Goal: Task Accomplishment & Management: Use online tool/utility

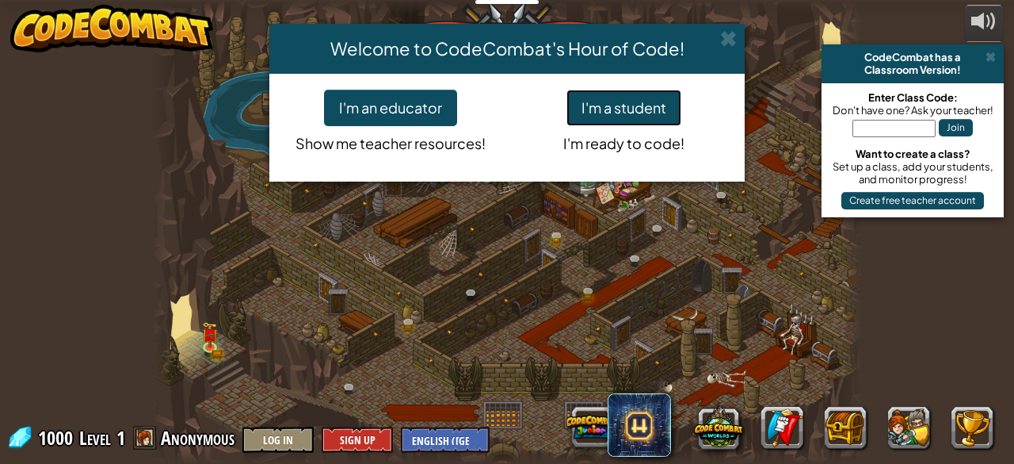
click at [614, 109] on button "I'm a student" at bounding box center [624, 108] width 115 height 36
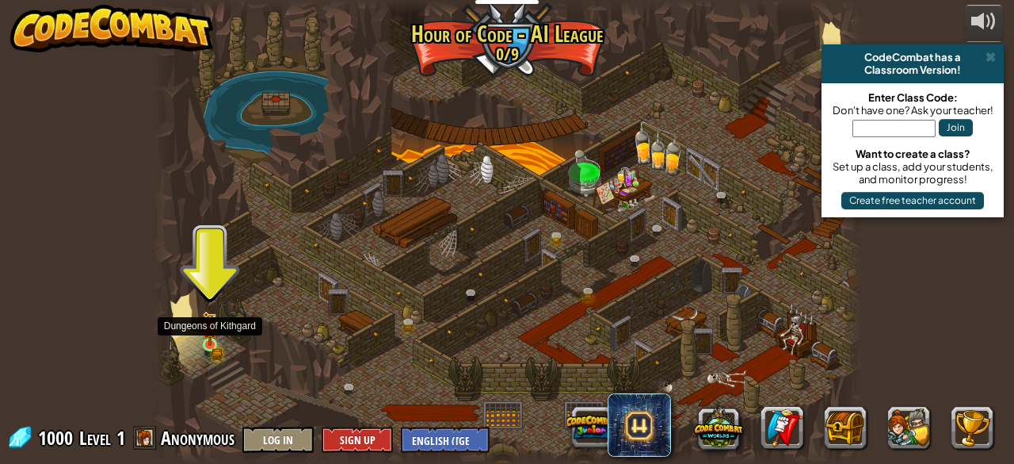
click at [204, 344] on img at bounding box center [210, 328] width 16 height 35
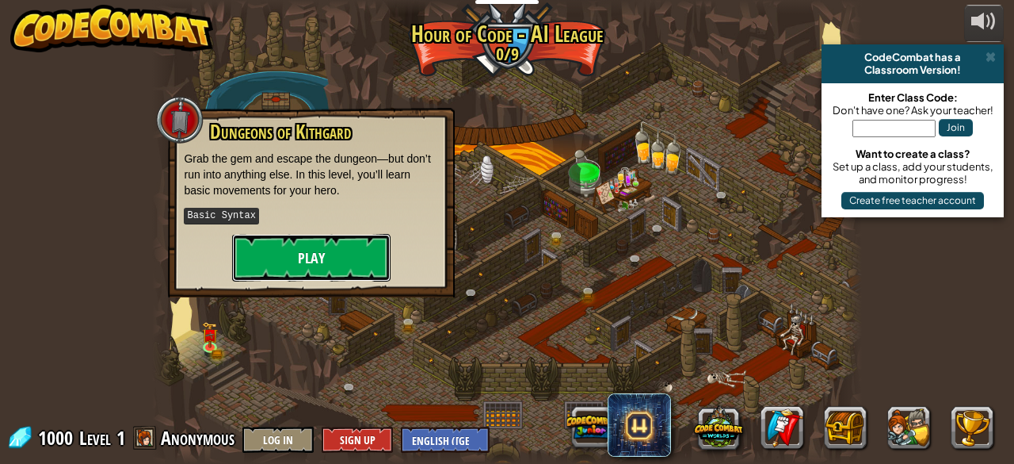
click at [327, 251] on button "Play" at bounding box center [311, 258] width 159 height 48
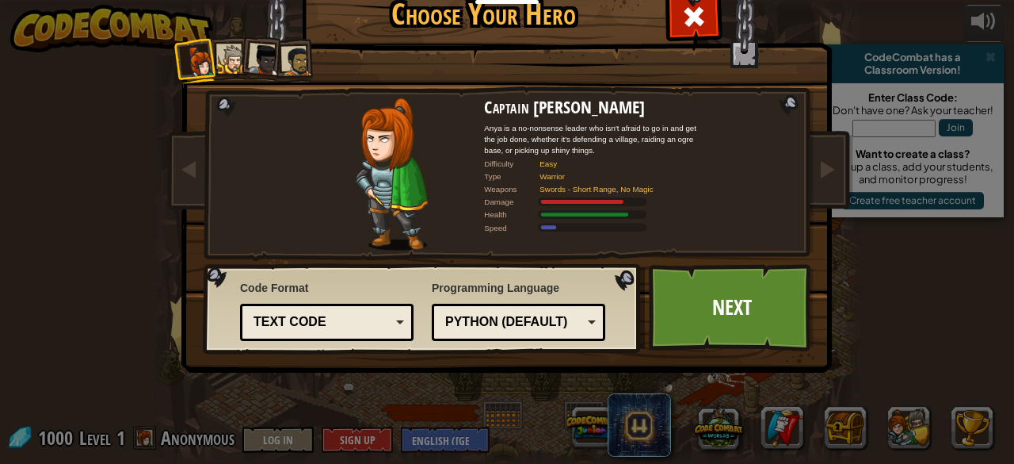
click at [327, 251] on div "Captain [PERSON_NAME] Anya is a no-nonsense leader who isn't afraid to go in an…" at bounding box center [507, 204] width 594 height 346
click at [690, 324] on link "Next" at bounding box center [732, 307] width 166 height 87
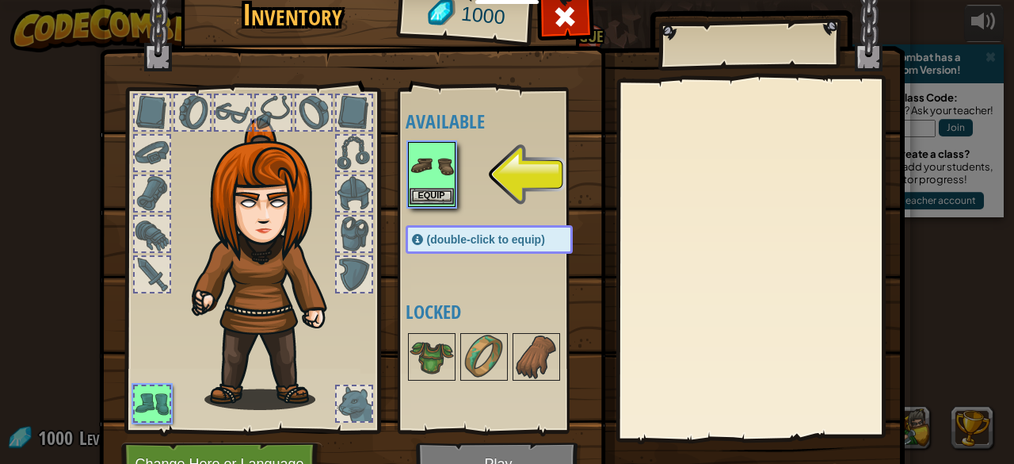
click at [423, 183] on img at bounding box center [432, 165] width 44 height 44
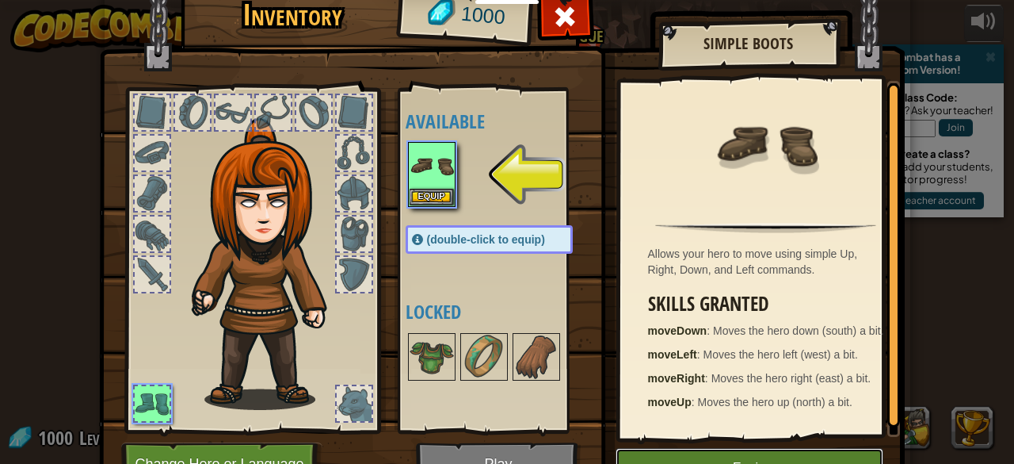
click at [742, 460] on button "Equip" at bounding box center [750, 468] width 268 height 40
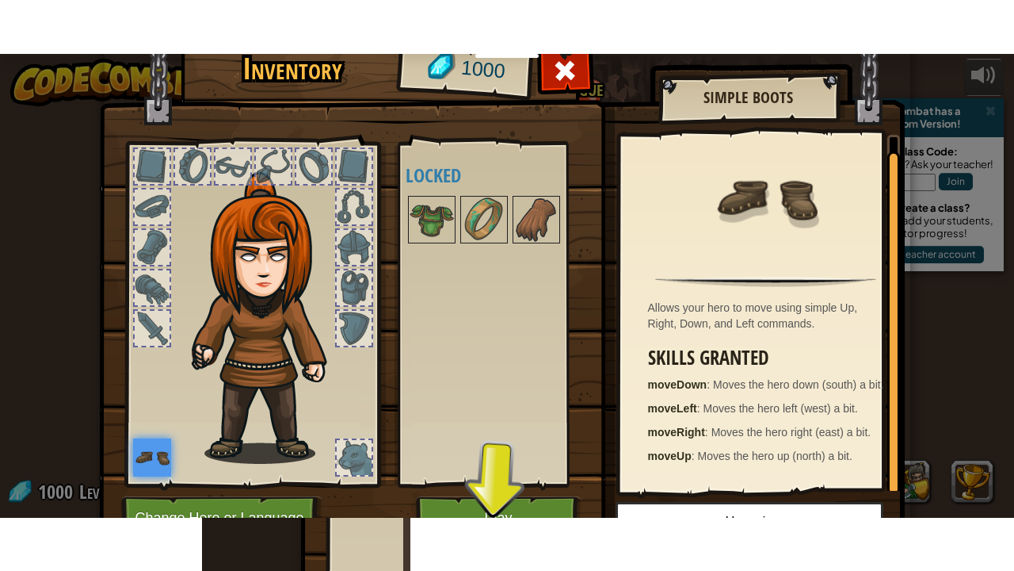
scroll to position [4, 0]
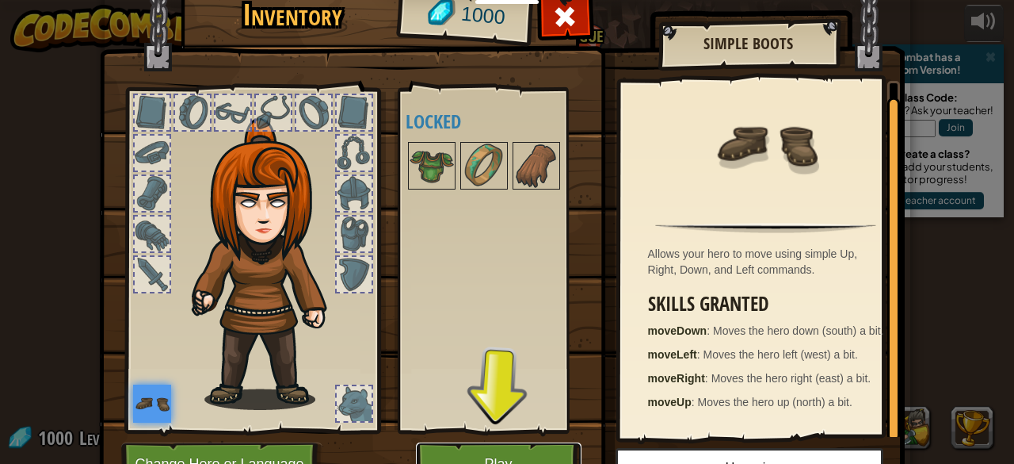
click at [499, 453] on button "Play" at bounding box center [499, 464] width 166 height 44
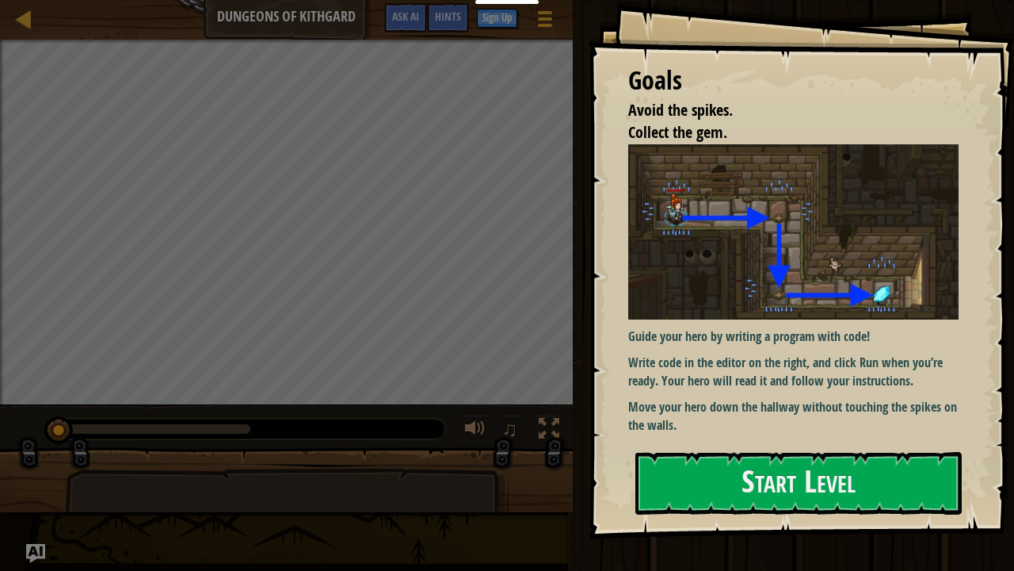
click at [723, 449] on div "Goals Avoid the spikes. Collect the gem. Guide your hero by writing a program w…" at bounding box center [802, 269] width 426 height 539
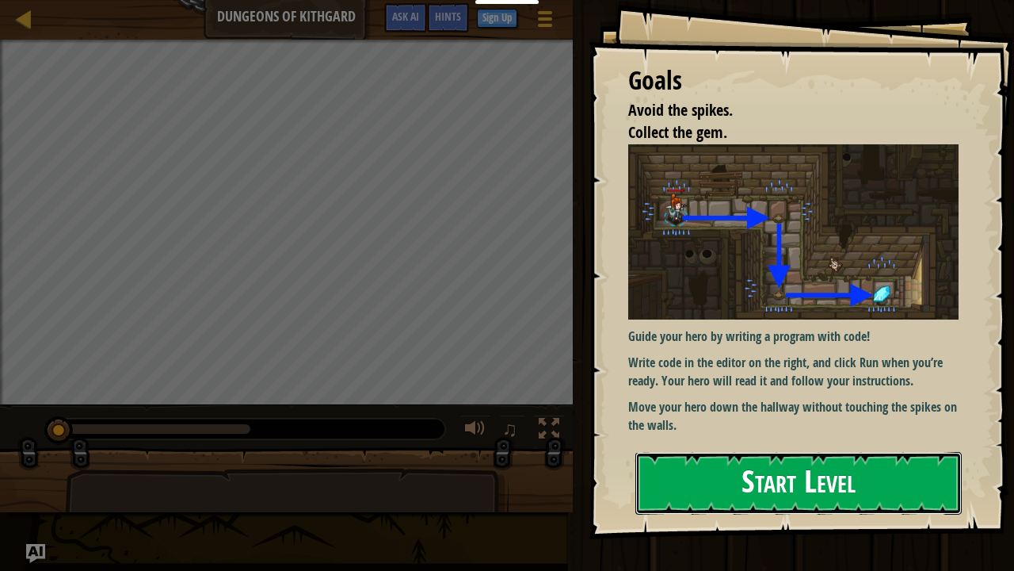
click at [704, 463] on button "Start Level" at bounding box center [799, 483] width 327 height 63
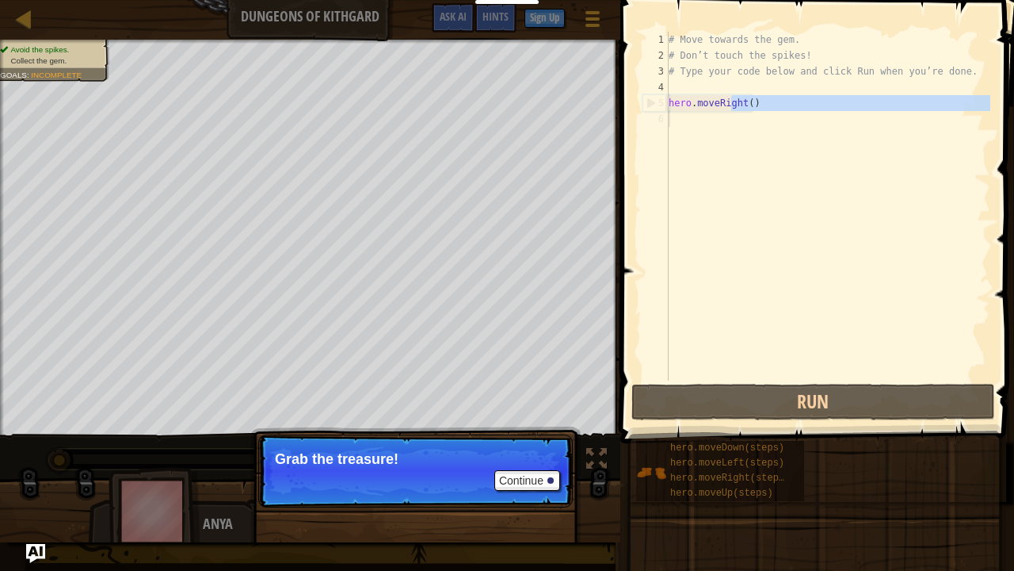
drag, startPoint x: 734, startPoint y: 105, endPoint x: 769, endPoint y: 290, distance: 187.9
click at [756, 178] on div "# Move towards the gem. # Don’t touch the spikes! # Type your code below and cl…" at bounding box center [828, 222] width 325 height 380
type textarea "hero.moveRight()"
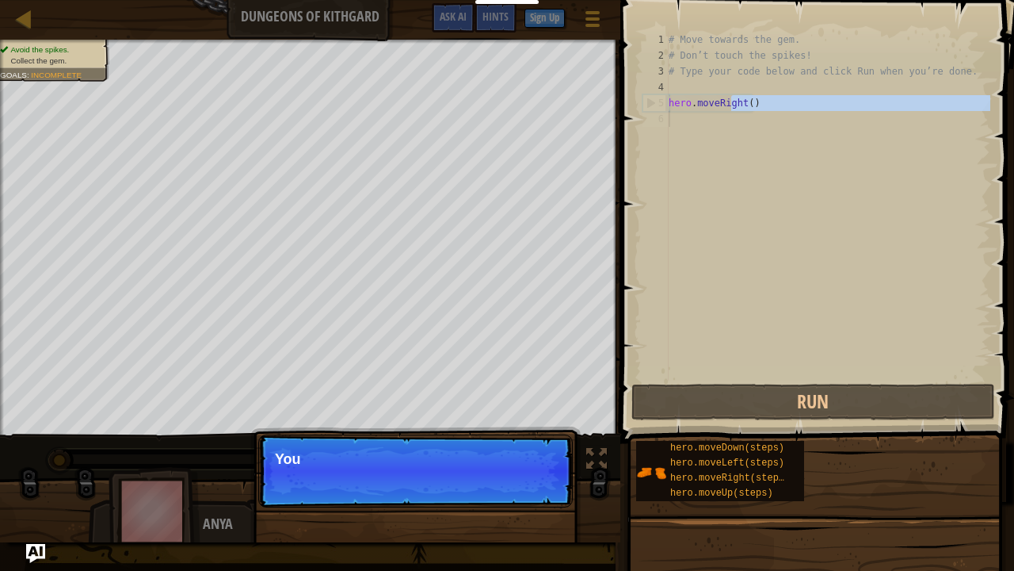
click at [537, 445] on p "Continue You" at bounding box center [415, 470] width 315 height 73
click at [534, 444] on p "Continue You can use these method" at bounding box center [415, 470] width 315 height 73
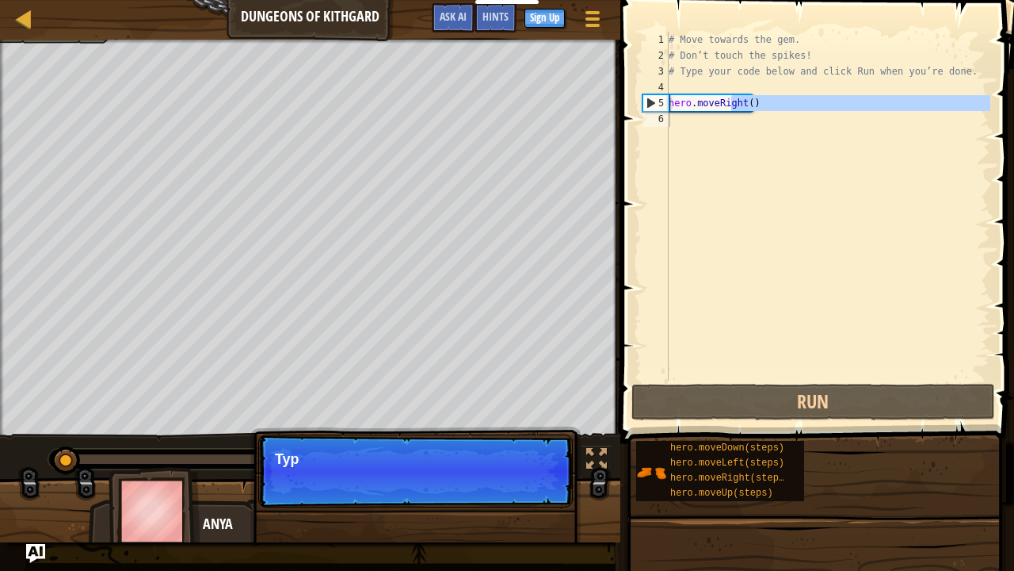
click at [606, 463] on div at bounding box center [310, 516] width 621 height 79
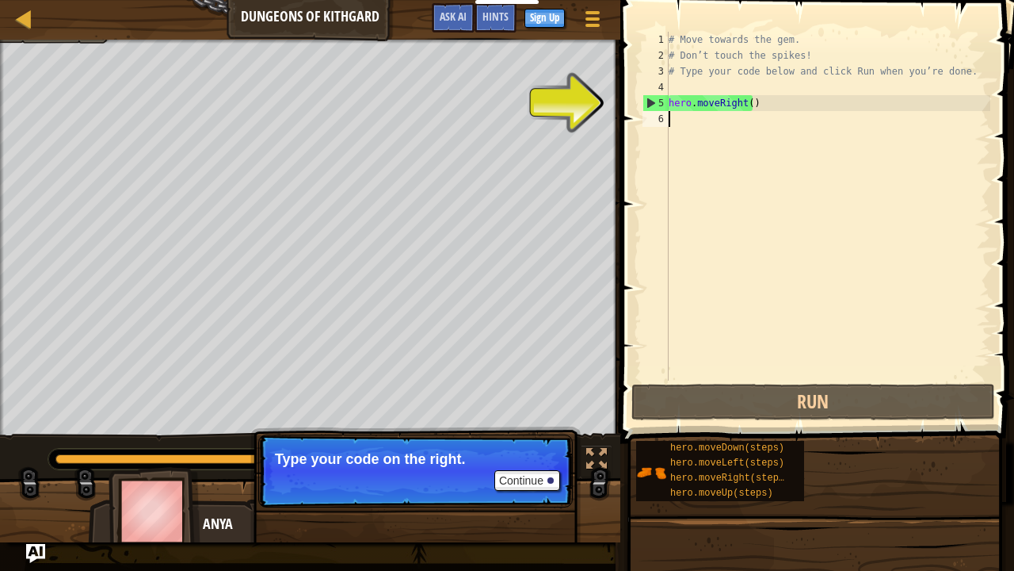
click at [746, 103] on div "# Move towards the gem. # Don’t touch the spikes! # Type your code below and cl…" at bounding box center [828, 222] width 325 height 380
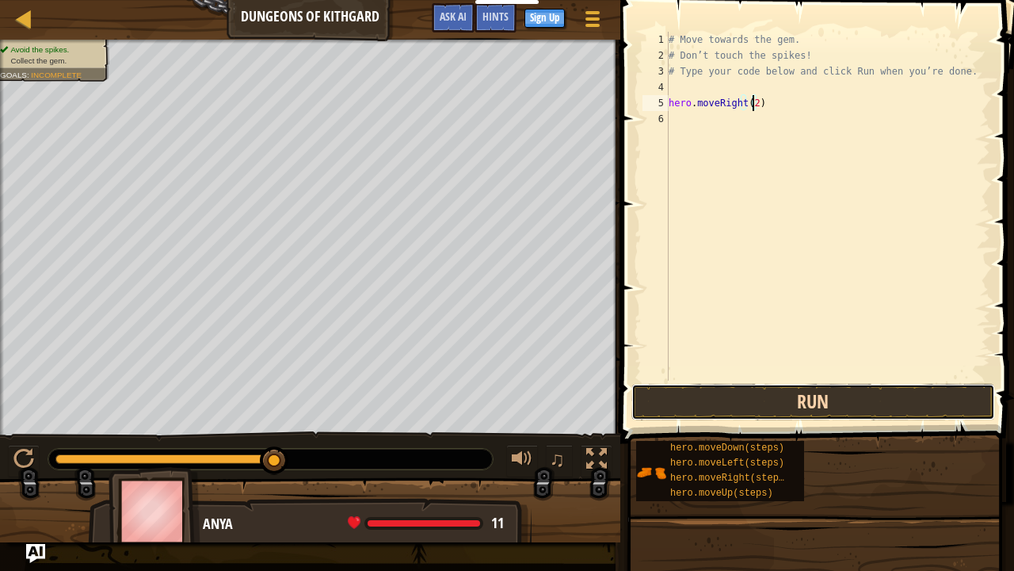
click at [751, 400] on button "Run" at bounding box center [814, 402] width 364 height 36
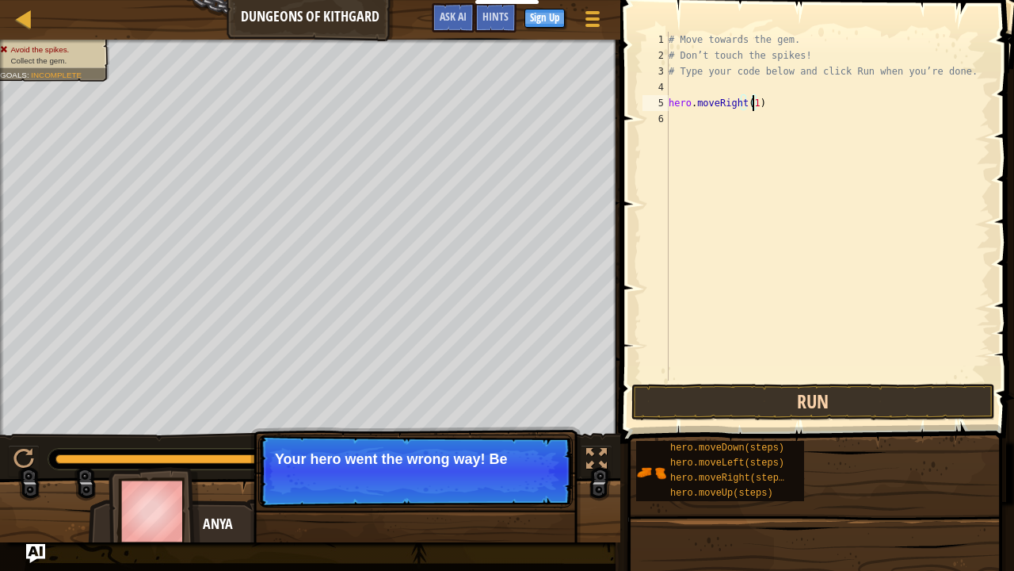
type textarea "hero.moveRight(1)"
click at [802, 404] on button "Run" at bounding box center [814, 402] width 364 height 36
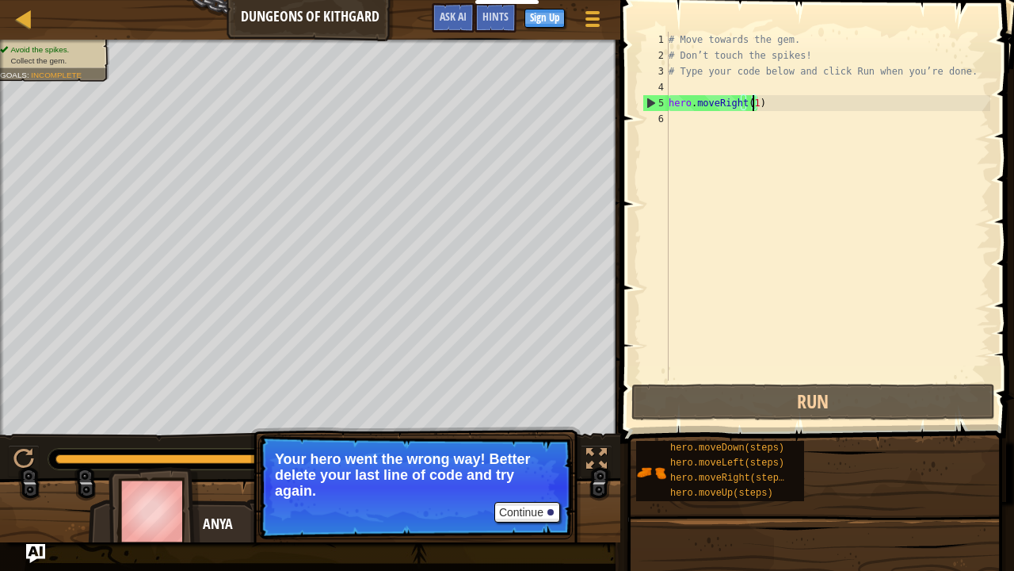
click at [697, 109] on div "# Move towards the gem. # Don’t touch the spikes! # Type your code below and cl…" at bounding box center [828, 222] width 325 height 380
click at [695, 117] on div "# Move towards the gem. # Don’t touch the spikes! # Type your code below and cl…" at bounding box center [828, 222] width 325 height 380
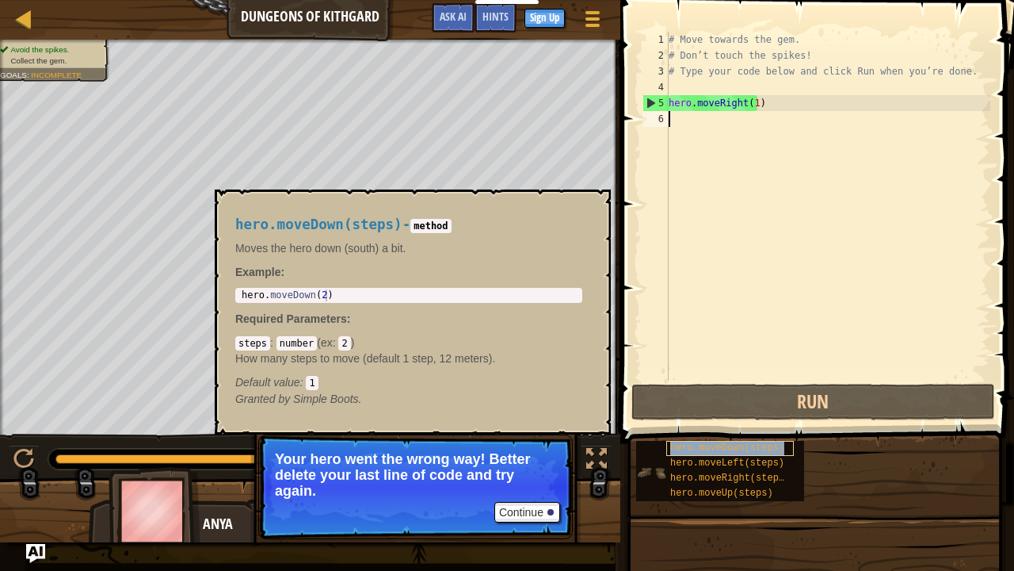
click at [720, 445] on span "hero.moveDown(steps)" at bounding box center [728, 447] width 114 height 11
type textarea "hero.moveDown(steps)"
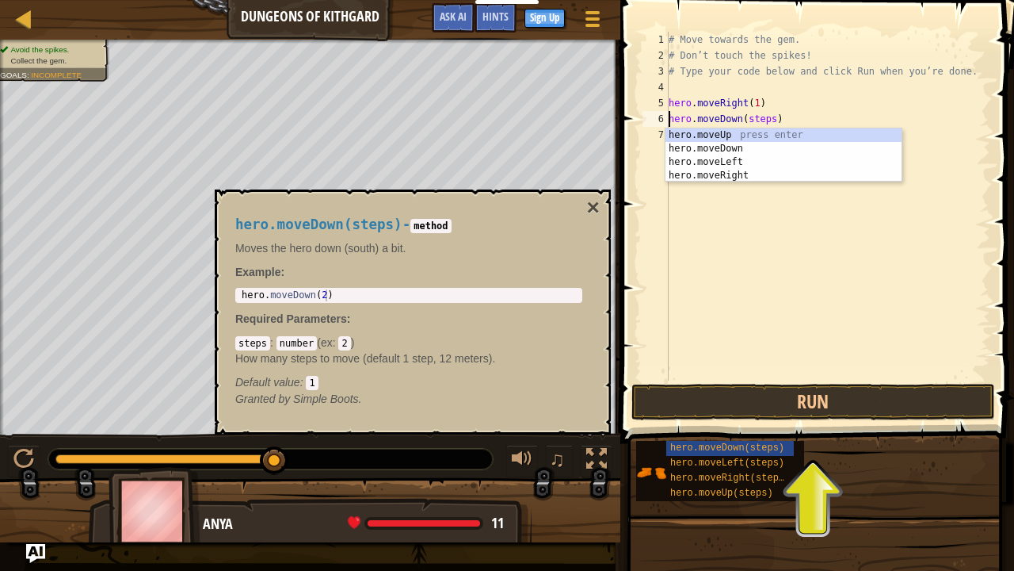
click at [714, 186] on div "# Move towards the gem. # Don’t touch the spikes! # Type your code below and cl…" at bounding box center [828, 222] width 325 height 380
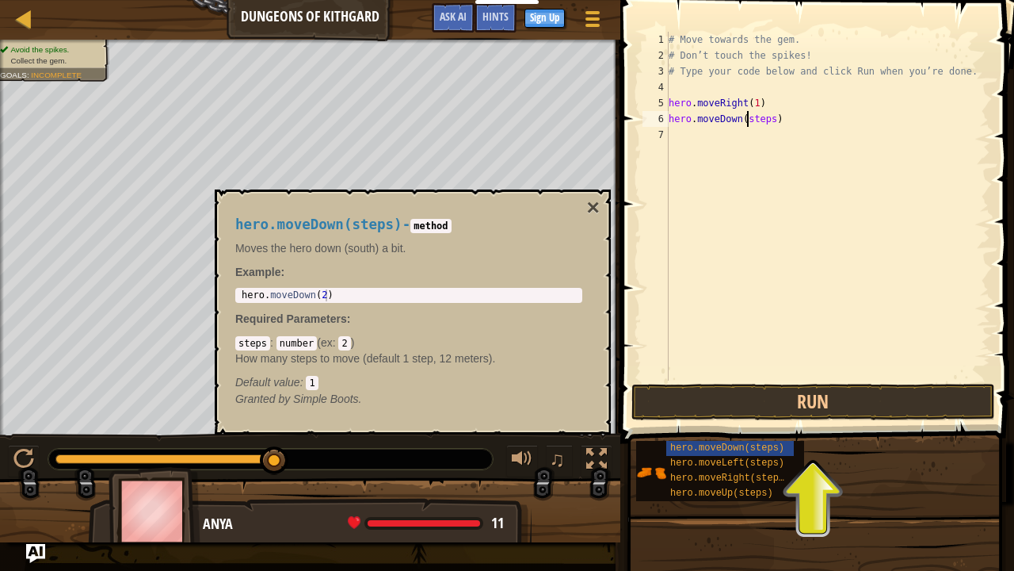
click at [748, 121] on div "# Move towards the gem. # Don’t touch the spikes! # Type your code below and cl…" at bounding box center [828, 222] width 325 height 380
drag, startPoint x: 743, startPoint y: 121, endPoint x: 758, endPoint y: 119, distance: 15.2
click at [758, 119] on div "# Move towards the gem. # Don’t touch the spikes! # Type your code below and cl…" at bounding box center [828, 222] width 325 height 380
click at [587, 206] on button "×" at bounding box center [593, 208] width 13 height 22
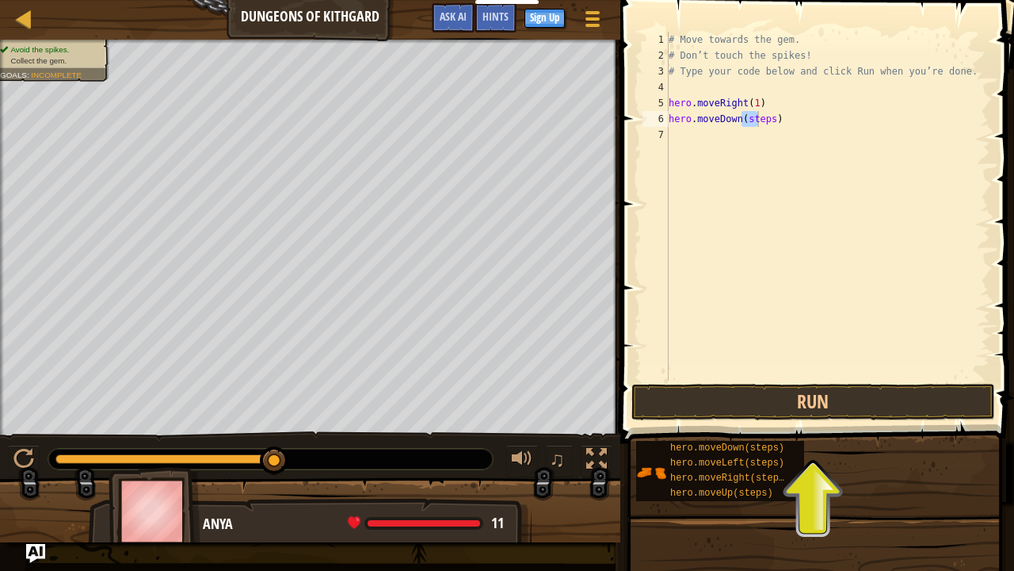
click at [741, 118] on div "# Move towards the gem. # Don’t touch the spikes! # Type your code below and cl…" at bounding box center [828, 206] width 325 height 349
drag, startPoint x: 742, startPoint y: 120, endPoint x: 766, endPoint y: 122, distance: 23.9
click at [766, 122] on div "# Move towards the gem. # Don’t touch the spikes! # Type your code below and cl…" at bounding box center [828, 222] width 325 height 380
drag, startPoint x: 778, startPoint y: 416, endPoint x: 775, endPoint y: 406, distance: 10.8
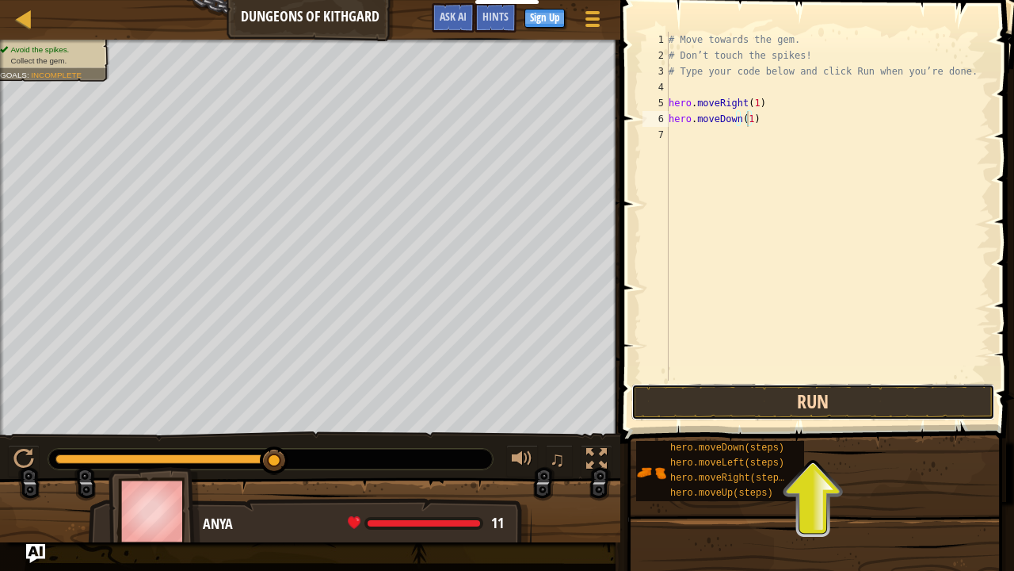
click at [775, 406] on button "Run" at bounding box center [814, 402] width 364 height 36
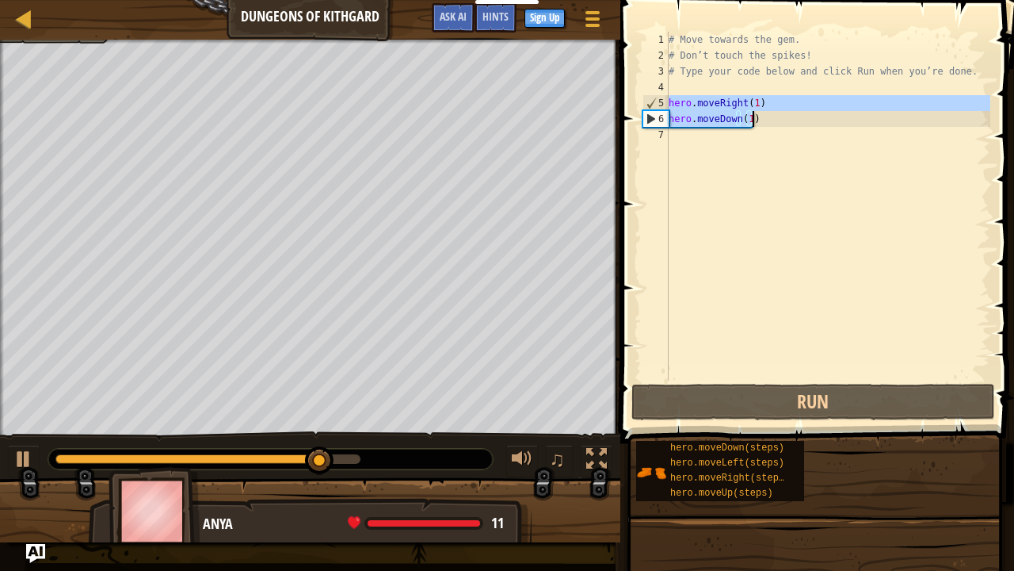
drag, startPoint x: 669, startPoint y: 101, endPoint x: 781, endPoint y: 115, distance: 113.3
click at [781, 115] on div "# Move towards the gem. # Don’t touch the spikes! # Type your code below and cl…" at bounding box center [828, 222] width 325 height 380
click at [778, 113] on div "# Move towards the gem. # Don’t touch the spikes! # Type your code below and cl…" at bounding box center [828, 206] width 325 height 349
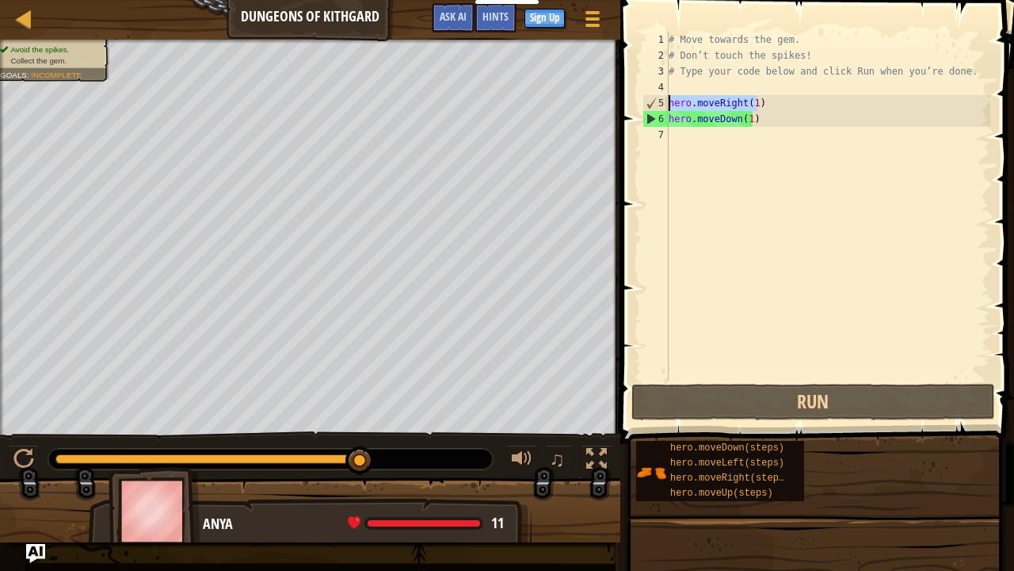
drag, startPoint x: 757, startPoint y: 105, endPoint x: 671, endPoint y: 101, distance: 86.4
click at [671, 101] on div "# Move towards the gem. # Don’t touch the spikes! # Type your code below and cl…" at bounding box center [828, 222] width 325 height 380
type textarea "hero.moveRight(1)"
click at [674, 135] on div "# Move towards the gem. # Don’t touch the spikes! # Type your code below and cl…" at bounding box center [828, 222] width 325 height 380
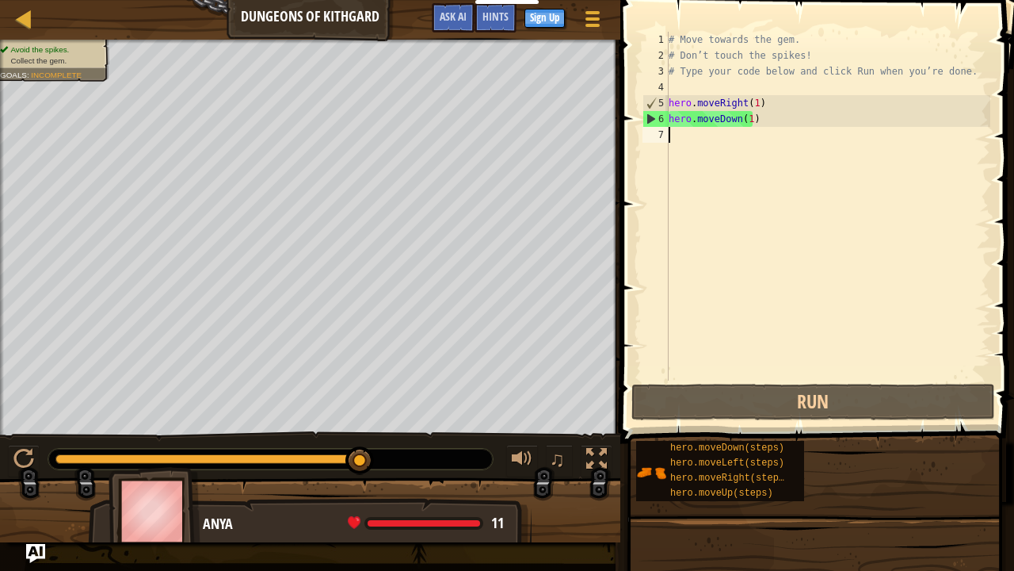
paste textarea "hero.moveRight(1)"
type textarea "hero.moveRight(1)"
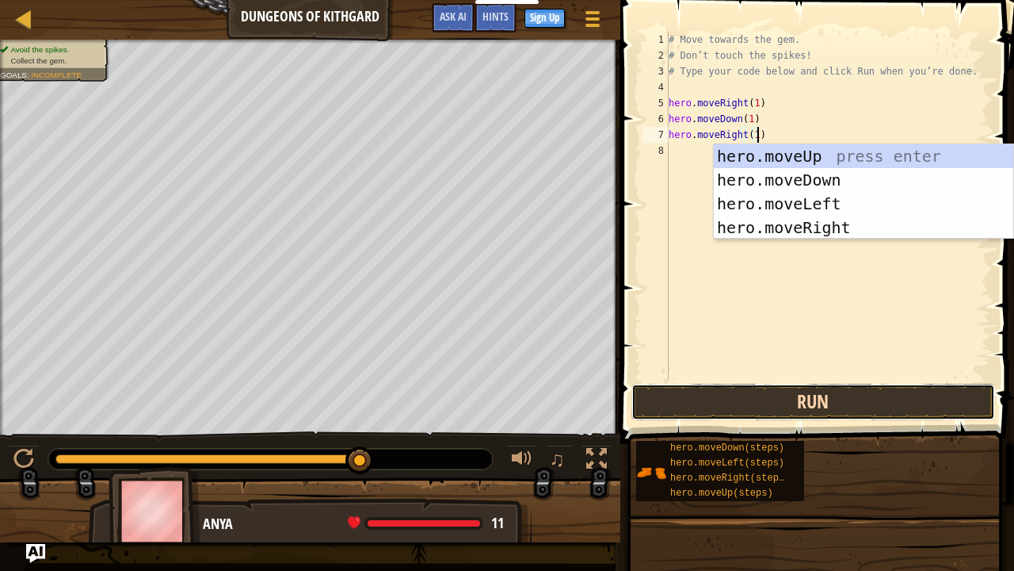
click at [721, 398] on button "Run" at bounding box center [814, 402] width 364 height 36
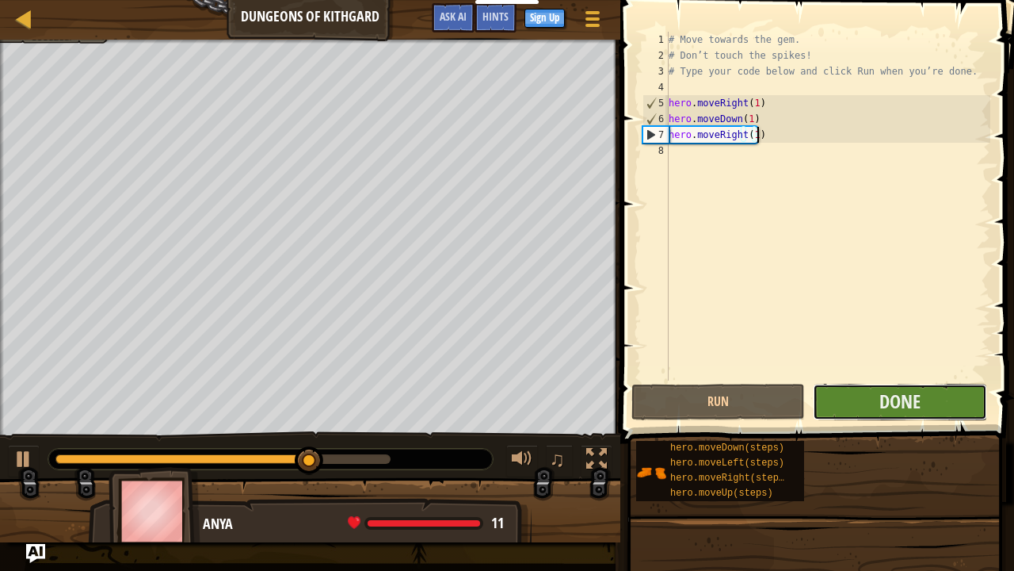
click at [926, 395] on button "Done" at bounding box center [900, 402] width 174 height 36
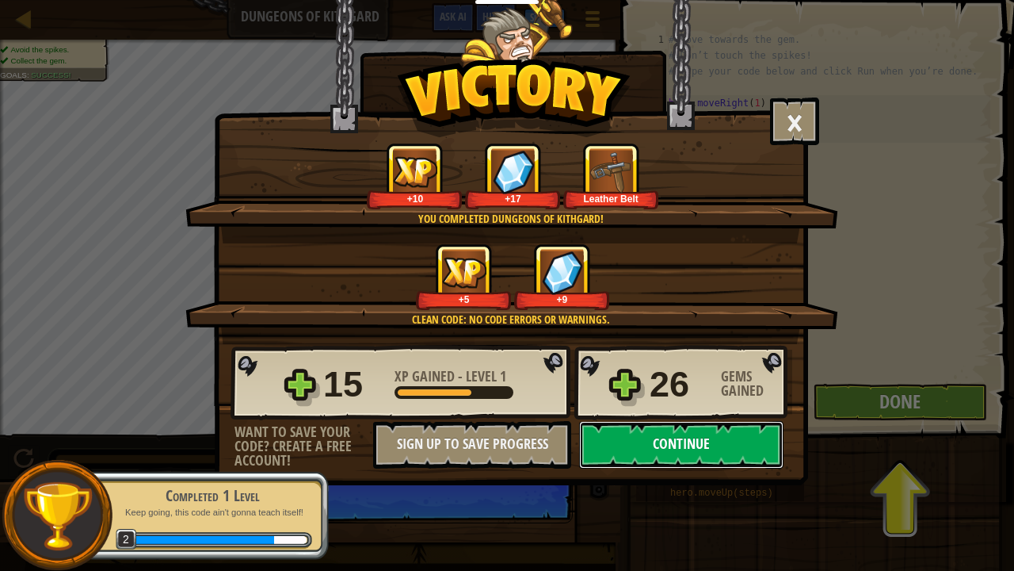
click at [615, 434] on button "Continue" at bounding box center [681, 445] width 204 height 48
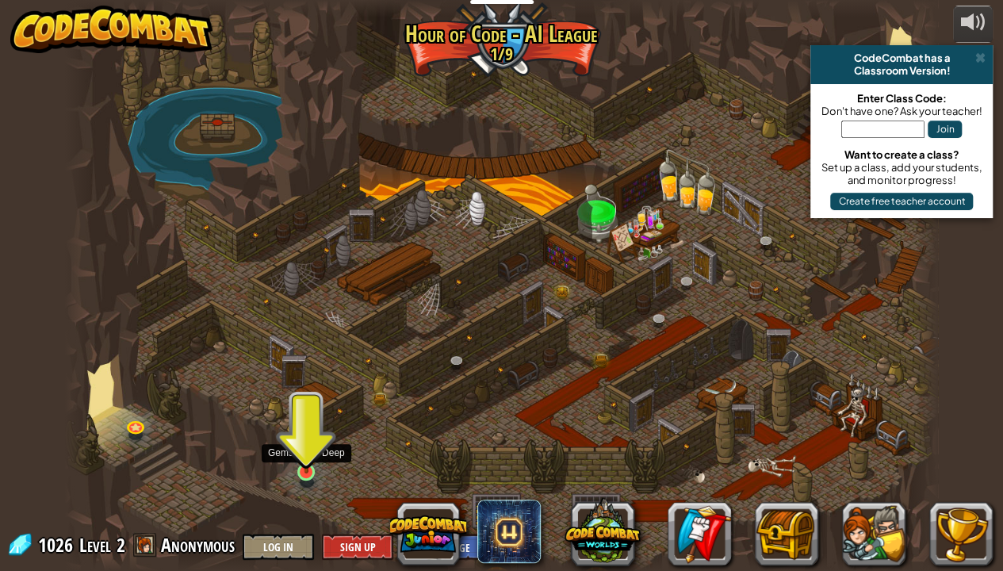
click at [300, 457] on img at bounding box center [306, 448] width 21 height 49
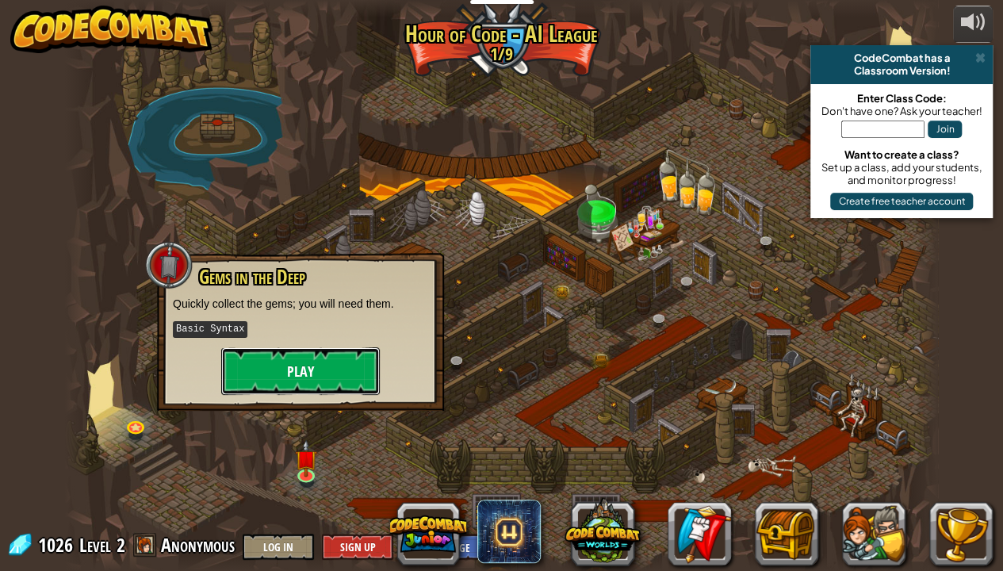
click at [365, 373] on button "Play" at bounding box center [300, 371] width 159 height 48
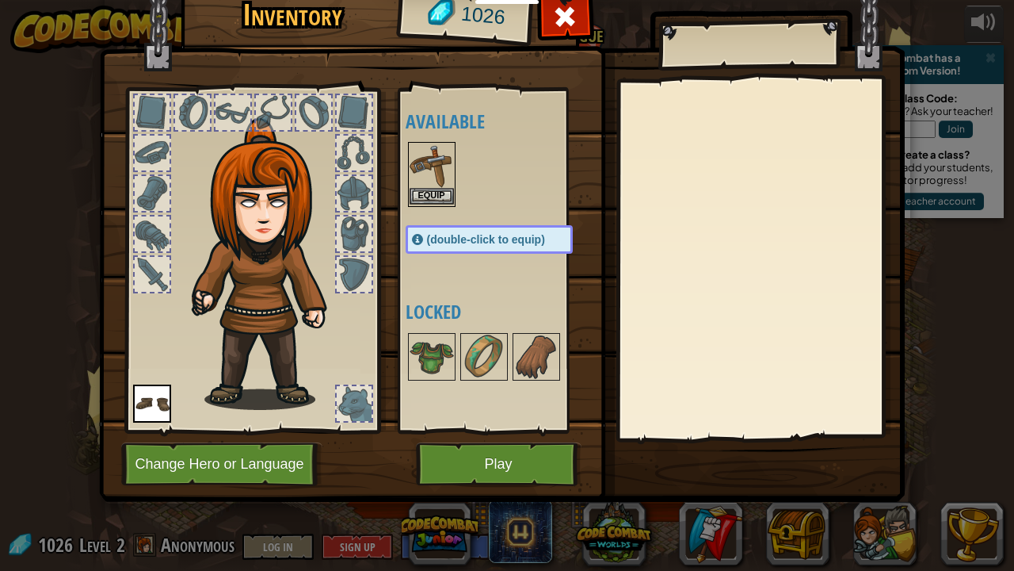
click at [431, 179] on img at bounding box center [432, 165] width 44 height 44
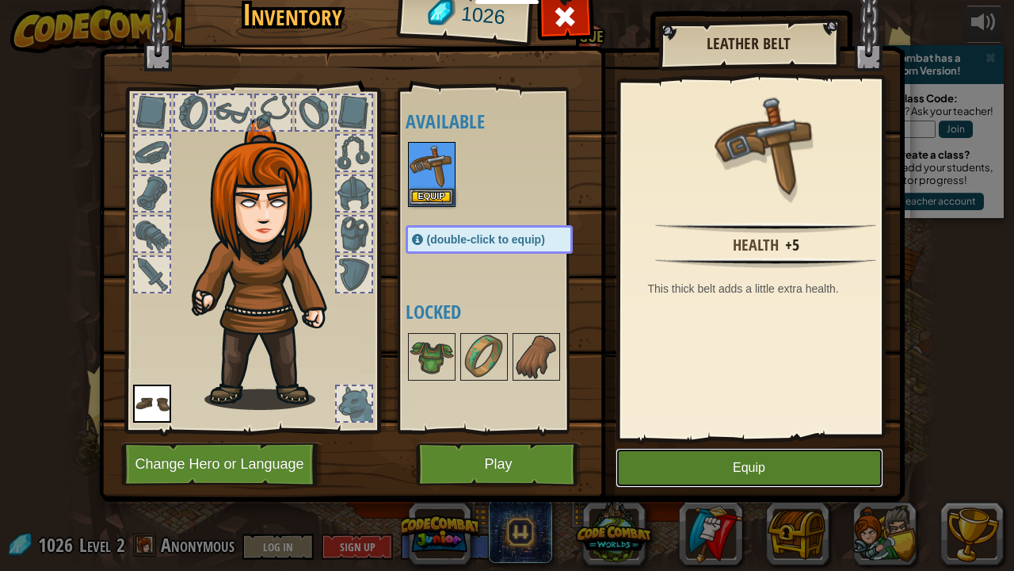
click at [682, 458] on button "Equip" at bounding box center [750, 468] width 268 height 40
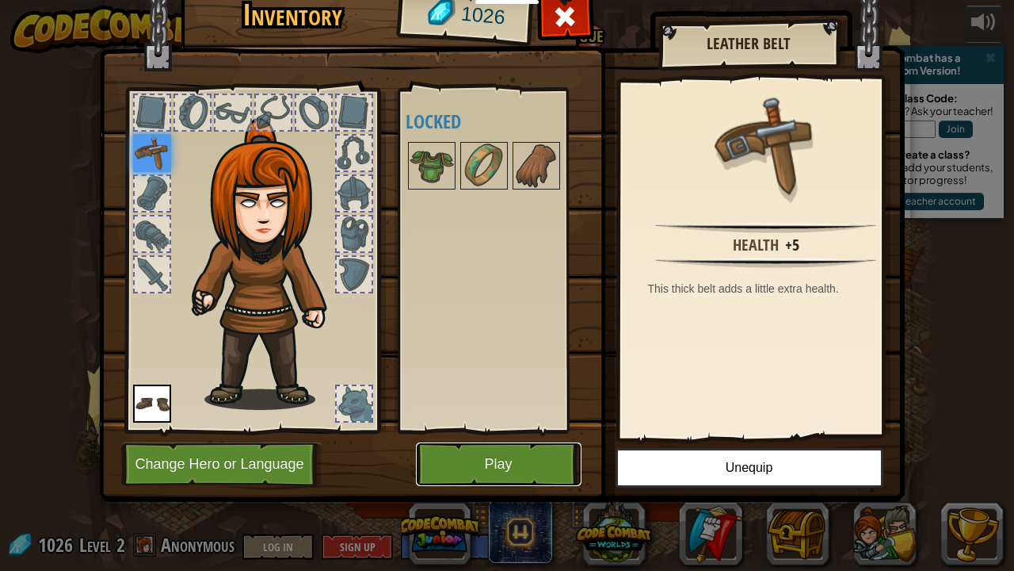
click at [480, 453] on button "Play" at bounding box center [499, 464] width 166 height 44
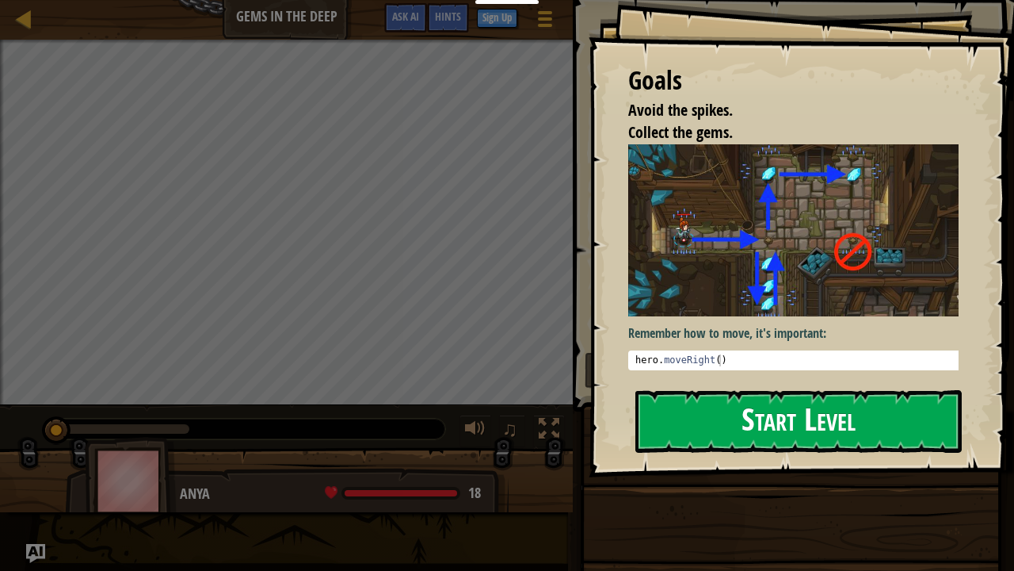
click at [678, 410] on button "Start Level" at bounding box center [799, 421] width 327 height 63
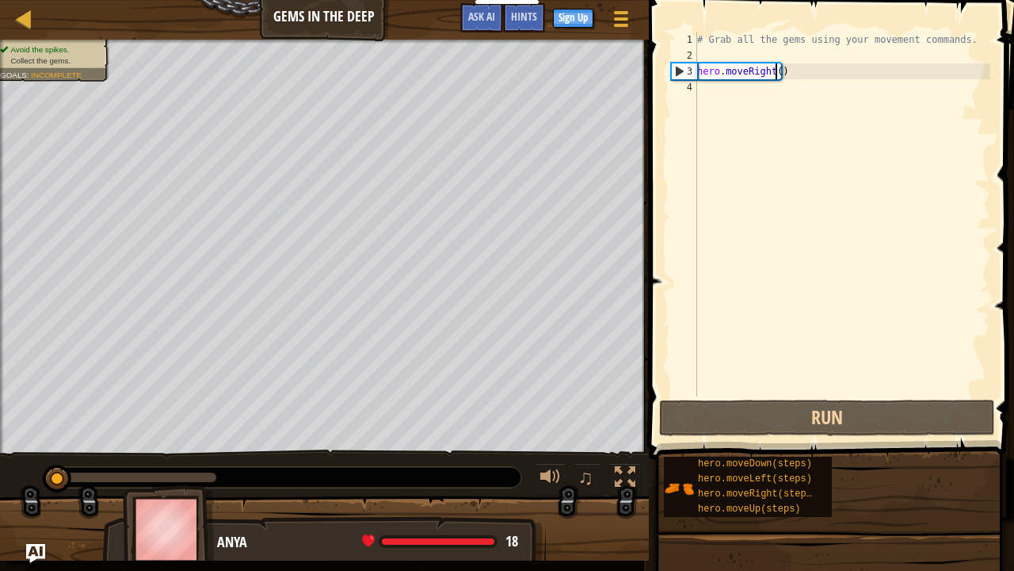
click at [777, 71] on div "# Grab all the gems using your movement commands. hero . moveRight ( )" at bounding box center [842, 230] width 296 height 396
type textarea "hero.moveRight(2)"
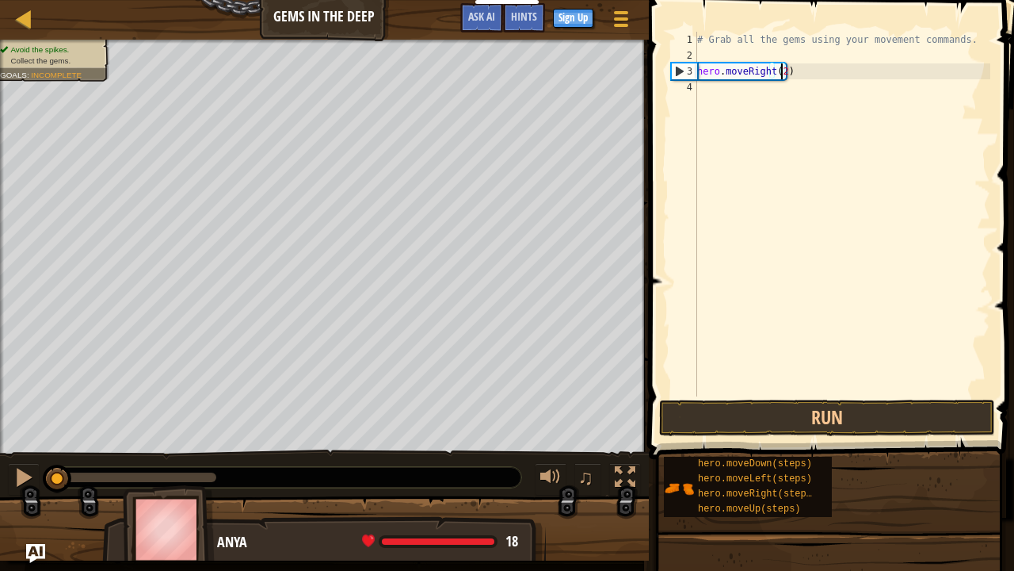
scroll to position [7, 6]
click at [710, 89] on div "# Grab all the gems using your movement commands. hero . moveRight ( 2 )" at bounding box center [842, 230] width 296 height 396
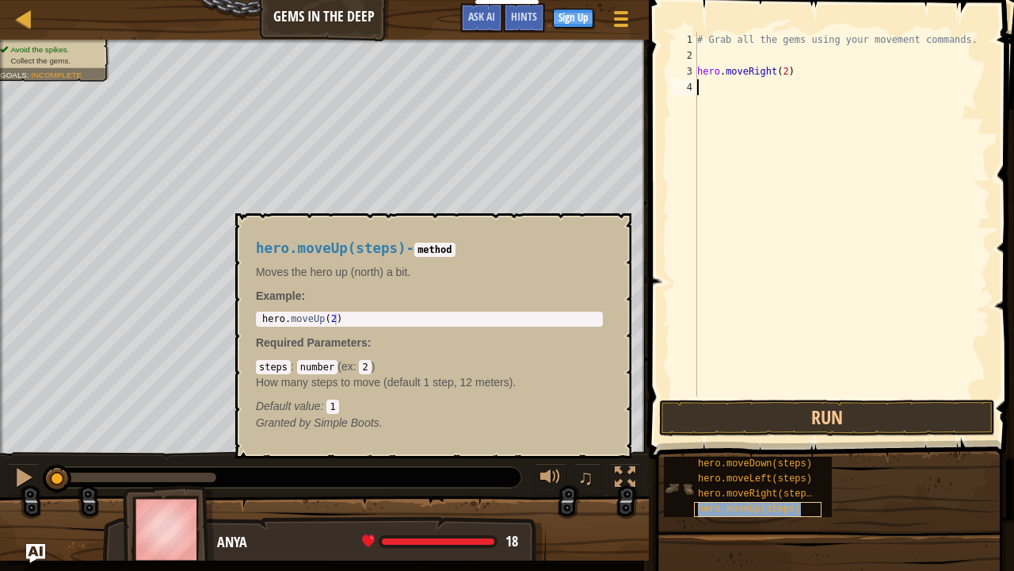
click at [726, 463] on div "hero.moveUp(steps)" at bounding box center [758, 509] width 128 height 15
click at [735, 94] on div "# Grab all the gems using your movement commands. hero . moveRight ( 2 )" at bounding box center [842, 230] width 296 height 396
click at [723, 463] on span "hero.moveUp(steps)" at bounding box center [749, 508] width 103 height 11
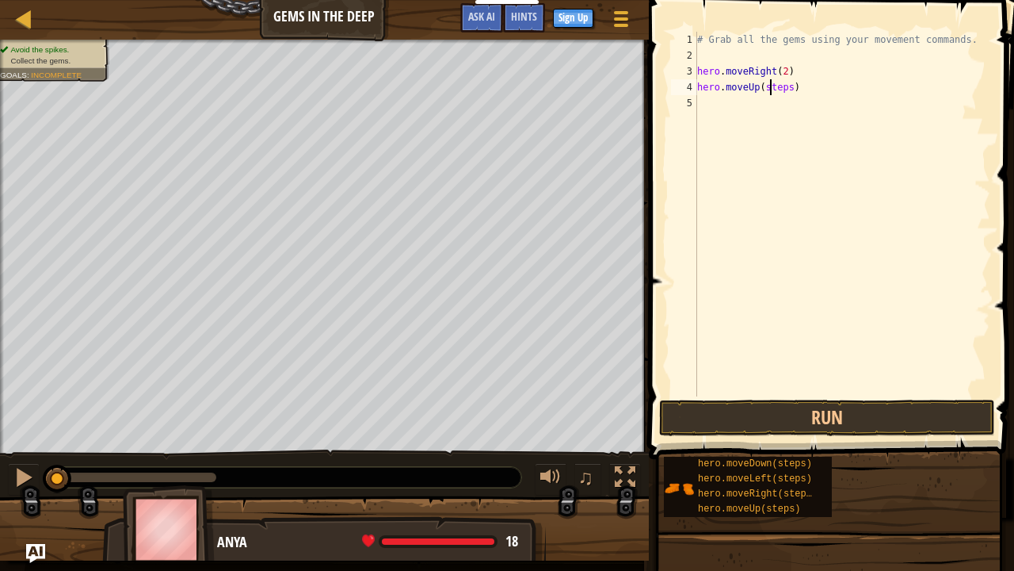
click at [772, 87] on div "# Grab all the gems using your movement commands. hero . moveRight ( 2 ) hero .…" at bounding box center [842, 230] width 296 height 396
click at [772, 86] on div "# Grab all the gems using your movement commands. hero . moveRight ( 2 ) hero .…" at bounding box center [842, 230] width 296 height 396
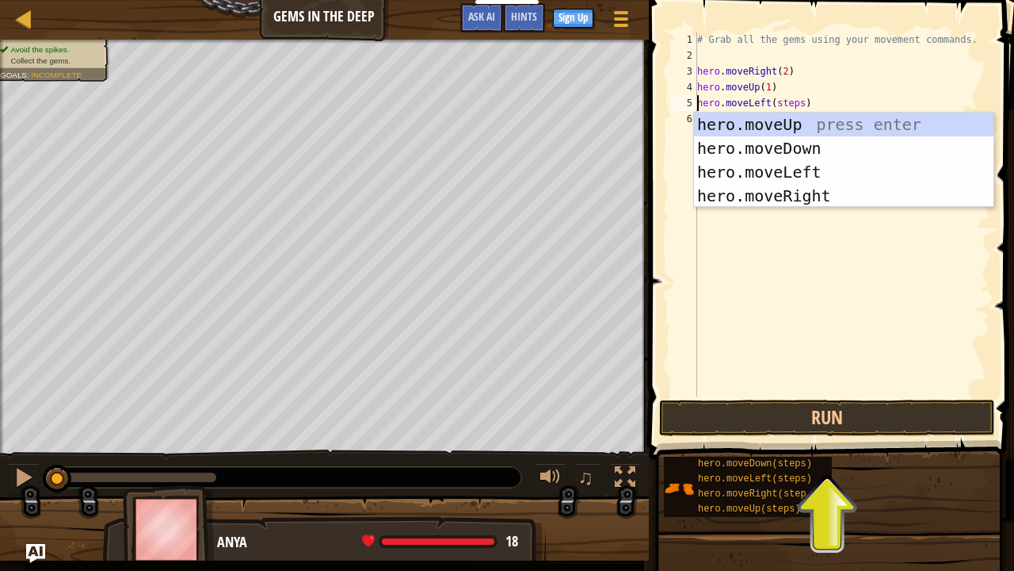
click at [775, 100] on div "# Grab all the gems using your movement commands. hero . moveRight ( 2 ) hero .…" at bounding box center [842, 230] width 296 height 396
click at [775, 101] on div "# Grab all the gems using your movement commands. hero . moveRight ( 2 ) hero .…" at bounding box center [842, 230] width 296 height 396
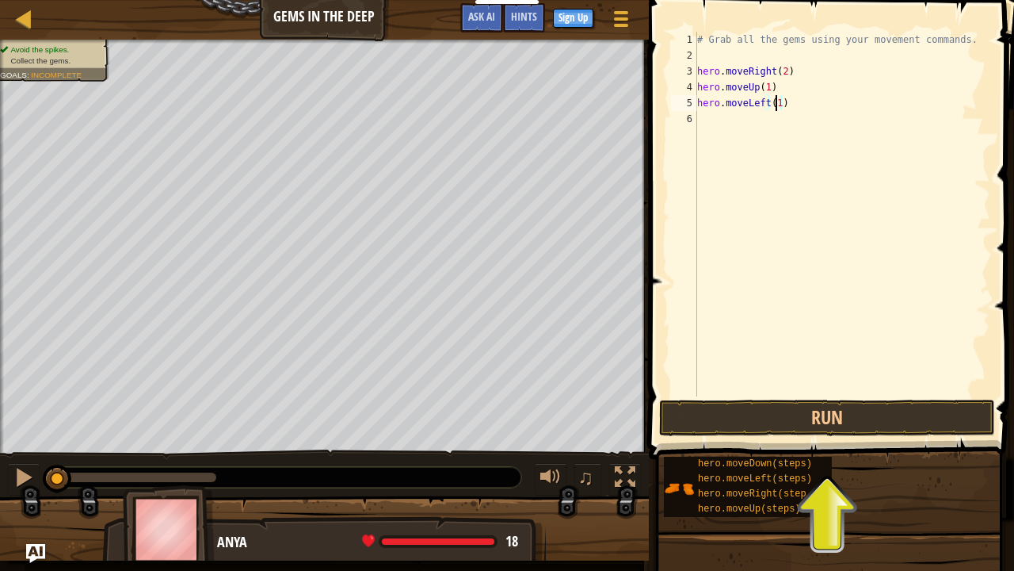
scroll to position [7, 6]
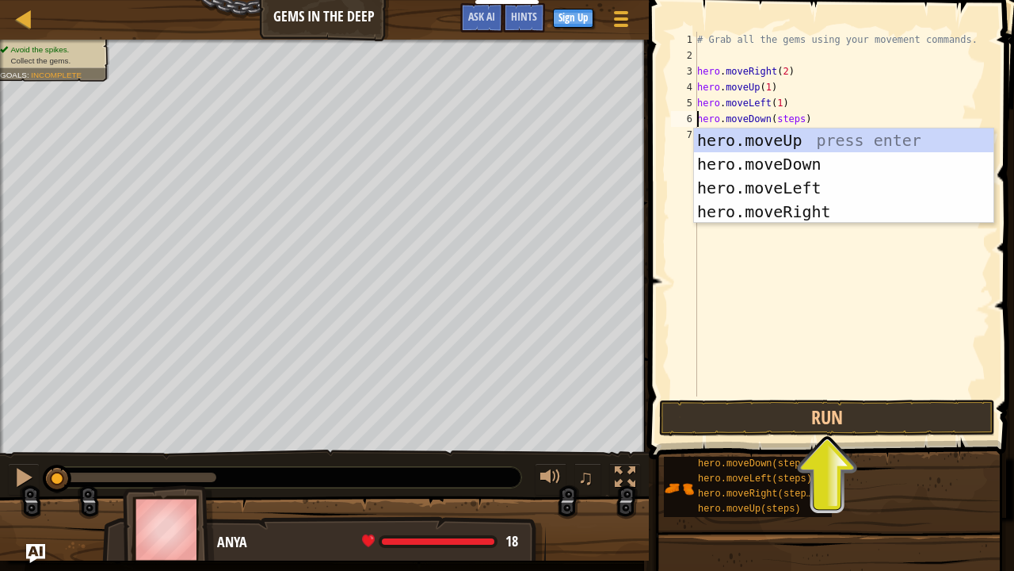
click at [788, 121] on div "# Grab all the gems using your movement commands. hero . moveRight ( 2 ) hero .…" at bounding box center [842, 230] width 296 height 396
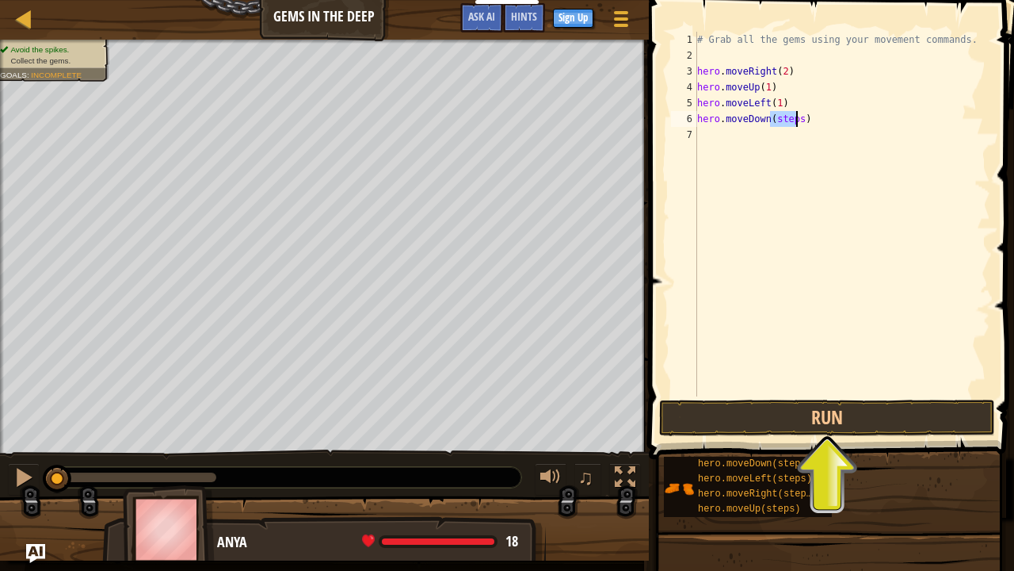
click at [788, 121] on div "# Grab all the gems using your movement commands. hero . moveRight ( 2 ) hero .…" at bounding box center [842, 230] width 296 height 396
type textarea "hero.moveDown(2)"
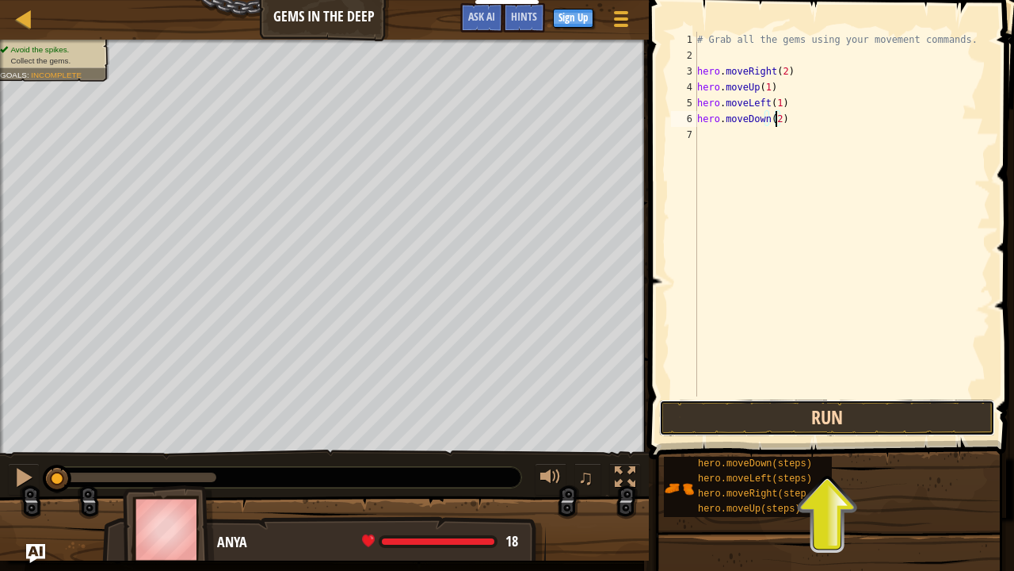
click at [770, 420] on button "Run" at bounding box center [827, 417] width 336 height 36
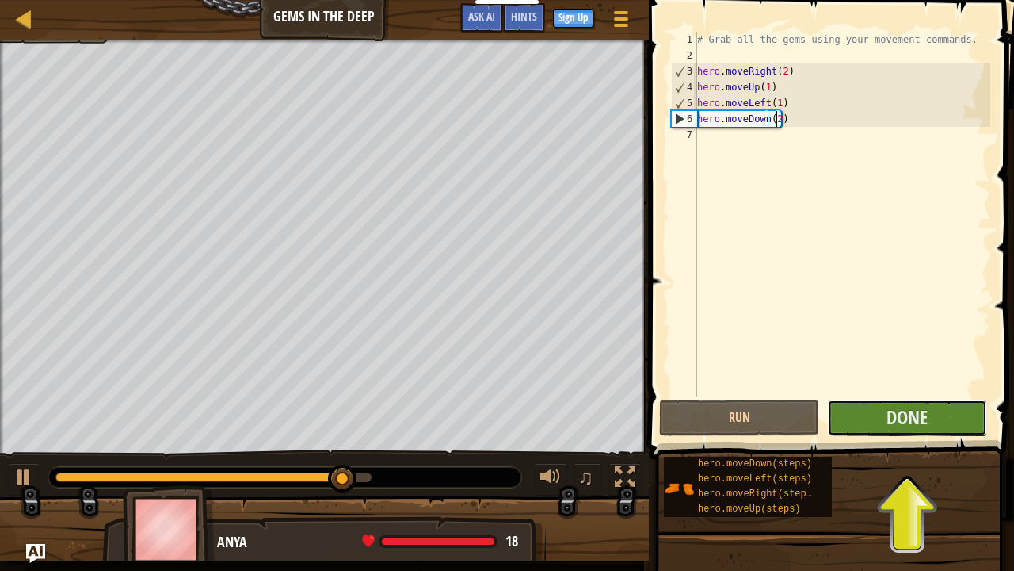
click at [877, 423] on button "Done" at bounding box center [907, 417] width 160 height 36
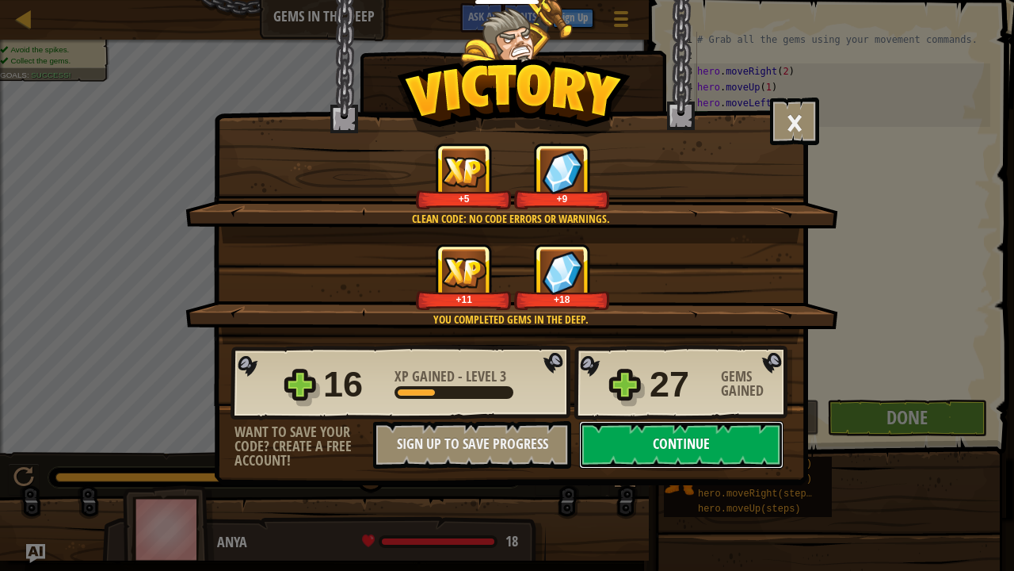
click at [686, 454] on button "Continue" at bounding box center [681, 445] width 204 height 48
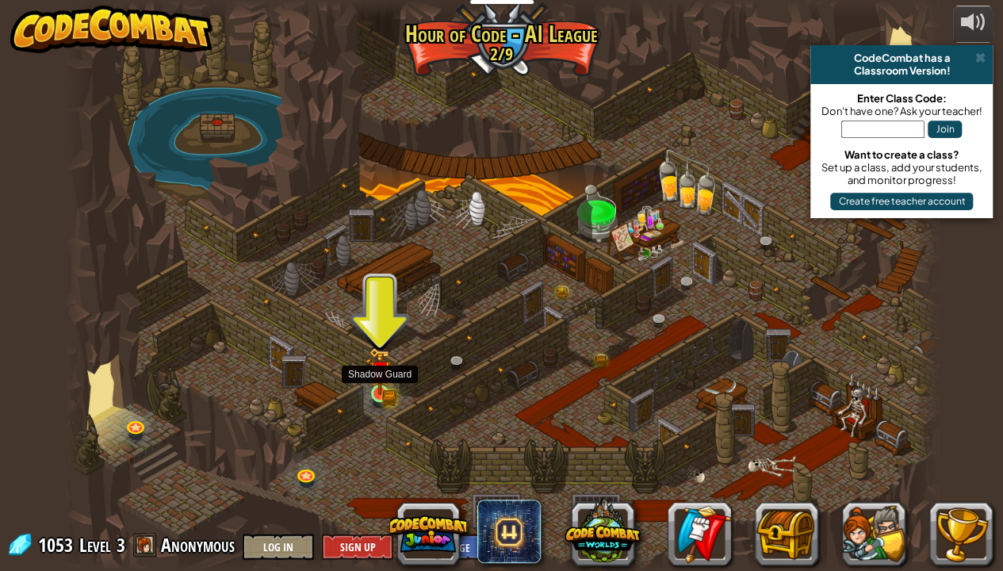
click at [382, 389] on img at bounding box center [379, 371] width 21 height 48
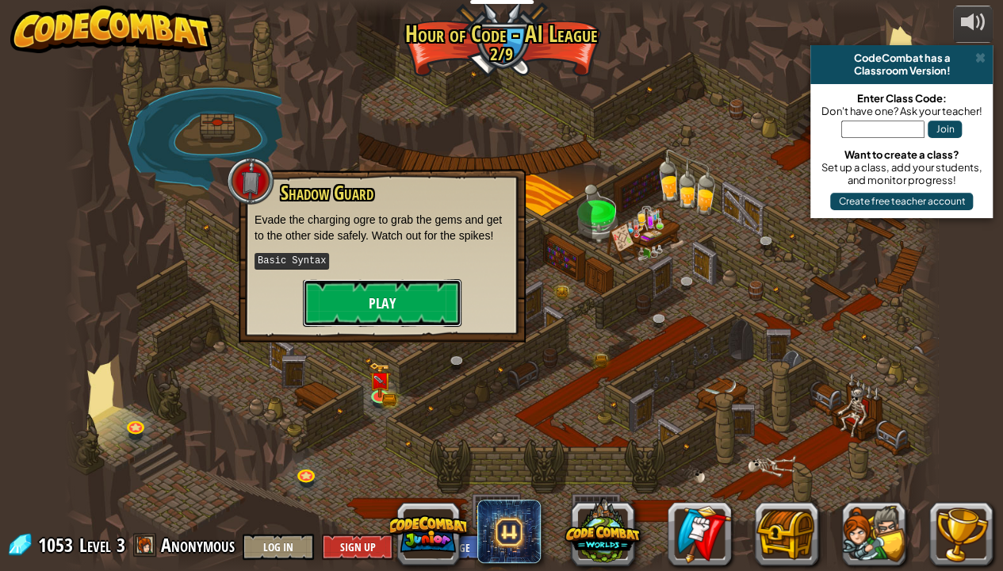
click at [350, 284] on button "Play" at bounding box center [382, 303] width 159 height 48
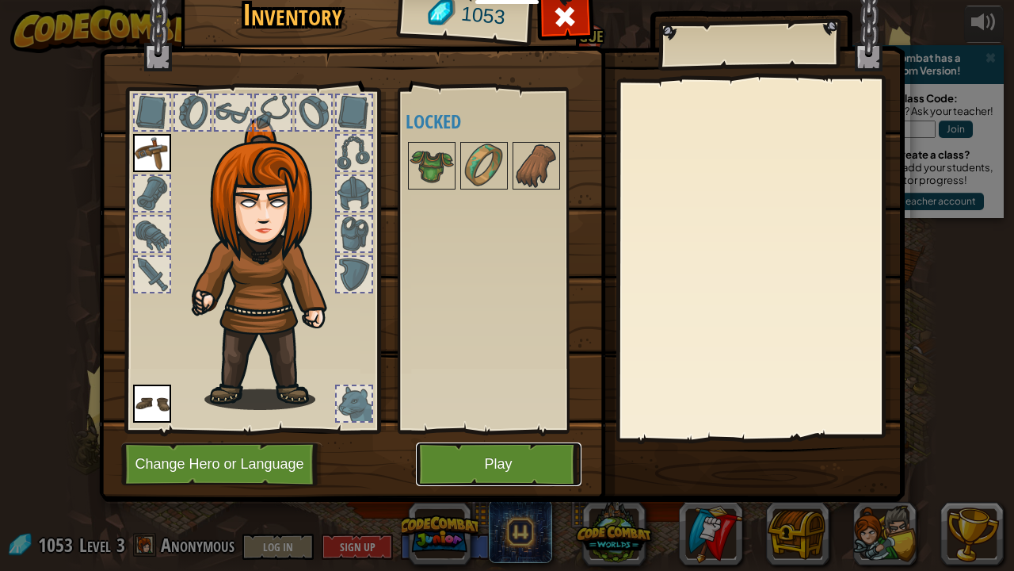
click at [470, 460] on button "Play" at bounding box center [499, 464] width 166 height 44
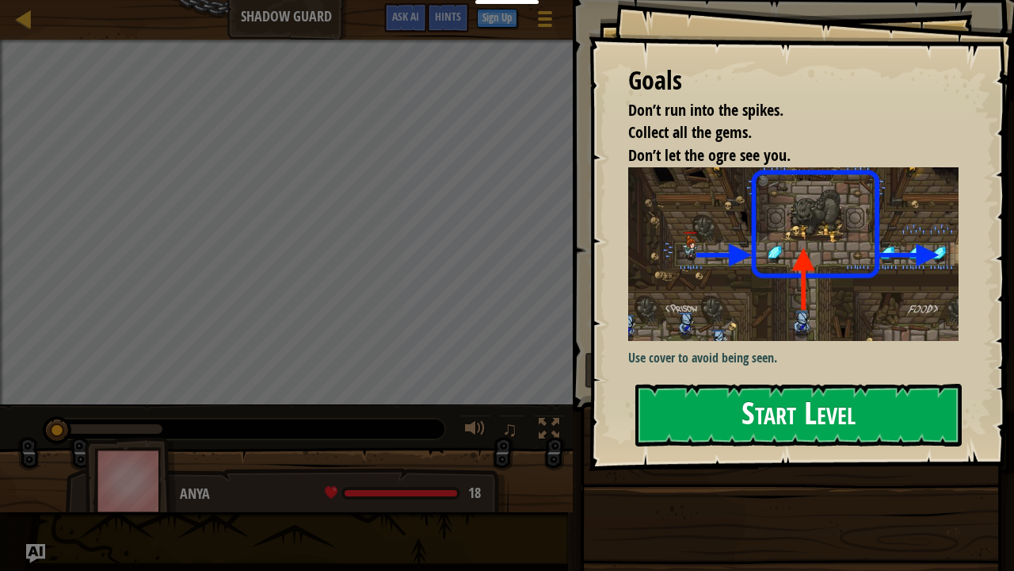
click at [667, 349] on div "Goals Don’t run into the spikes. Collect all the gems. Don’t let the ogre see y…" at bounding box center [802, 235] width 426 height 471
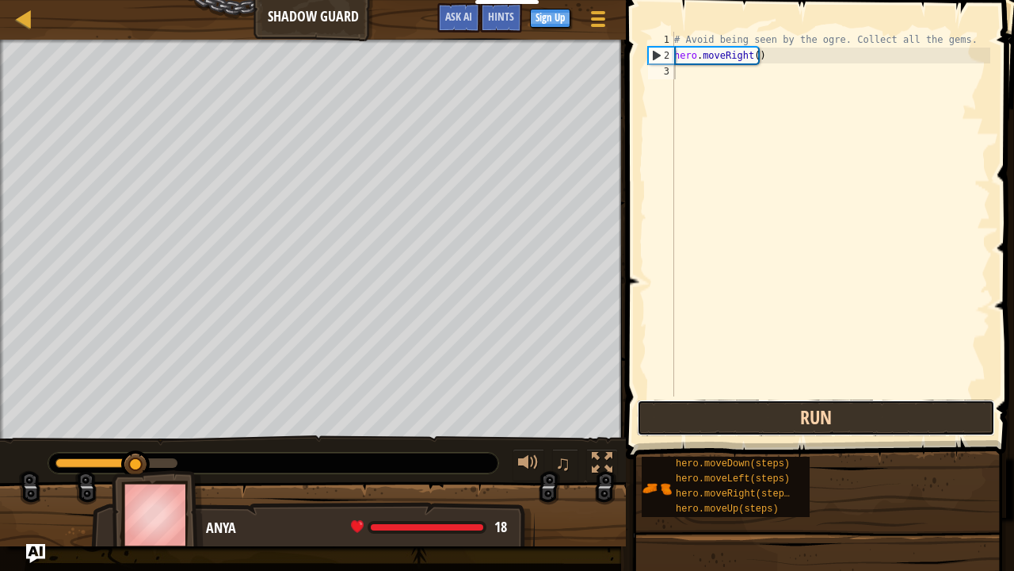
drag, startPoint x: 686, startPoint y: 407, endPoint x: 683, endPoint y: 415, distance: 8.5
click at [686, 410] on button "Run" at bounding box center [816, 417] width 358 height 36
click at [671, 421] on button "Run" at bounding box center [816, 417] width 358 height 36
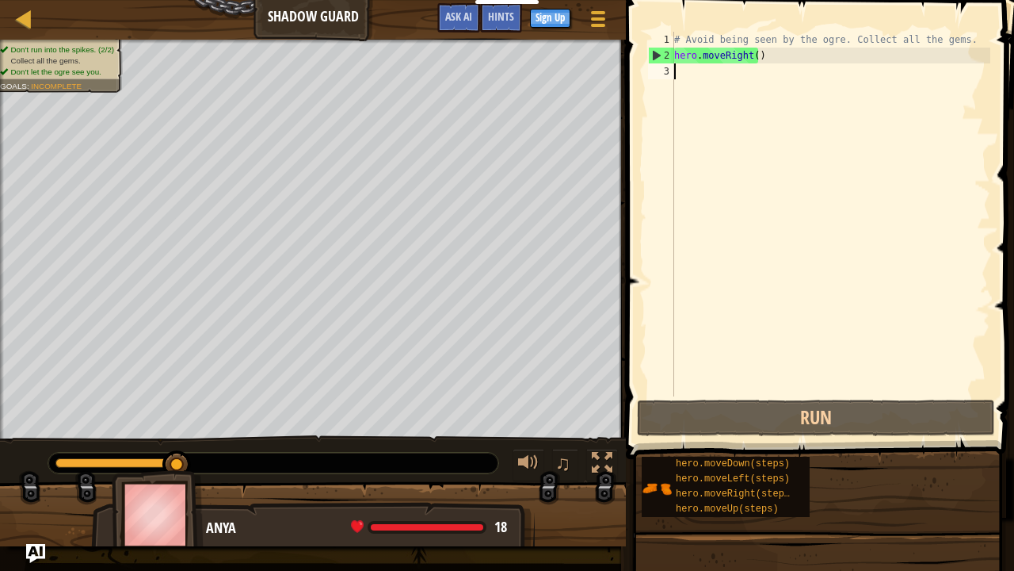
click at [754, 54] on div "# Avoid being seen by the ogre. Collect all the gems. hero . moveRight ( )" at bounding box center [830, 230] width 319 height 396
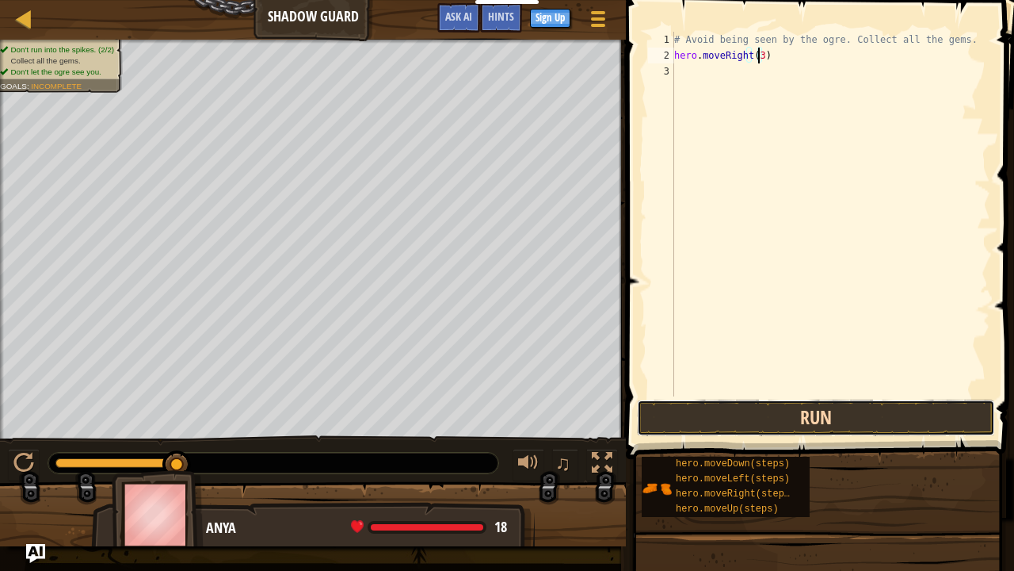
click at [713, 417] on button "Run" at bounding box center [816, 417] width 358 height 36
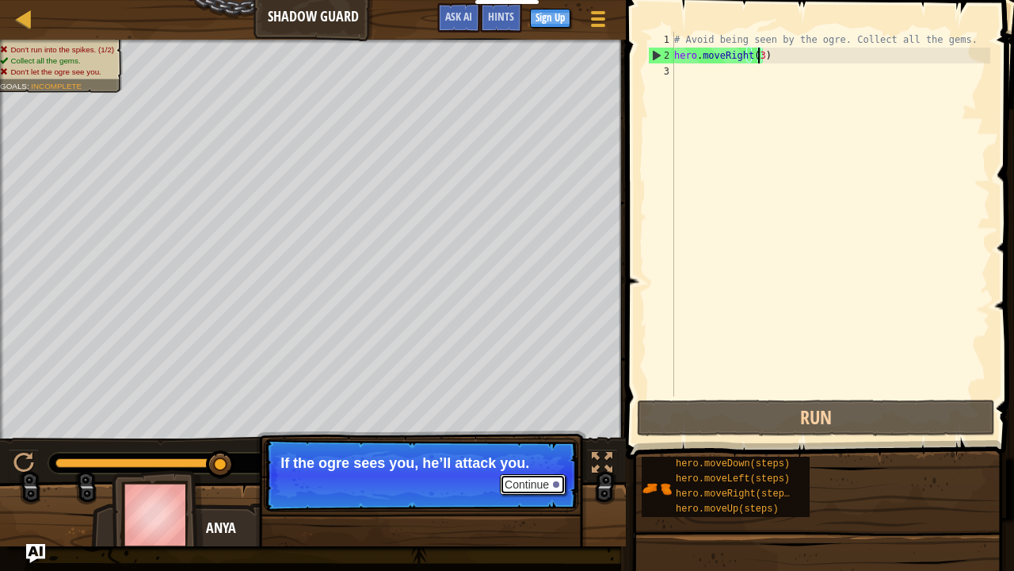
click at [517, 463] on button "Continue" at bounding box center [533, 484] width 66 height 21
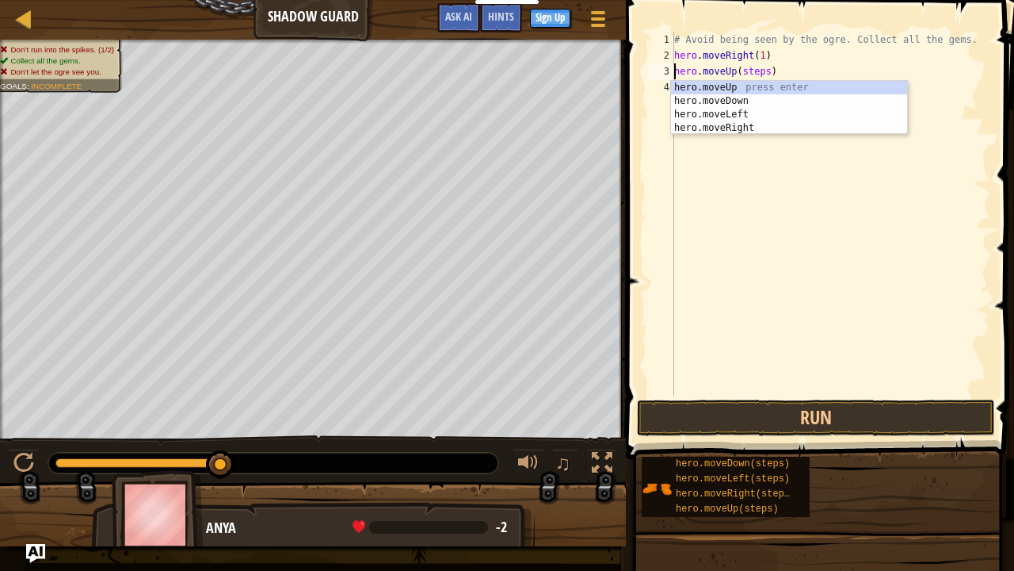
click at [751, 71] on div "# Avoid being seen by the ogre. Collect all the gems. hero . moveRight ( 1 ) he…" at bounding box center [830, 230] width 319 height 396
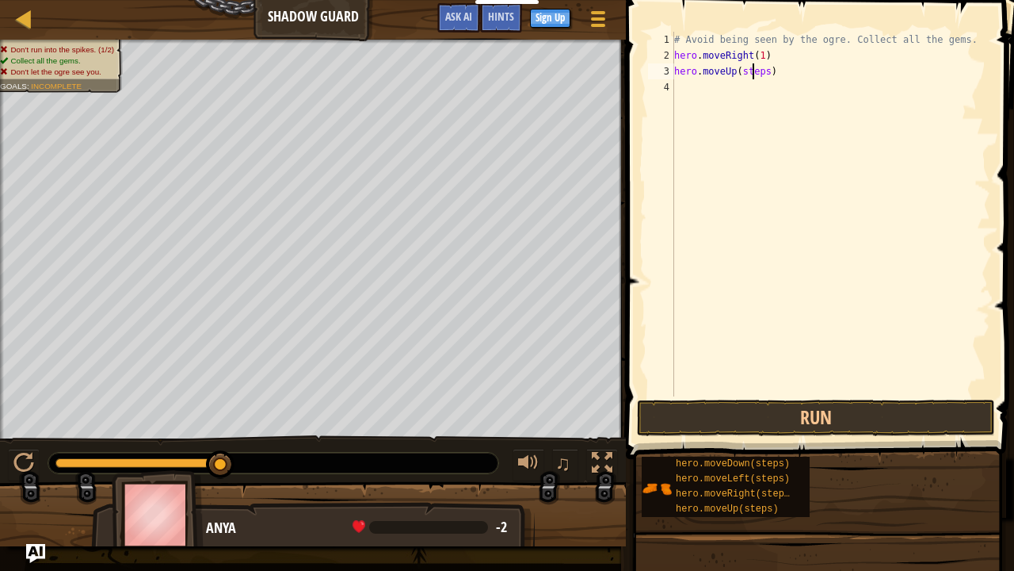
click at [753, 71] on div "# Avoid being seen by the ogre. Collect all the gems. hero . moveRight ( 1 ) he…" at bounding box center [830, 230] width 319 height 396
click at [754, 71] on div "# Avoid being seen by the ogre. Collect all the gems. hero . moveRight ( 1 ) he…" at bounding box center [830, 230] width 319 height 396
click at [751, 79] on div "# Avoid being seen by the ogre. Collect all the gems. hero . moveRight ( 1 ) he…" at bounding box center [830, 230] width 319 height 396
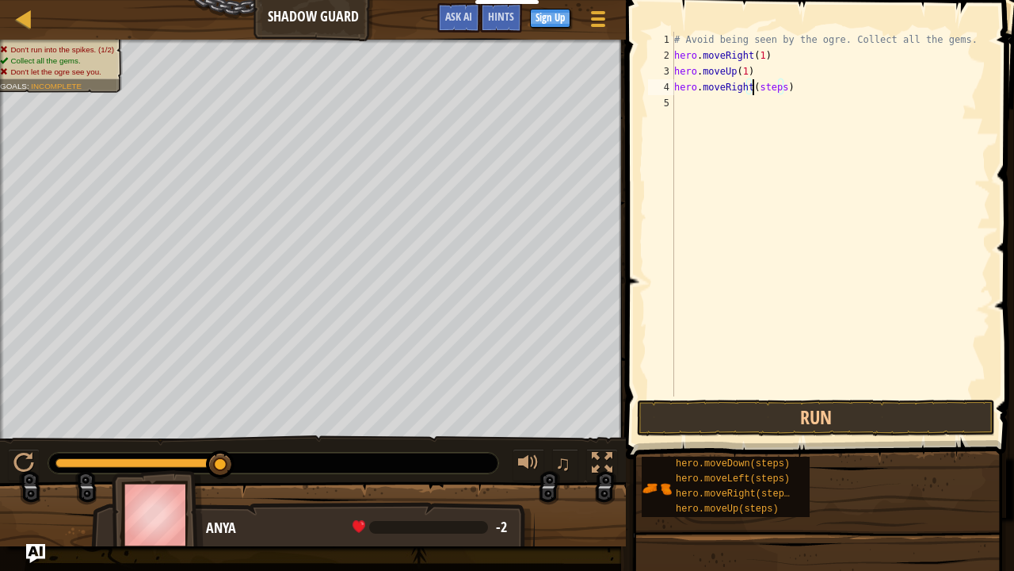
click at [778, 94] on div "# Avoid being seen by the ogre. Collect all the gems. hero . moveRight ( 1 ) he…" at bounding box center [830, 230] width 319 height 396
click at [777, 94] on div "# Avoid being seen by the ogre. Collect all the gems. hero . moveRight ( 1 ) he…" at bounding box center [830, 230] width 319 height 396
click at [774, 92] on div "# Avoid being seen by the ogre. Collect all the gems. hero . moveRight ( 1 ) he…" at bounding box center [830, 214] width 319 height 365
click at [774, 89] on div "# Avoid being seen by the ogre. Collect all the gems. hero . moveRight ( 1 ) he…" at bounding box center [830, 230] width 319 height 396
click at [773, 90] on div "# Avoid being seen by the ogre. Collect all the gems. hero . moveRight ( 1 ) he…" at bounding box center [830, 230] width 319 height 396
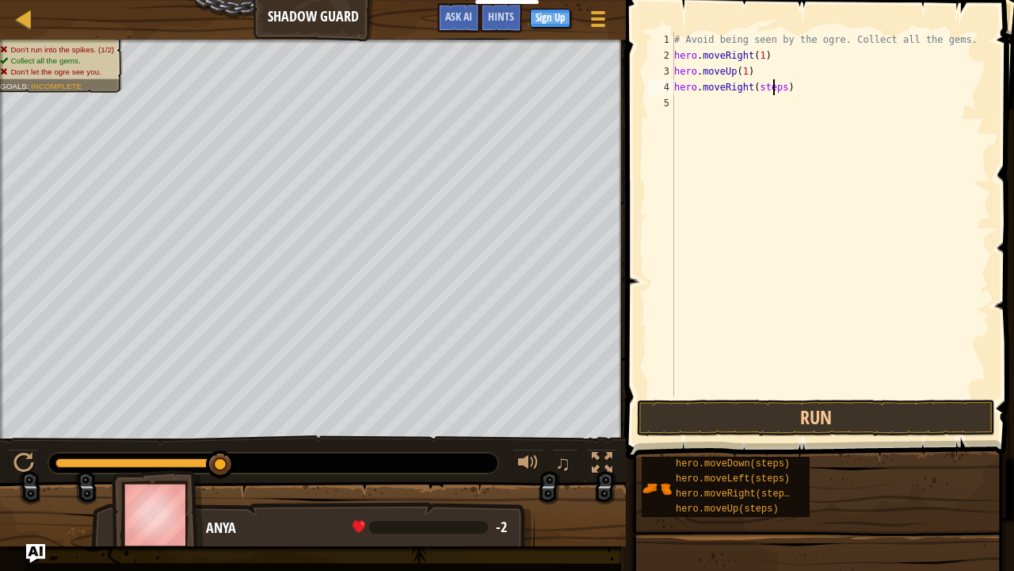
click at [773, 90] on div "# Avoid being seen by the ogre. Collect all the gems. hero . moveRight ( 1 ) he…" at bounding box center [830, 230] width 319 height 396
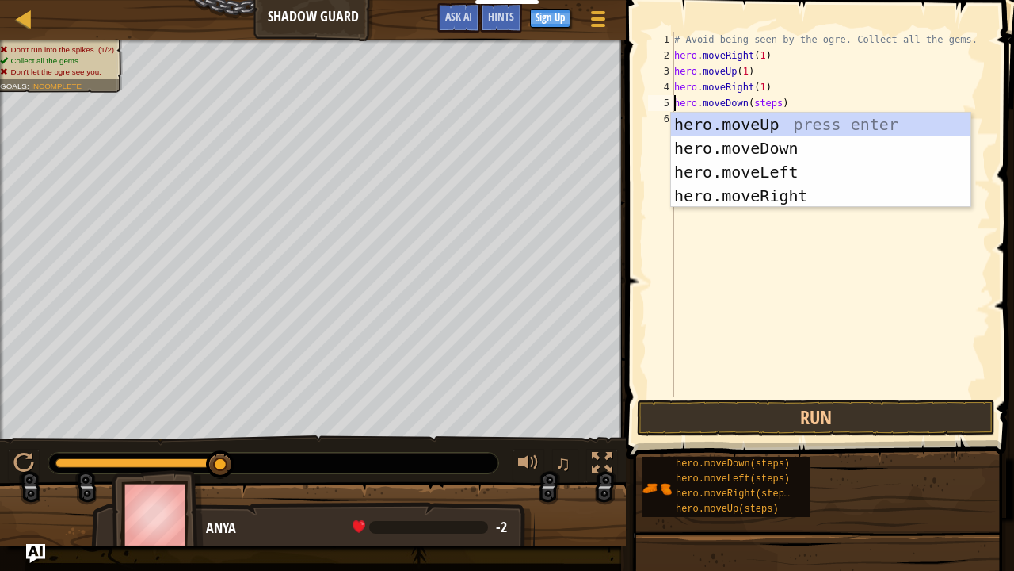
click at [756, 102] on div "# Avoid being seen by the ogre. Collect all the gems. hero . moveRight ( 1 ) he…" at bounding box center [830, 230] width 319 height 396
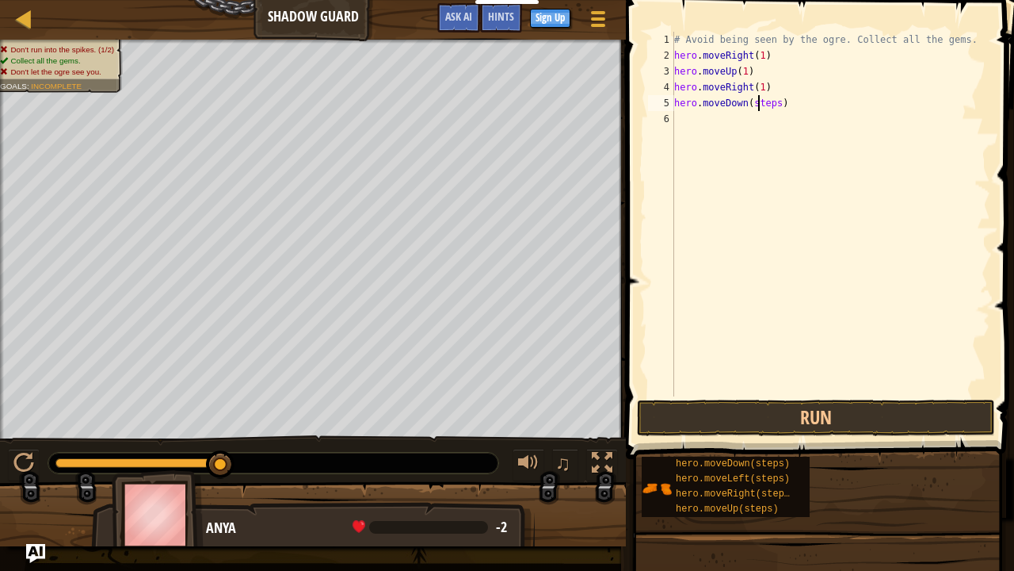
click at [756, 103] on div "# Avoid being seen by the ogre. Collect all the gems. hero . moveRight ( 1 ) he…" at bounding box center [830, 230] width 319 height 396
click at [755, 105] on div "# Avoid being seen by the ogre. Collect all the gems. hero . moveRight ( 1 ) he…" at bounding box center [830, 230] width 319 height 396
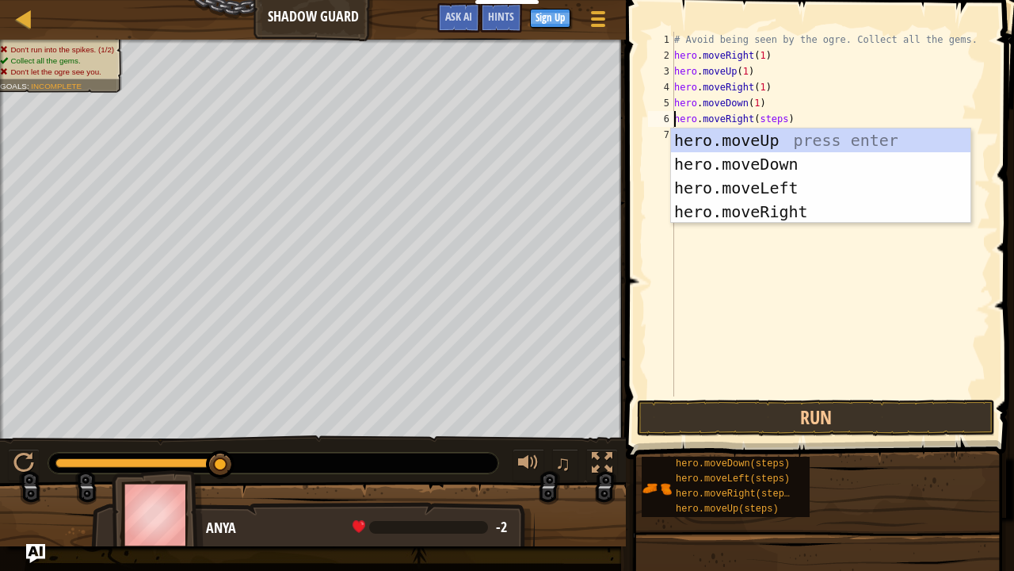
click at [769, 117] on div "# Avoid being seen by the ogre. Collect all the gems. hero . moveRight ( 1 ) he…" at bounding box center [830, 230] width 319 height 396
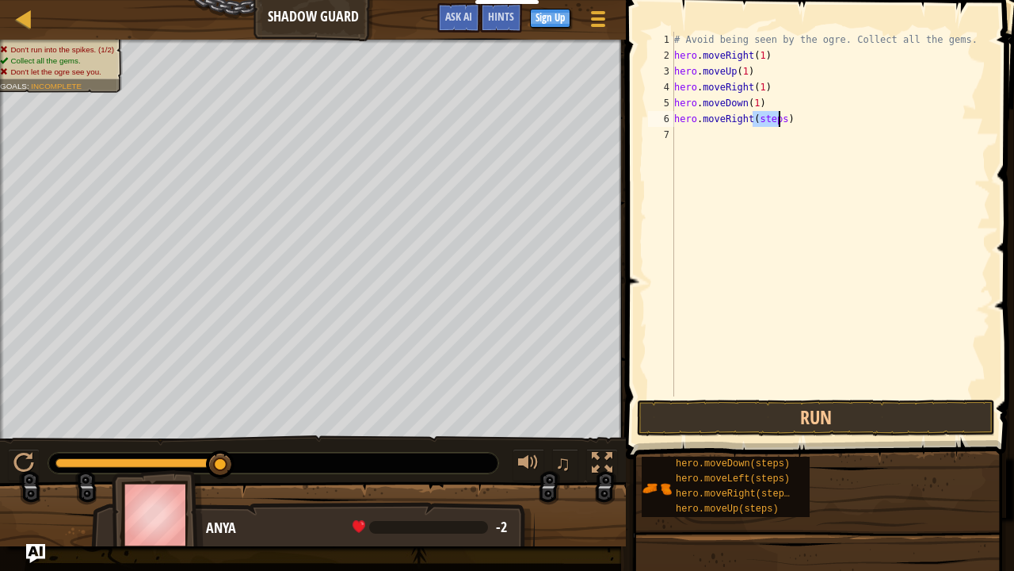
click at [769, 117] on div "# Avoid being seen by the ogre. Collect all the gems. hero . moveRight ( 1 ) he…" at bounding box center [830, 230] width 319 height 396
type textarea "hero.moveRight(2)"
click at [807, 422] on button "Run" at bounding box center [816, 417] width 358 height 36
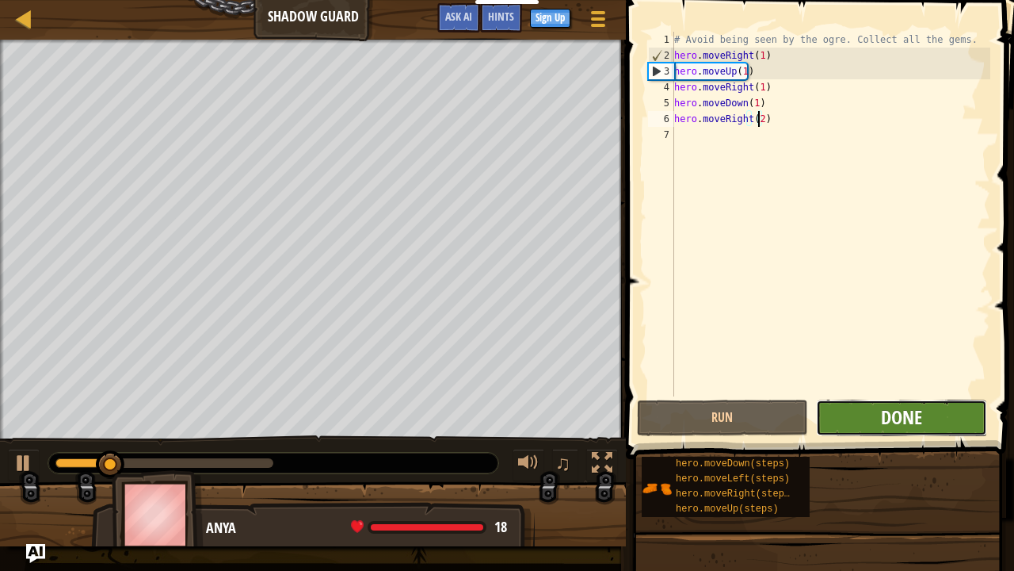
click at [906, 420] on span "Done" at bounding box center [901, 416] width 41 height 25
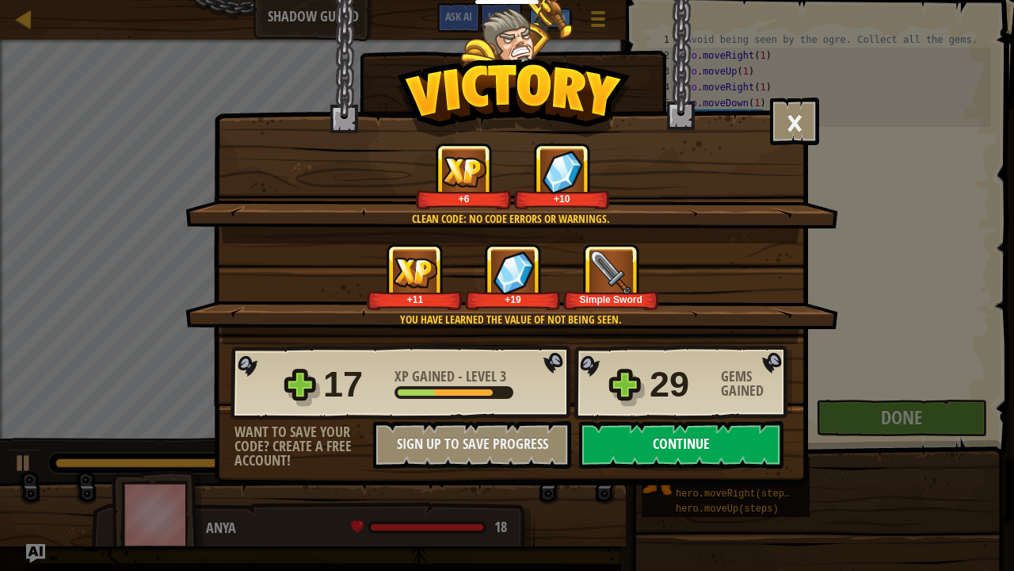
drag, startPoint x: 637, startPoint y: 410, endPoint x: 636, endPoint y: 423, distance: 13.5
click at [636, 413] on div "17 XP Gained - Level 3 29 Gems Gained" at bounding box center [512, 383] width 562 height 76
click at [636, 431] on button "Continue" at bounding box center [681, 445] width 204 height 48
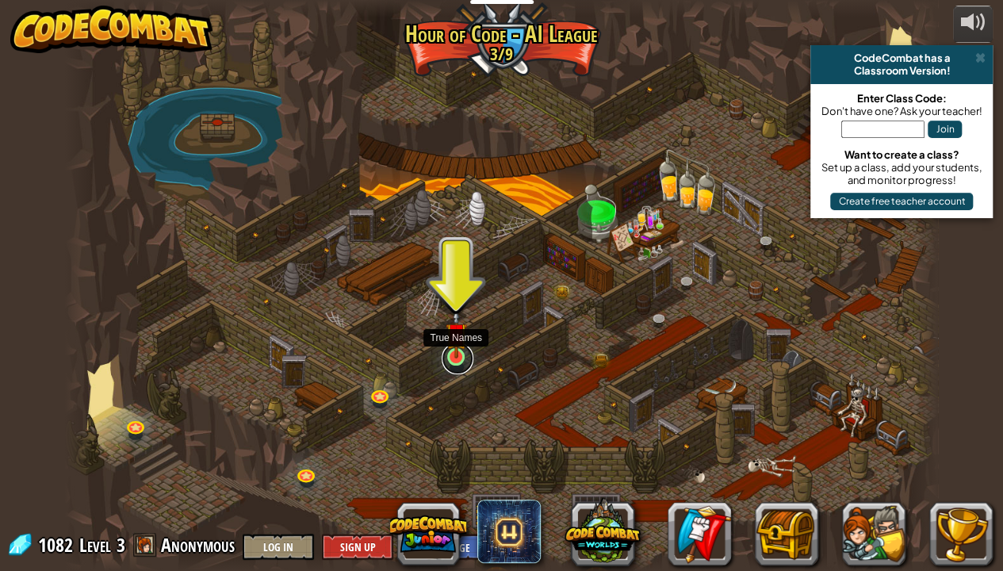
click at [453, 361] on link at bounding box center [457, 358] width 32 height 32
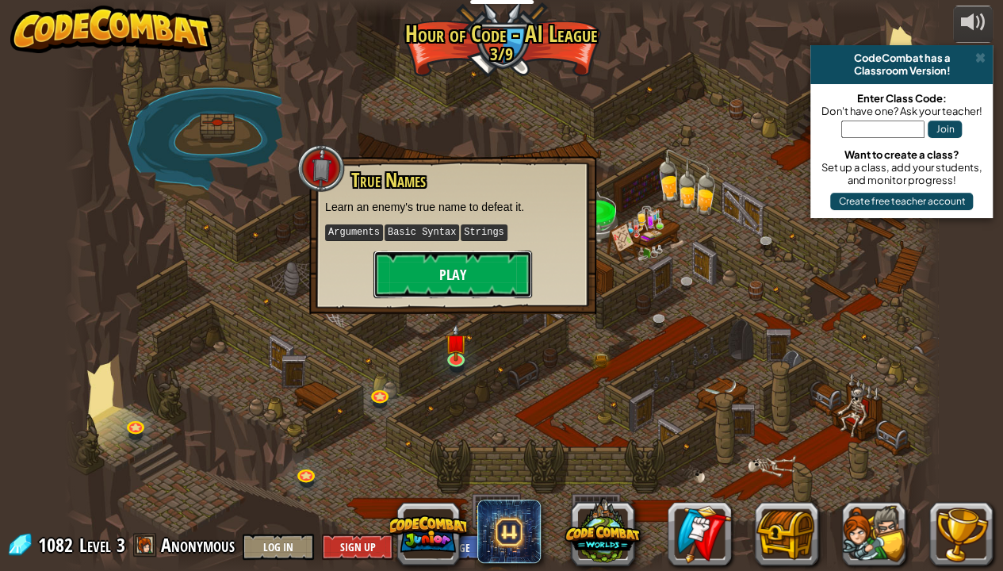
click at [441, 273] on button "Play" at bounding box center [452, 274] width 159 height 48
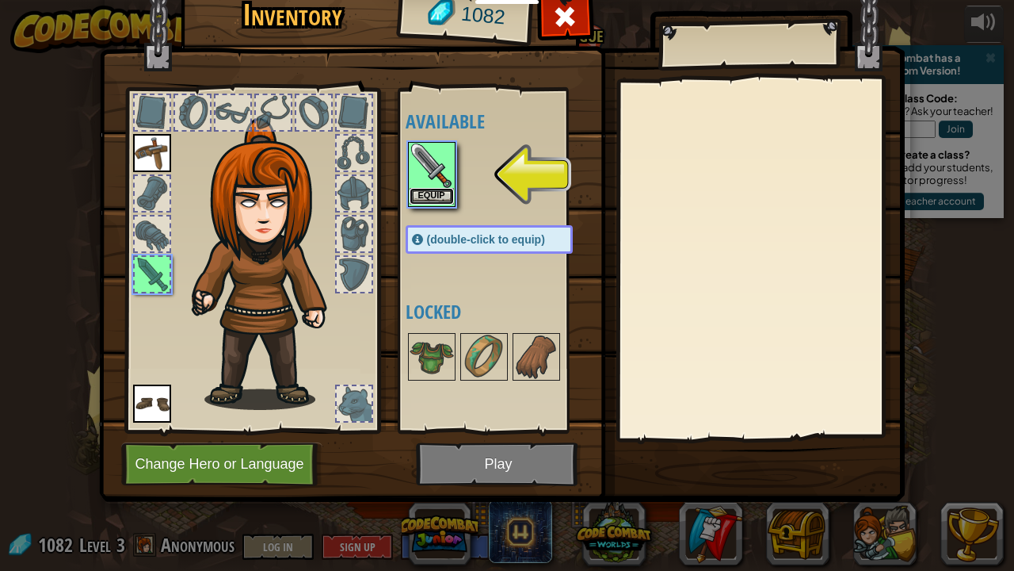
click at [439, 197] on button "Equip" at bounding box center [432, 196] width 44 height 17
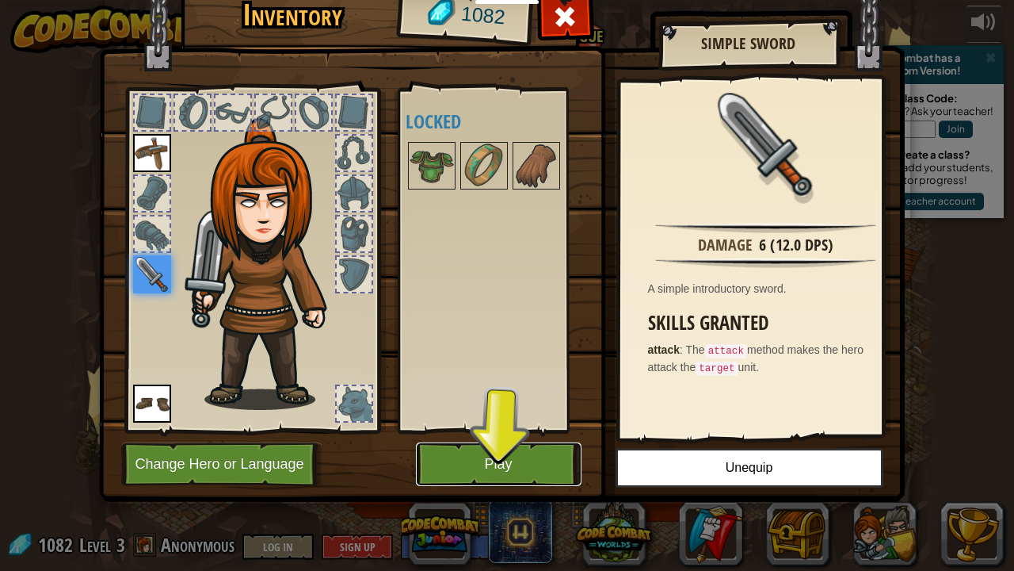
click at [478, 463] on button "Play" at bounding box center [499, 464] width 166 height 44
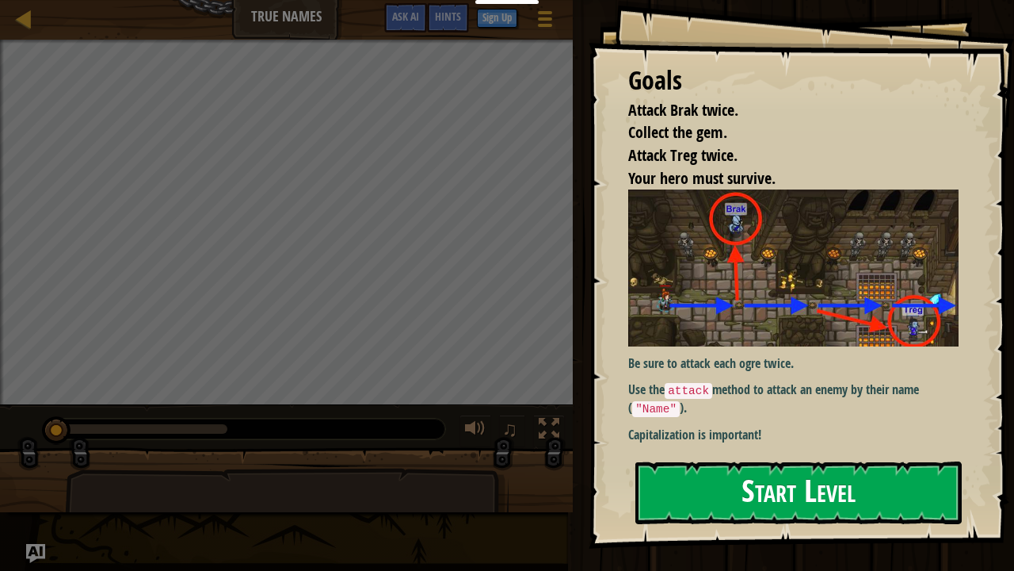
click at [679, 463] on button "Start Level" at bounding box center [799, 492] width 327 height 63
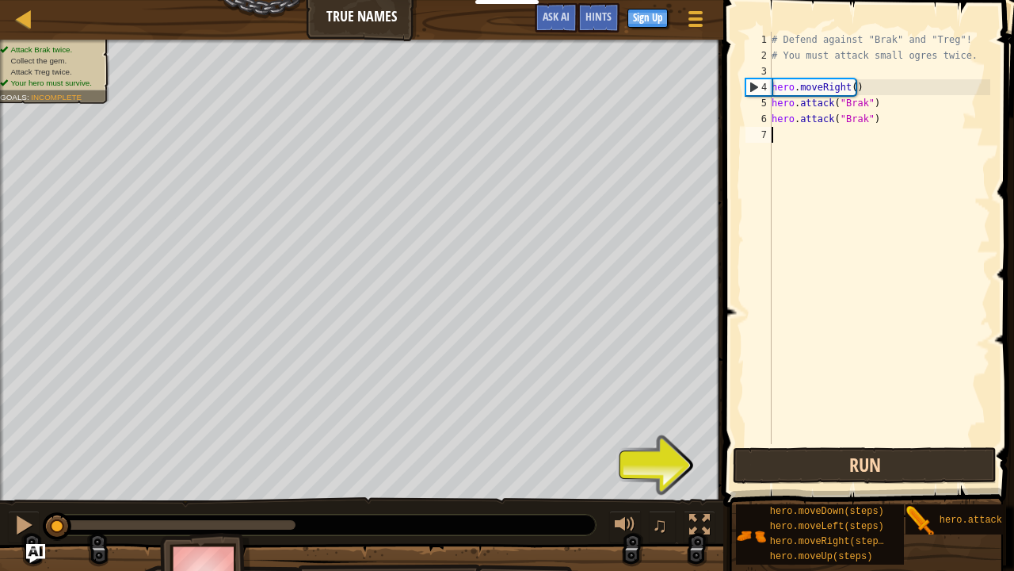
click at [793, 463] on span at bounding box center [871, 230] width 304 height 553
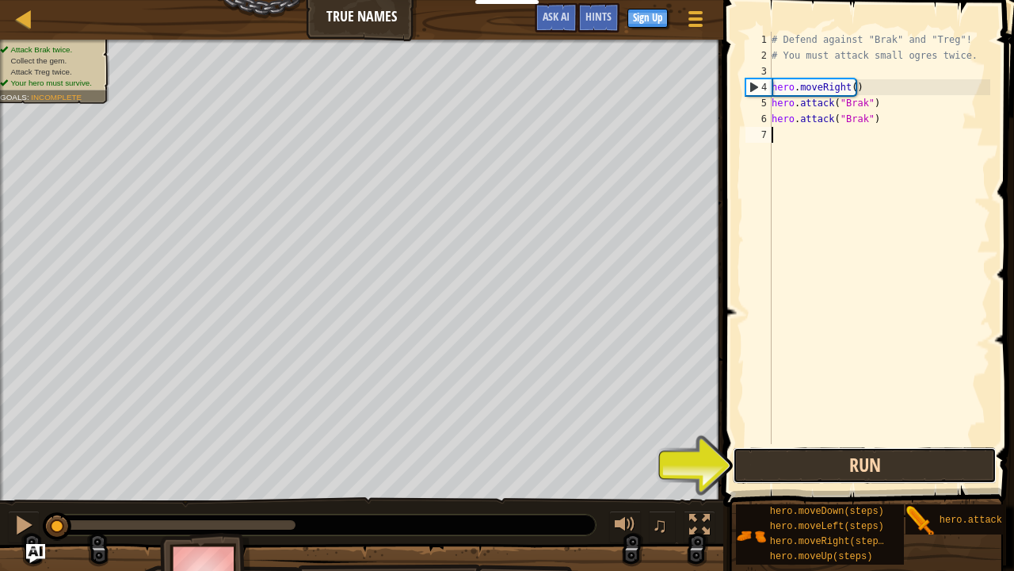
click at [793, 463] on button "Run" at bounding box center [865, 465] width 264 height 36
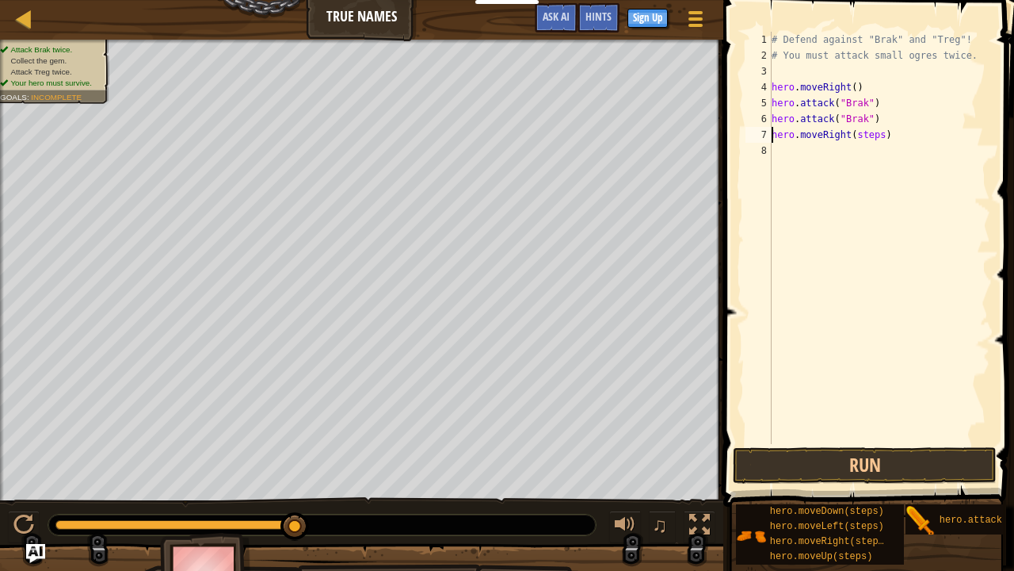
click at [865, 133] on div "# Defend against "Brak" and "Treg"! # You must attack small ogres twice. hero .…" at bounding box center [880, 254] width 222 height 444
drag, startPoint x: 917, startPoint y: 515, endPoint x: 899, endPoint y: 450, distance: 67.5
click at [884, 404] on div "Hints hero.moveRight(1) 1 2 3 4 5 6 7 8 # Defend against "Brak" and "Treg"! # Y…" at bounding box center [867, 281] width 296 height 563
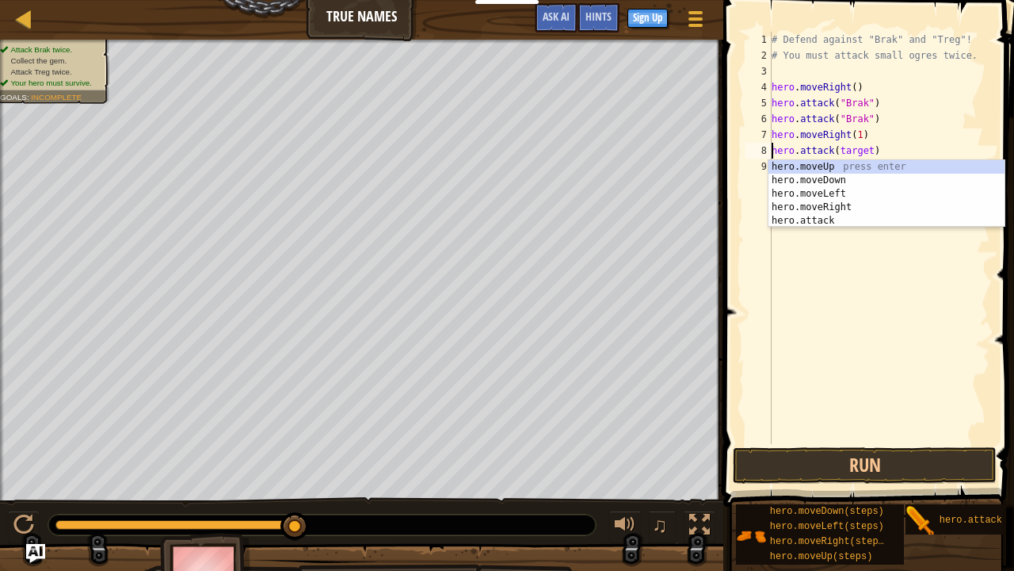
click at [851, 151] on div "# Defend against "Brak" and "Treg"! # You must attack small ogres twice. hero .…" at bounding box center [880, 254] width 222 height 444
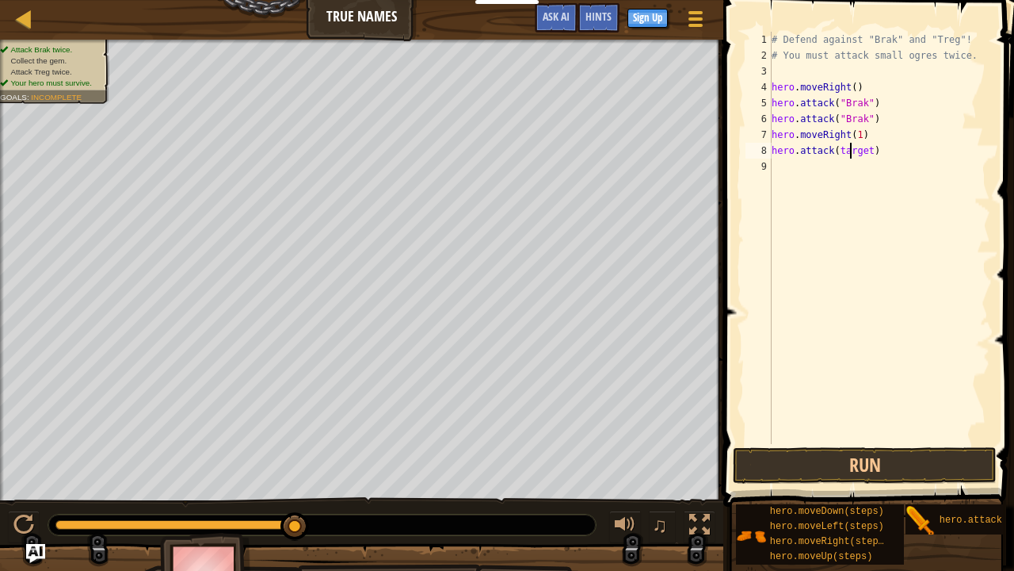
click at [851, 150] on div "# Defend against "Brak" and "Treg"! # You must attack small ogres twice. hero .…" at bounding box center [880, 254] width 222 height 444
click at [884, 463] on button "Run" at bounding box center [865, 465] width 264 height 36
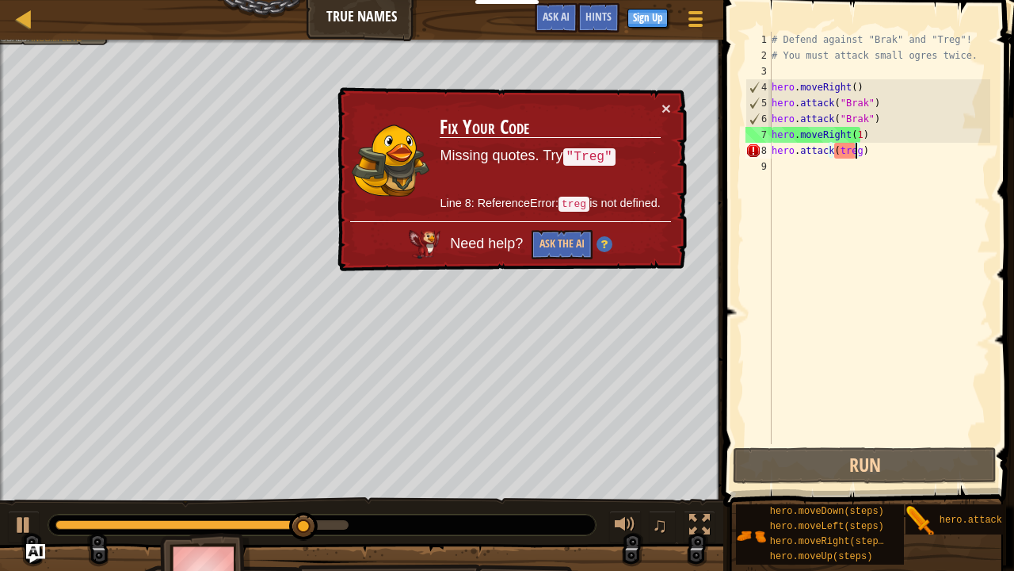
click at [845, 149] on div "# Defend against "Brak" and "Treg"! # You must attack small ogres twice. hero .…" at bounding box center [880, 254] width 222 height 444
click at [845, 149] on div "# Defend against "Brak" and "Treg"! # You must attack small ogres twice. hero .…" at bounding box center [880, 238] width 222 height 412
click at [845, 149] on div "# Defend against "Brak" and "Treg"! # You must attack small ogres twice. hero .…" at bounding box center [880, 254] width 222 height 444
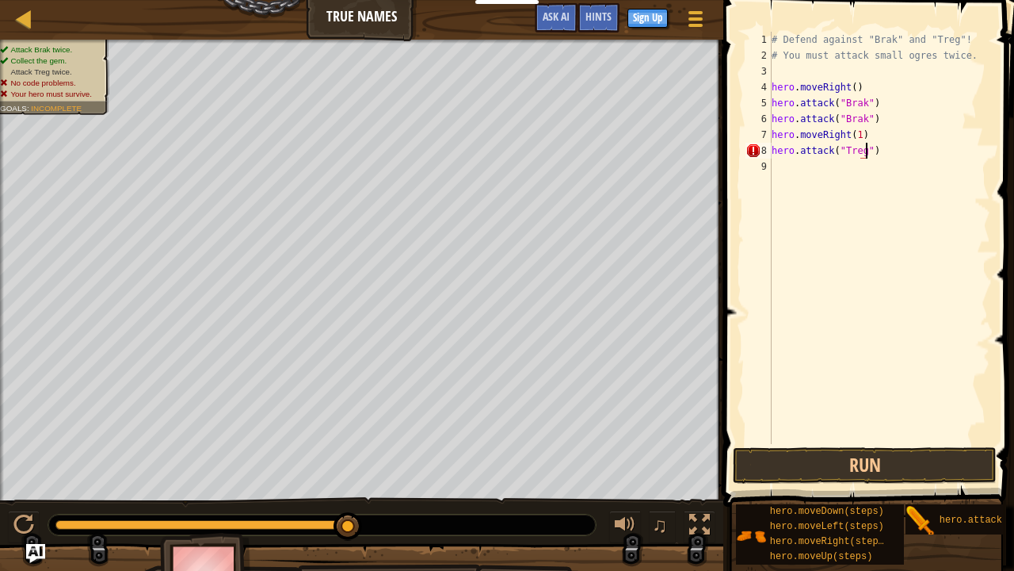
scroll to position [7, 7]
type textarea "hero.attack("Treg")"
click at [858, 463] on button "Run" at bounding box center [865, 465] width 264 height 36
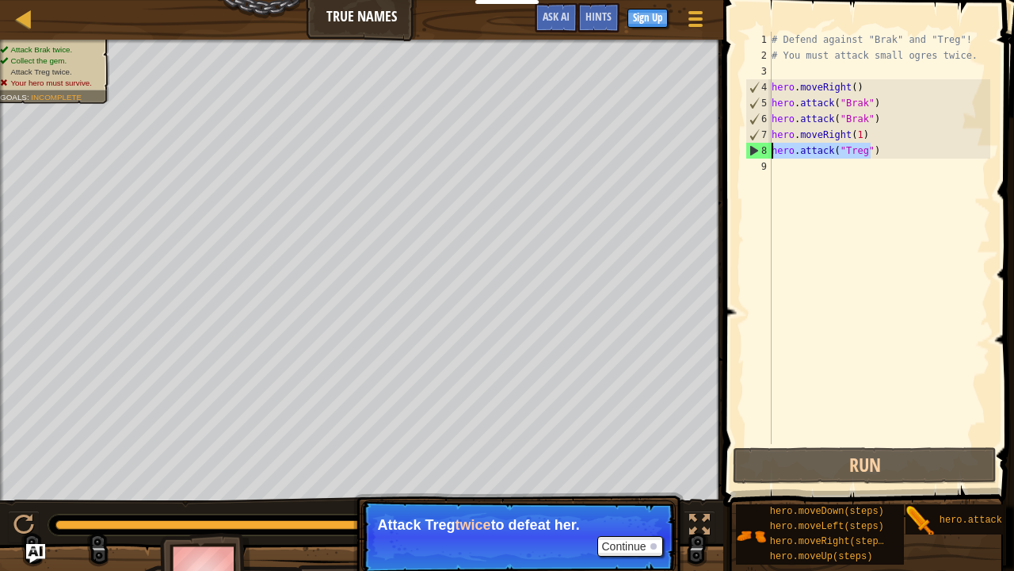
drag, startPoint x: 877, startPoint y: 148, endPoint x: 770, endPoint y: 147, distance: 106.2
click at [770, 147] on div "hero.attack("Treg") 1 2 3 4 5 6 7 8 9 # Defend against "Brak" and "Treg"! # You…" at bounding box center [867, 238] width 248 height 412
click at [790, 162] on div "# Defend against "Brak" and "Treg"! # You must attack small ogres twice. hero .…" at bounding box center [880, 254] width 222 height 444
paste textarea "hero.attack("Treg")"
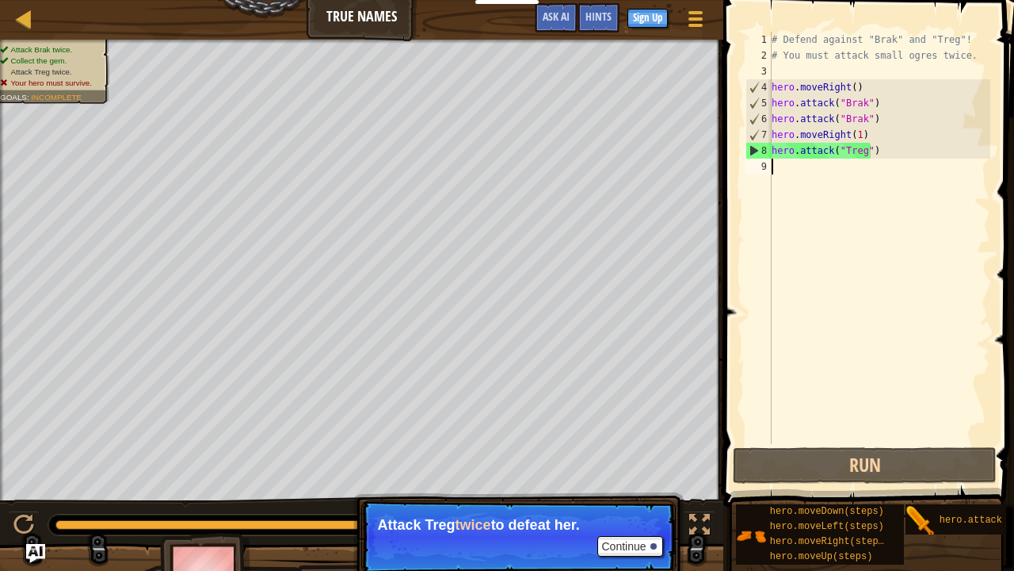
type textarea "hero.attack("Treg")"
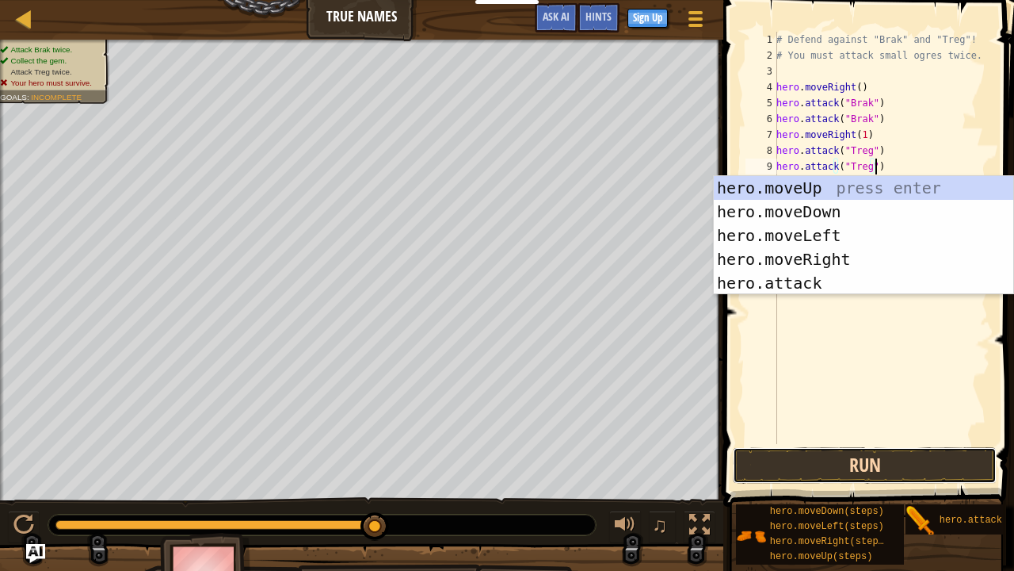
click at [854, 456] on button "Run" at bounding box center [865, 465] width 264 height 36
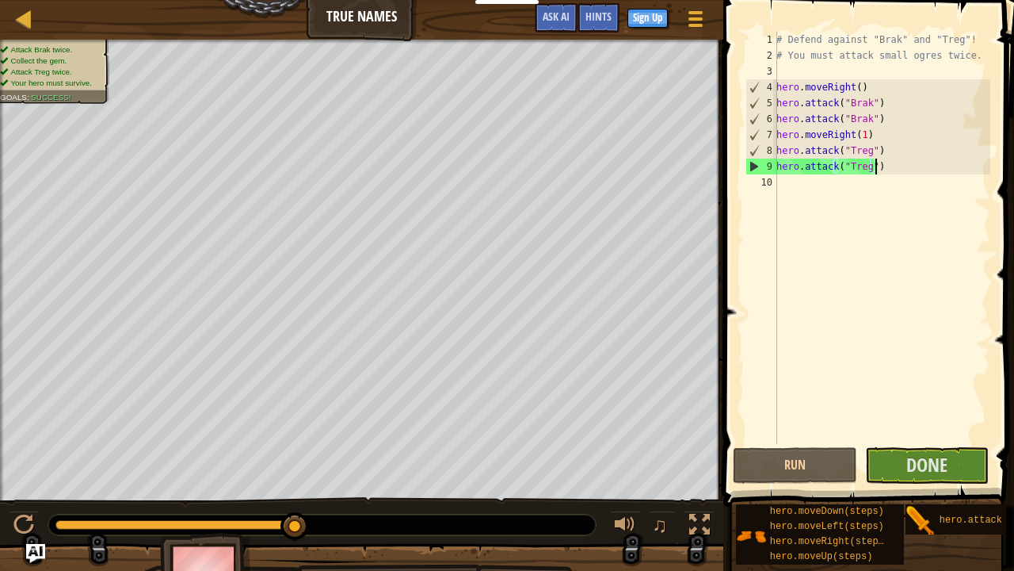
click at [804, 184] on div "# Defend against "Brak" and "Treg"! # You must attack small ogres twice. hero .…" at bounding box center [882, 254] width 217 height 444
drag, startPoint x: 872, startPoint y: 134, endPoint x: 779, endPoint y: 136, distance: 92.8
click at [779, 136] on div "# Defend against "Brak" and "Treg"! # You must attack small ogres twice. hero .…" at bounding box center [882, 254] width 217 height 444
type textarea "hero.moveRight(1)"
click at [785, 178] on div "# Defend against "Brak" and "Treg"! # You must attack small ogres twice. hero .…" at bounding box center [882, 254] width 217 height 444
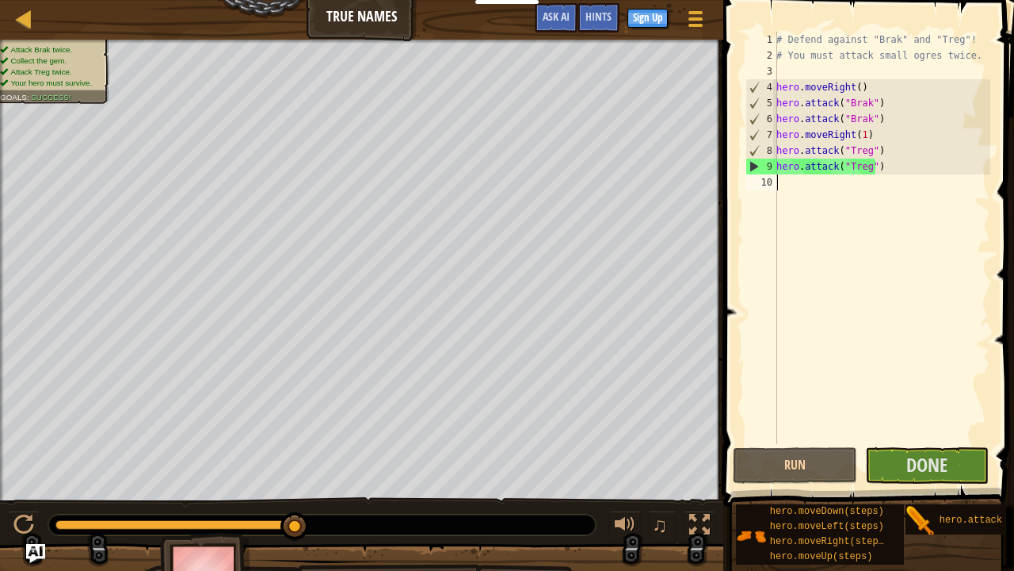
paste textarea "hero.moveRight(1)"
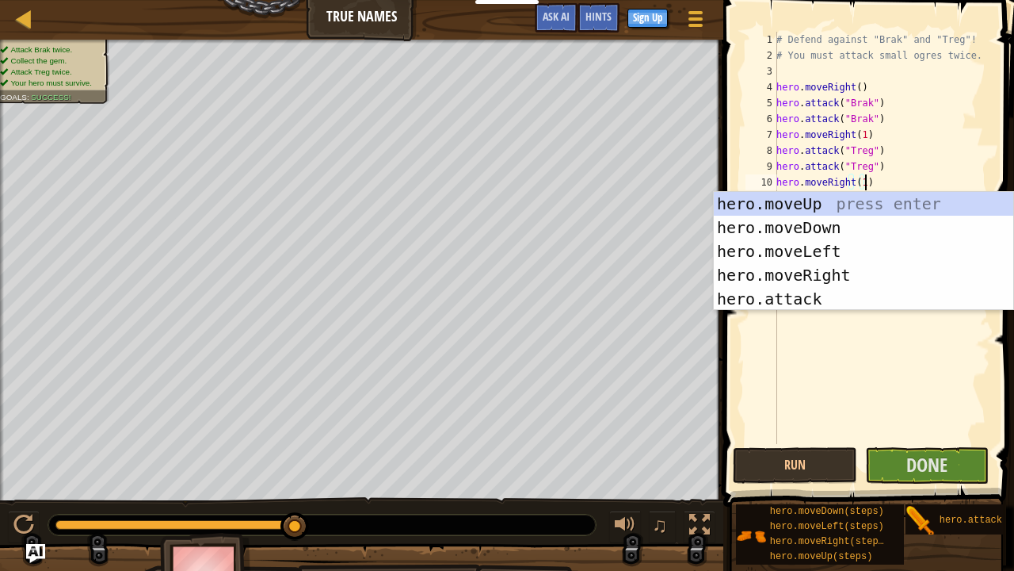
click at [861, 182] on div "# Defend against "Brak" and "Treg"! # You must attack small ogres twice. hero .…" at bounding box center [882, 254] width 217 height 444
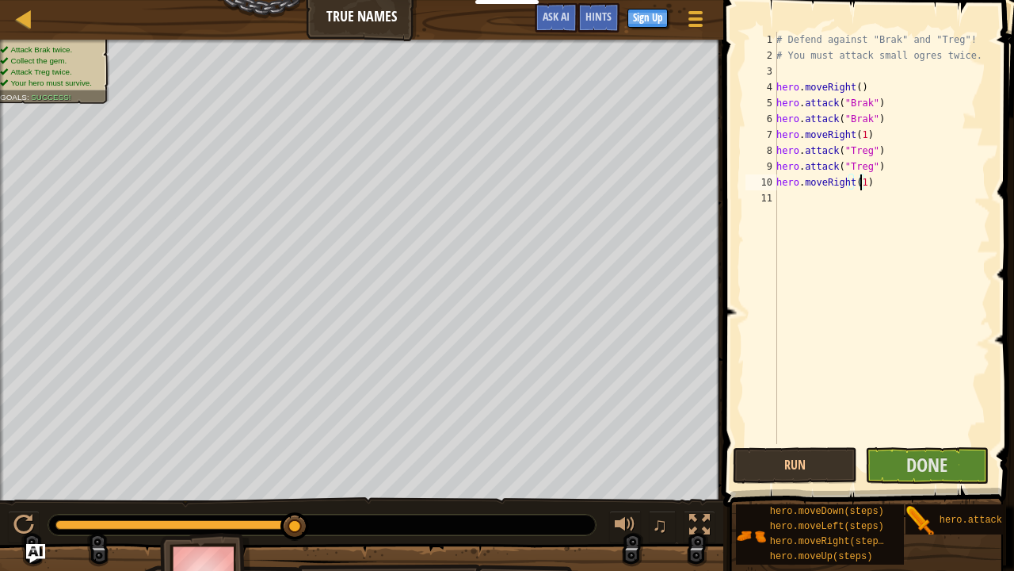
click at [858, 181] on div "# Defend against "Brak" and "Treg"! # You must attack small ogres twice. hero .…" at bounding box center [882, 254] width 217 height 444
type textarea "hero.moveRight(3)"
click at [900, 463] on button "Done" at bounding box center [927, 465] width 124 height 36
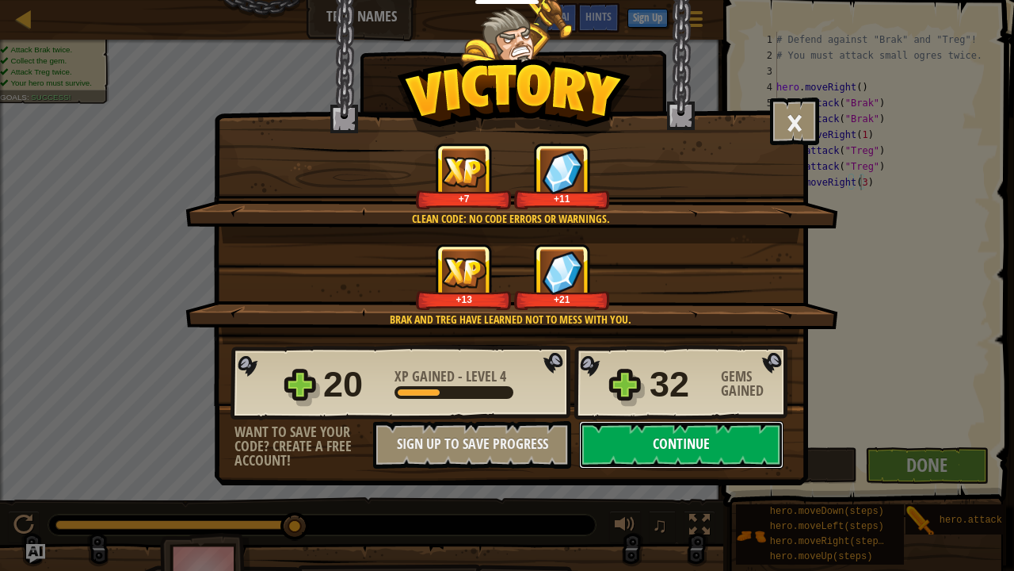
click at [664, 442] on button "Continue" at bounding box center [681, 445] width 204 height 48
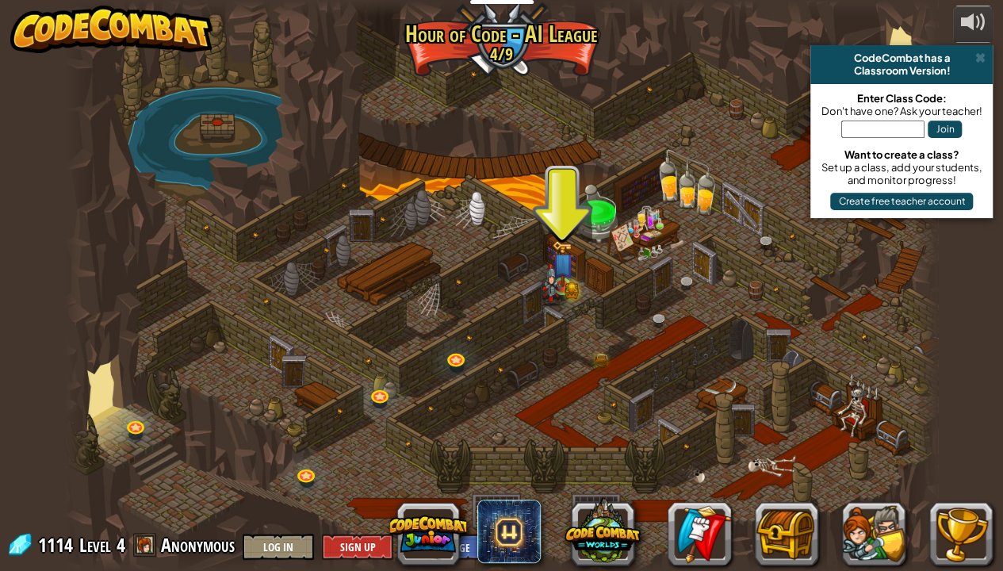
click at [566, 274] on img at bounding box center [562, 264] width 21 height 48
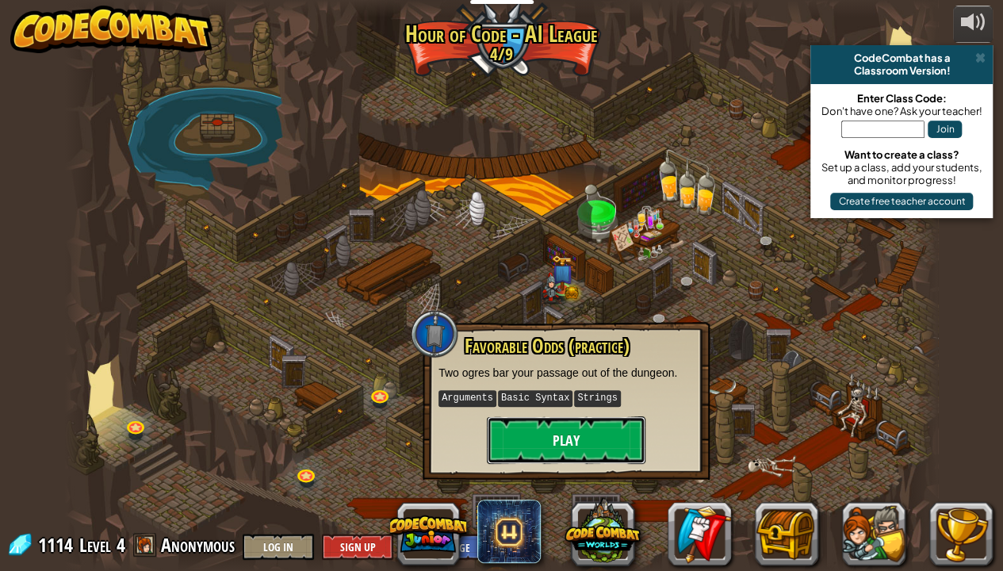
click at [593, 443] on button "Play" at bounding box center [566, 440] width 159 height 48
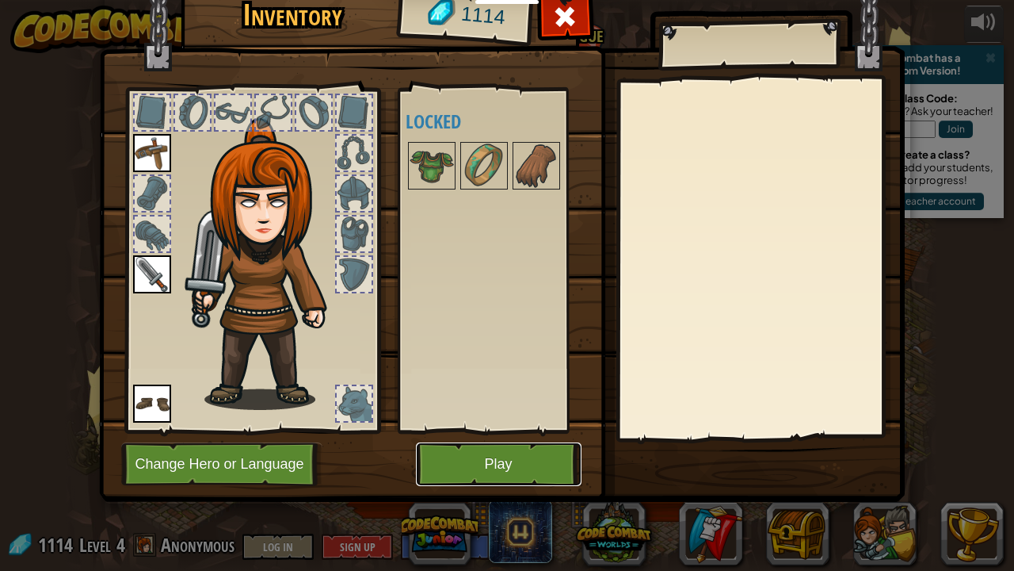
click at [539, 453] on button "Play" at bounding box center [499, 464] width 166 height 44
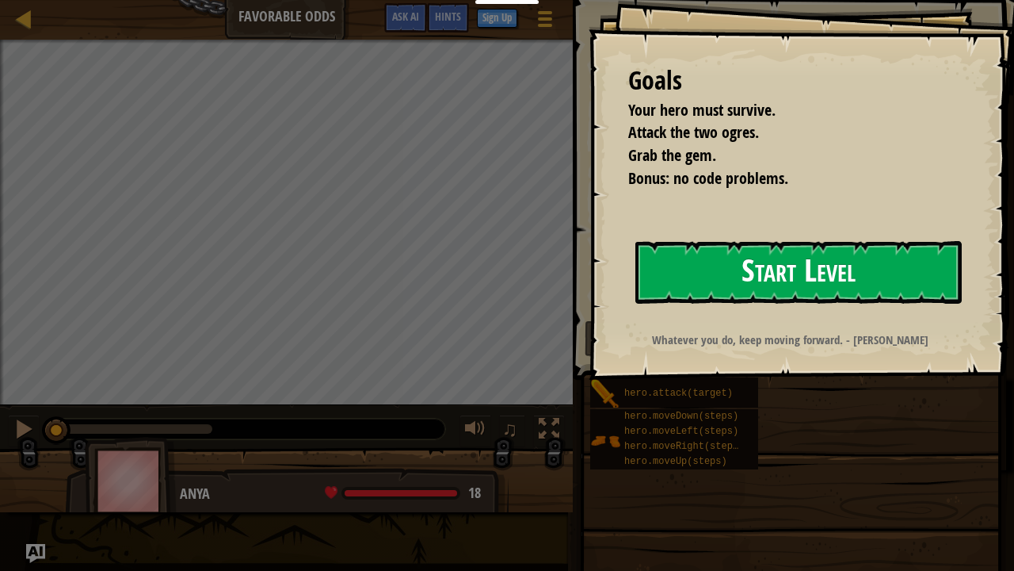
click at [654, 290] on button "Start Level" at bounding box center [799, 272] width 327 height 63
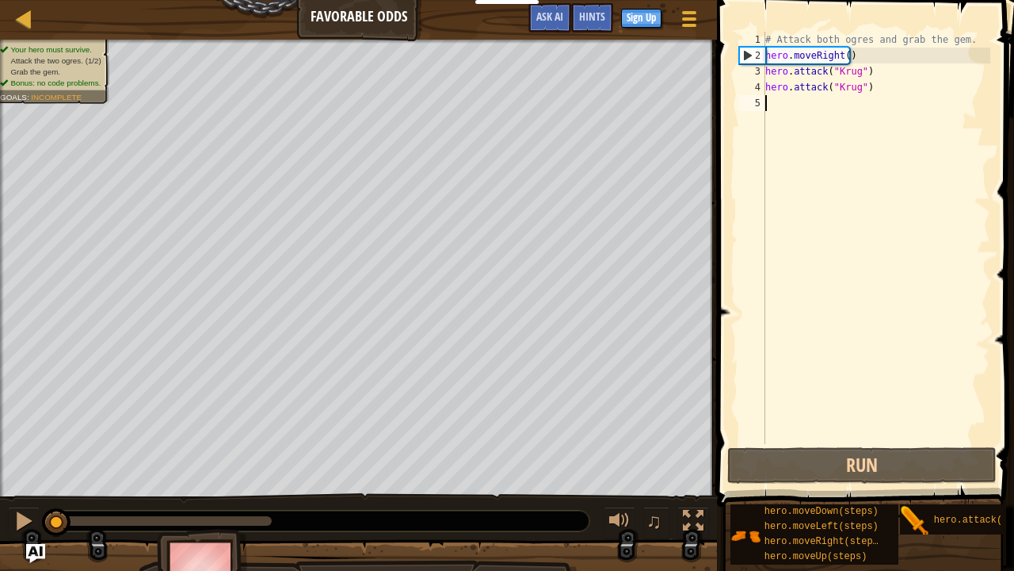
click at [843, 55] on div "# Attack both ogres and grab the gem. hero . moveRight ( ) hero . attack ( "[PE…" at bounding box center [876, 254] width 228 height 444
type textarea "hero.moveRight(1)"
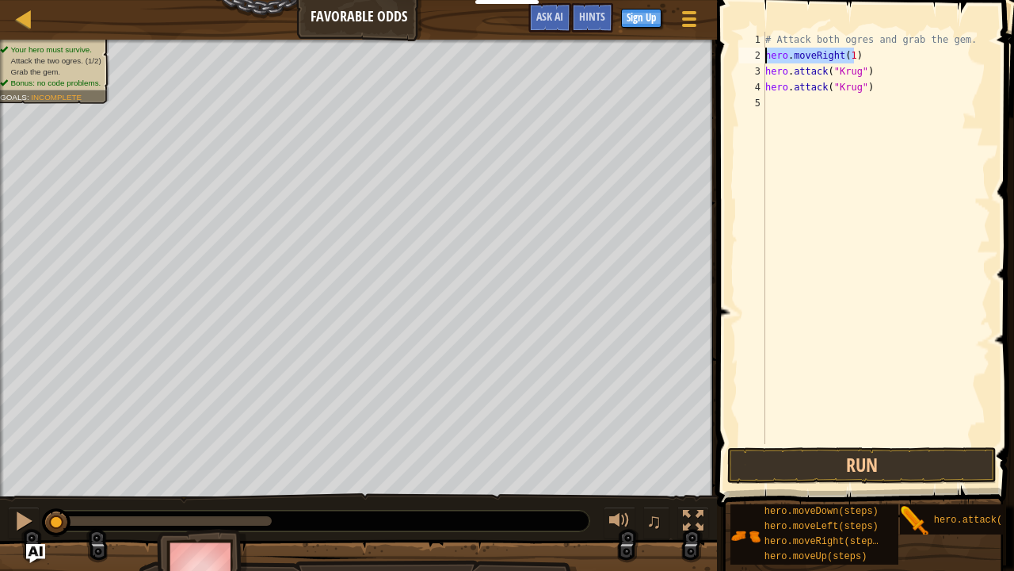
drag, startPoint x: 854, startPoint y: 52, endPoint x: 767, endPoint y: 57, distance: 86.5
click at [767, 57] on div "# Attack both ogres and grab the gem. hero . moveRight ( 1 ) hero . attack ( "[…" at bounding box center [876, 254] width 228 height 444
click at [797, 108] on div "# Attack both ogres and grab the gem. hero . moveRight ( 1 ) hero . attack ( "[…" at bounding box center [876, 254] width 228 height 444
type textarea "hero.moveRight(1)"
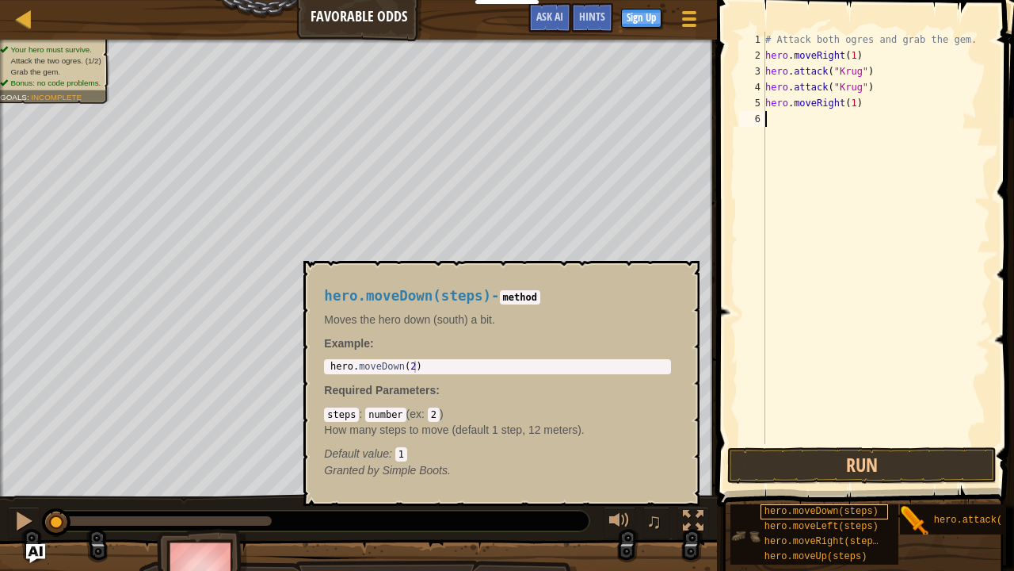
scroll to position [12, 0]
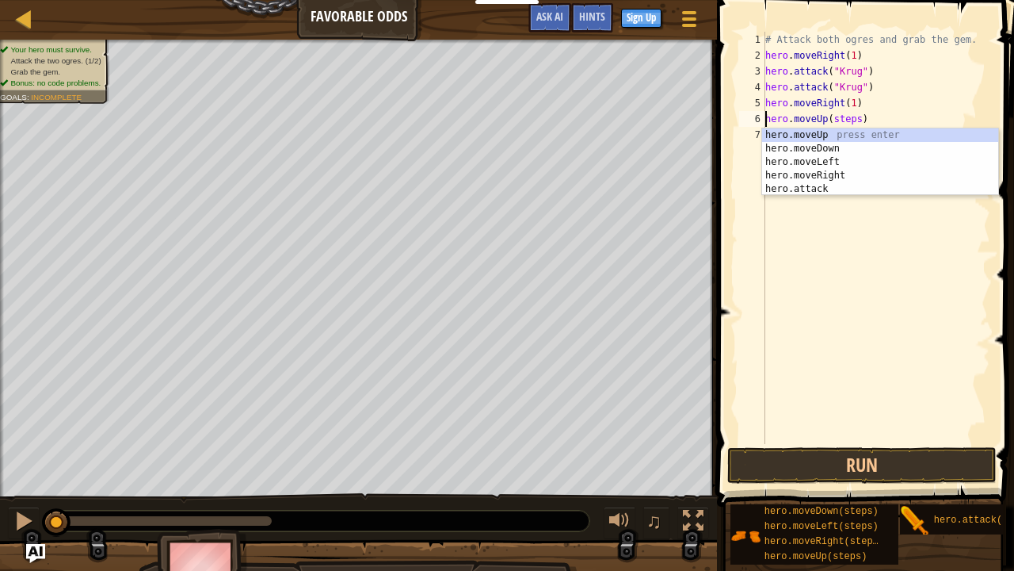
click at [840, 120] on div "# Attack both ogres and grab the gem. hero . moveRight ( 1 ) hero . attack ( "[…" at bounding box center [876, 254] width 228 height 444
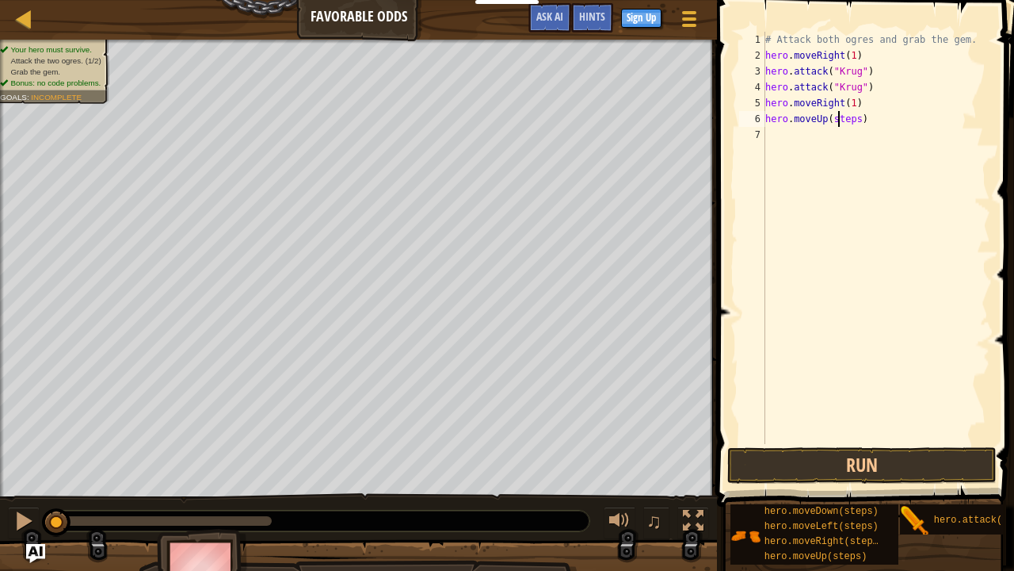
click at [842, 119] on div "# Attack both ogres and grab the gem. hero . moveRight ( 1 ) hero . attack ( "[…" at bounding box center [876, 254] width 228 height 444
click at [845, 120] on div "# Attack both ogres and grab the gem. hero . moveRight ( 1 ) hero . attack ( "[…" at bounding box center [876, 254] width 228 height 444
click at [845, 119] on div "# Attack both ogres and grab the gem. hero . moveRight ( 1 ) hero . attack ( "[…" at bounding box center [876, 254] width 228 height 444
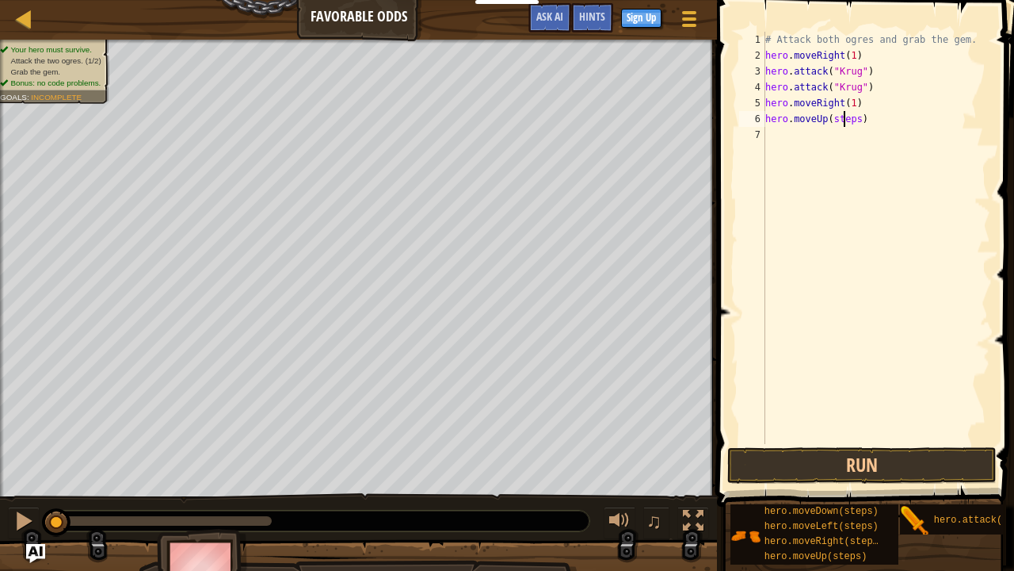
click at [845, 119] on div "# Attack both ogres and grab the gem. hero . moveRight ( 1 ) hero . attack ( "[…" at bounding box center [876, 254] width 228 height 444
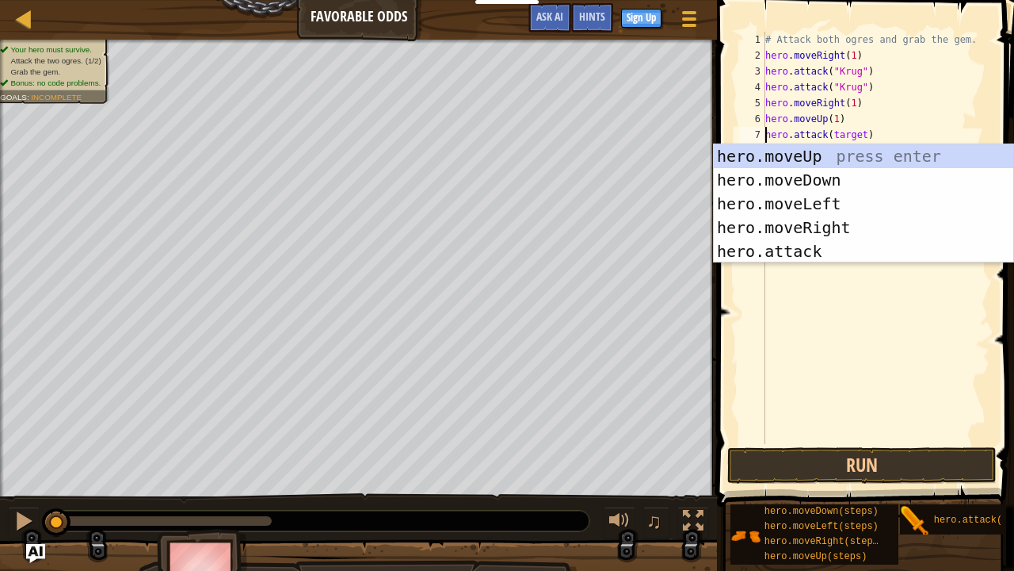
click at [852, 142] on div "# Attack both ogres and grab the gem. hero . moveRight ( 1 ) hero . attack ( "[…" at bounding box center [876, 254] width 228 height 444
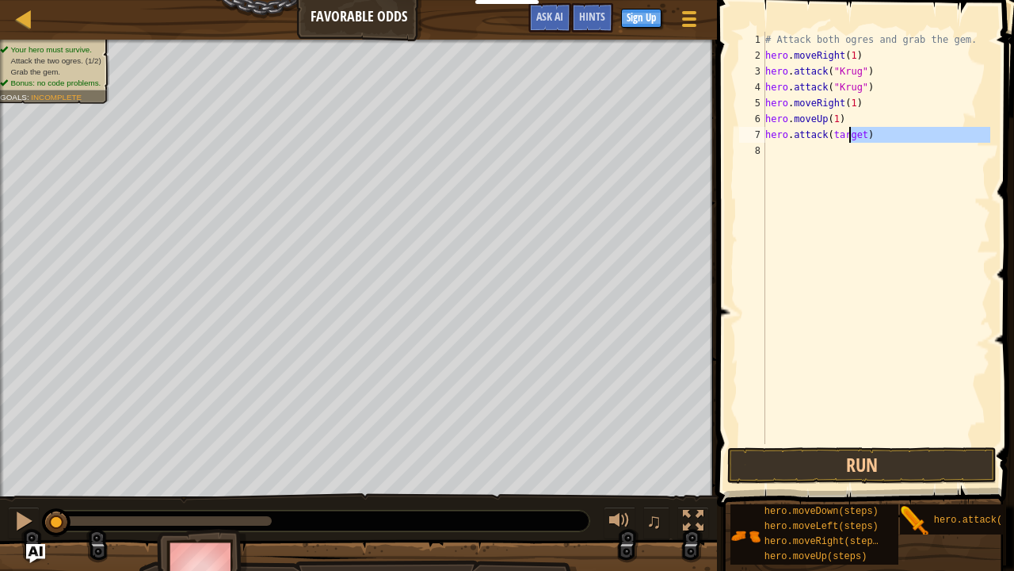
click at [850, 138] on div "# Attack both ogres and grab the gem. hero . moveRight ( 1 ) hero . attack ( "[…" at bounding box center [876, 238] width 228 height 412
click at [850, 138] on div "# Attack both ogres and grab the gem. hero . moveRight ( 1 ) hero . attack ( "[…" at bounding box center [876, 254] width 228 height 444
type textarea "hero.attack("Grump")"
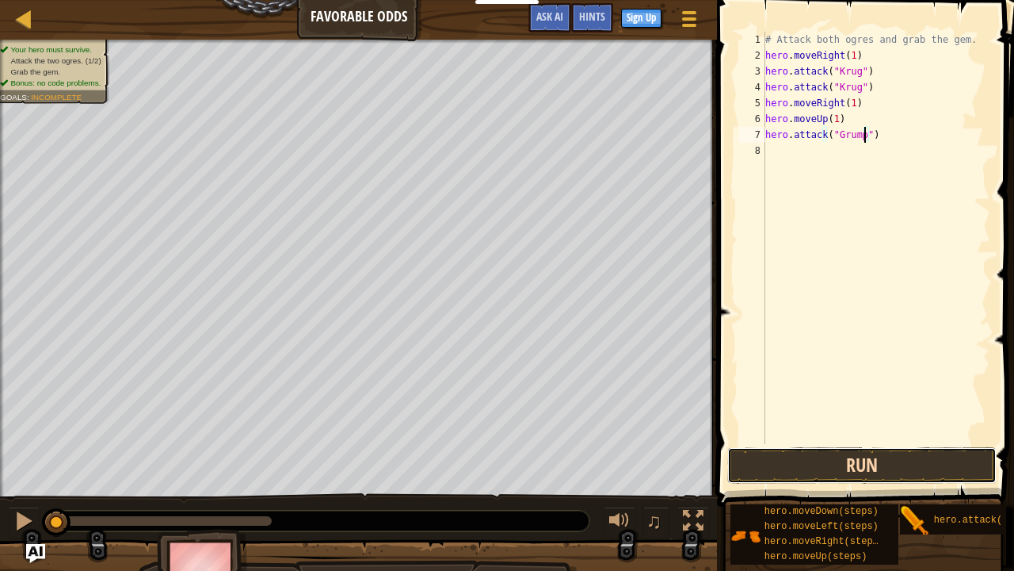
click at [908, 462] on button "Run" at bounding box center [862, 465] width 269 height 36
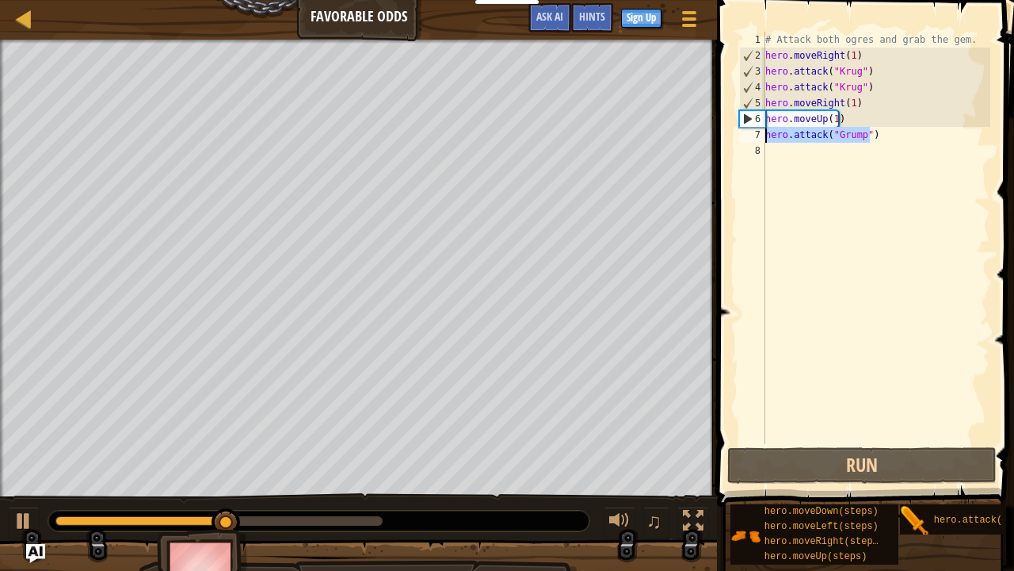
click at [706, 133] on div "Map Favorable Odds Game Menu Done Sign Up Hints Ask AI 1 הההההההההההההההההההההה…" at bounding box center [507, 285] width 1014 height 571
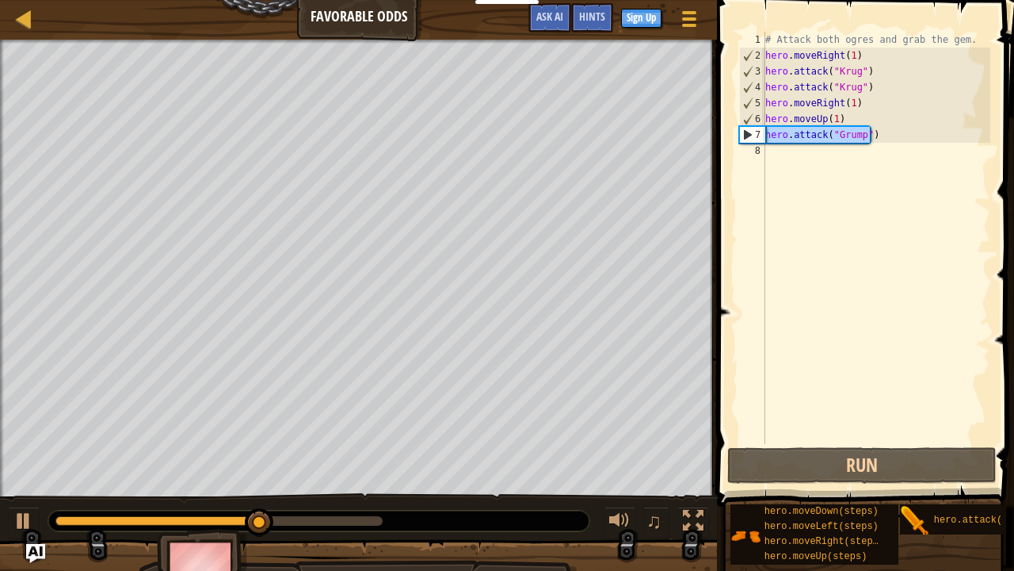
click at [851, 162] on div "# Attack both ogres and grab the gem. hero . moveRight ( 1 ) hero . attack ( "[…" at bounding box center [876, 254] width 228 height 444
paste textarea "hero.attack("Grump")"
type textarea "hero.attack("Grump")"
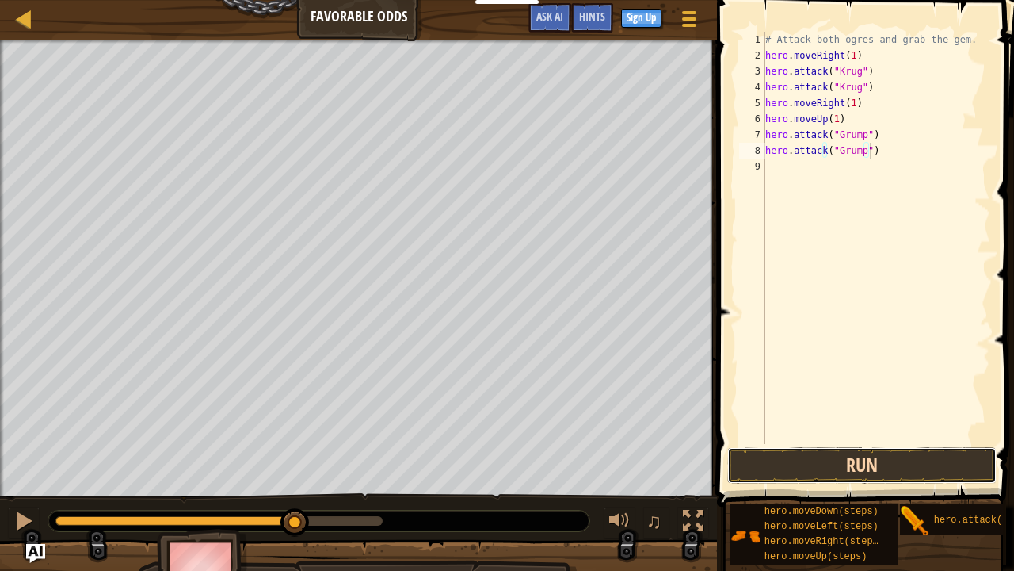
click at [882, 463] on button "Run" at bounding box center [862, 465] width 269 height 36
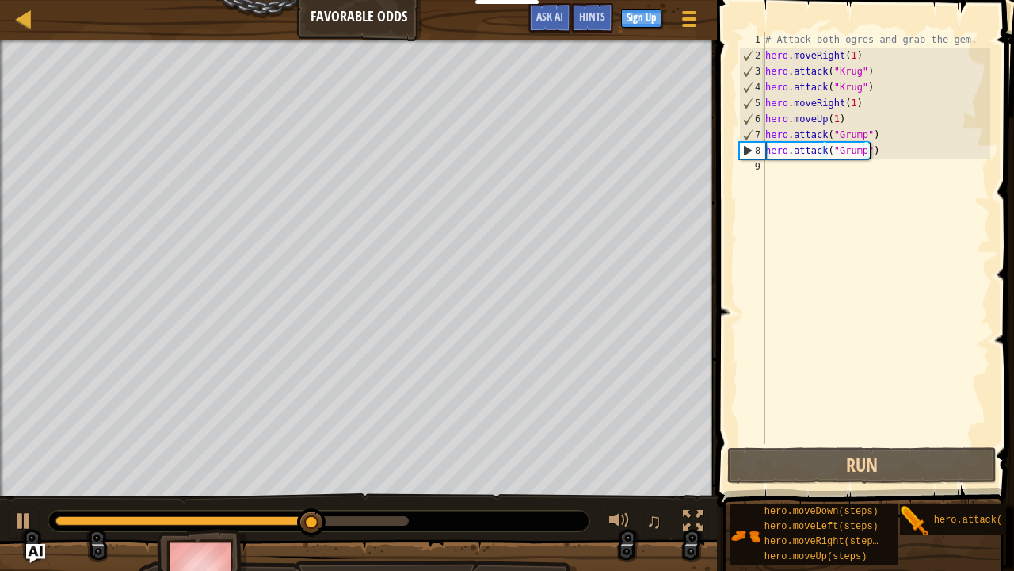
click at [796, 163] on div "# Attack both ogres and grab the gem. hero . moveRight ( 1 ) hero . attack ( "[…" at bounding box center [876, 254] width 228 height 444
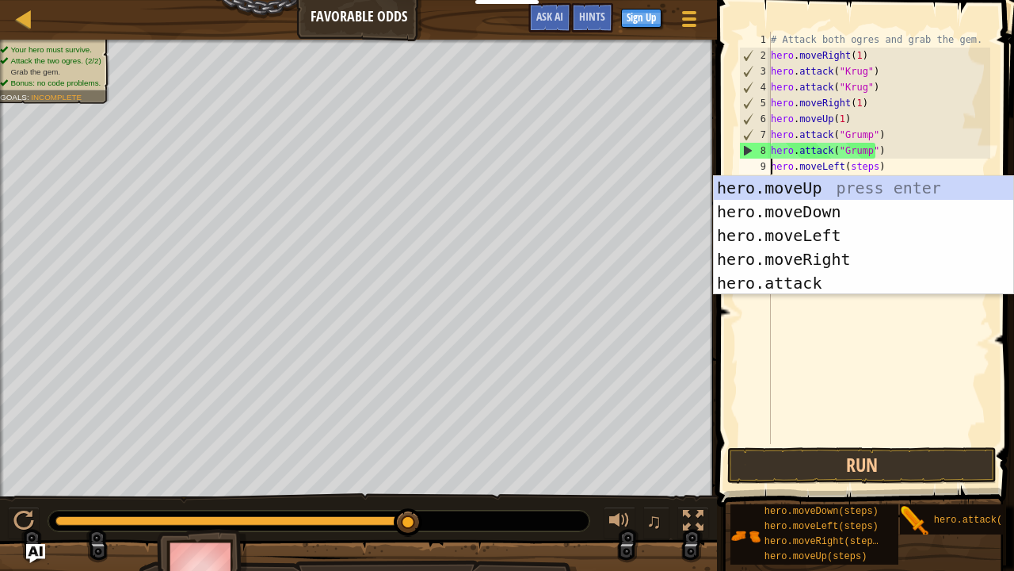
click at [862, 167] on div "# Attack both ogres and grab the gem. hero . moveRight ( 1 ) hero . attack ( "[…" at bounding box center [880, 254] width 224 height 444
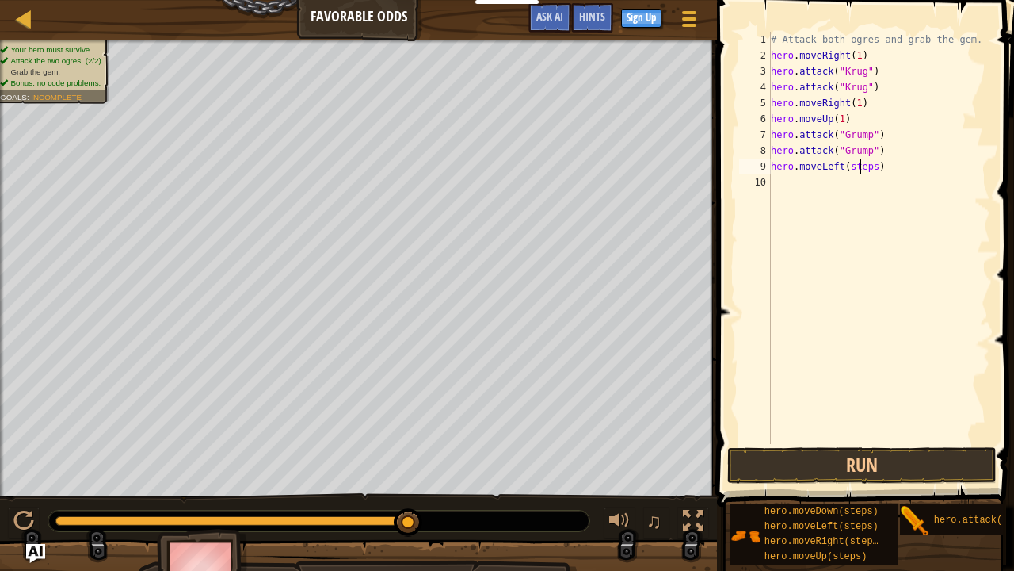
click at [862, 167] on div "# Attack both ogres and grab the gem. hero . moveRight ( 1 ) hero . attack ( "[…" at bounding box center [880, 254] width 224 height 444
type textarea "hero.moveLeft(3)"
click at [870, 457] on button "Run" at bounding box center [862, 465] width 269 height 36
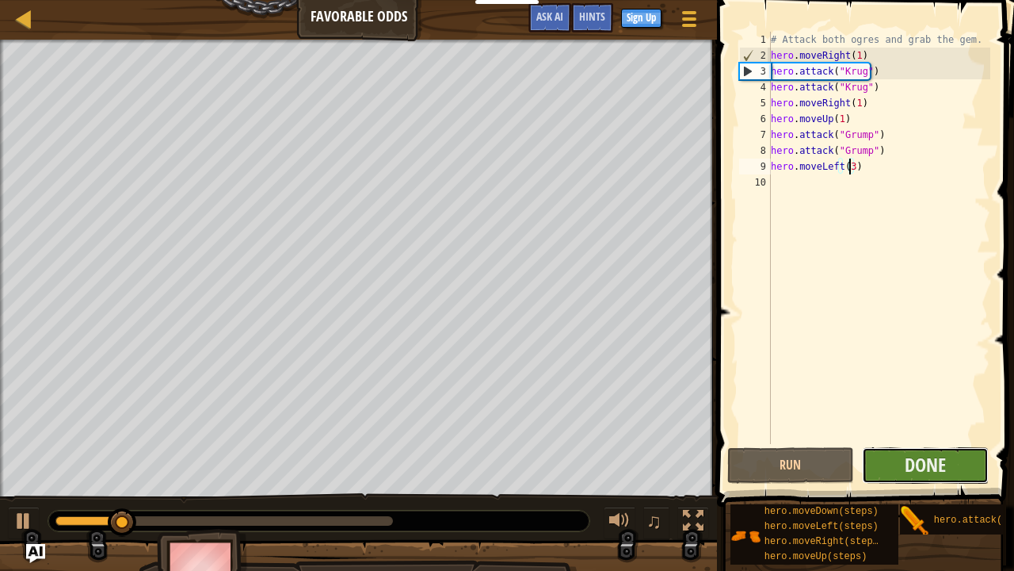
click at [875, 457] on button "Done" at bounding box center [925, 465] width 127 height 36
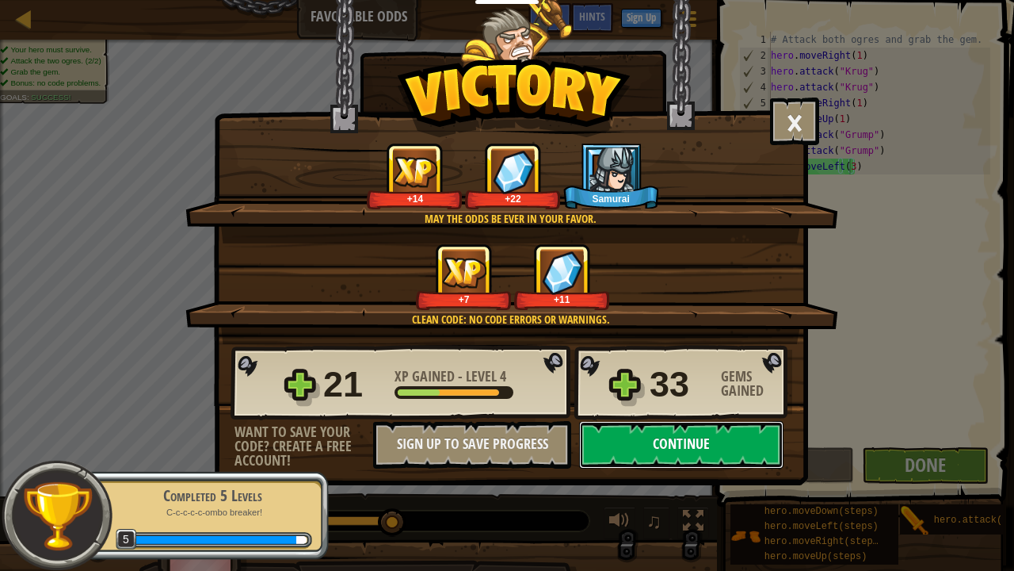
click at [710, 447] on button "Continue" at bounding box center [681, 445] width 204 height 48
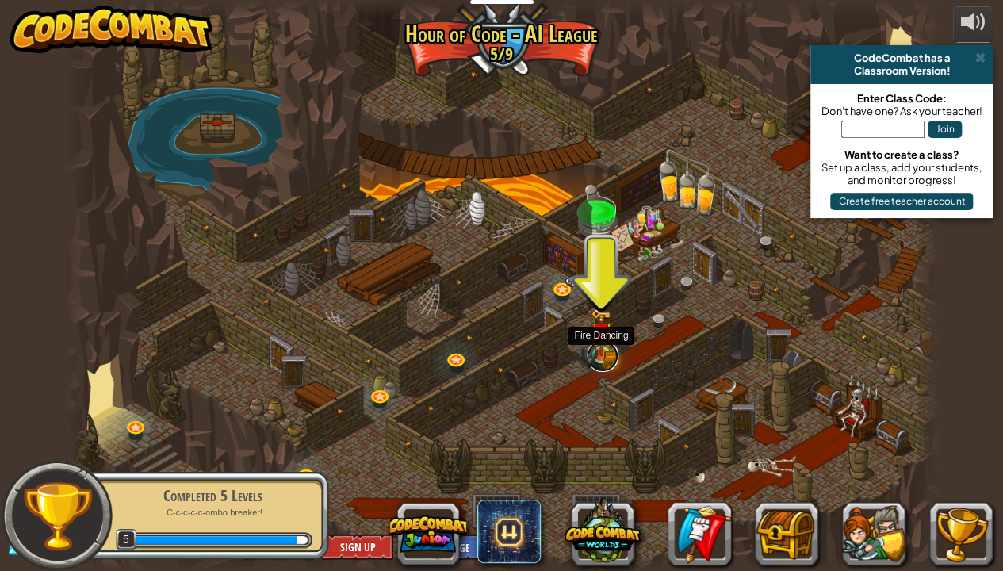
click at [607, 357] on link at bounding box center [602, 356] width 32 height 32
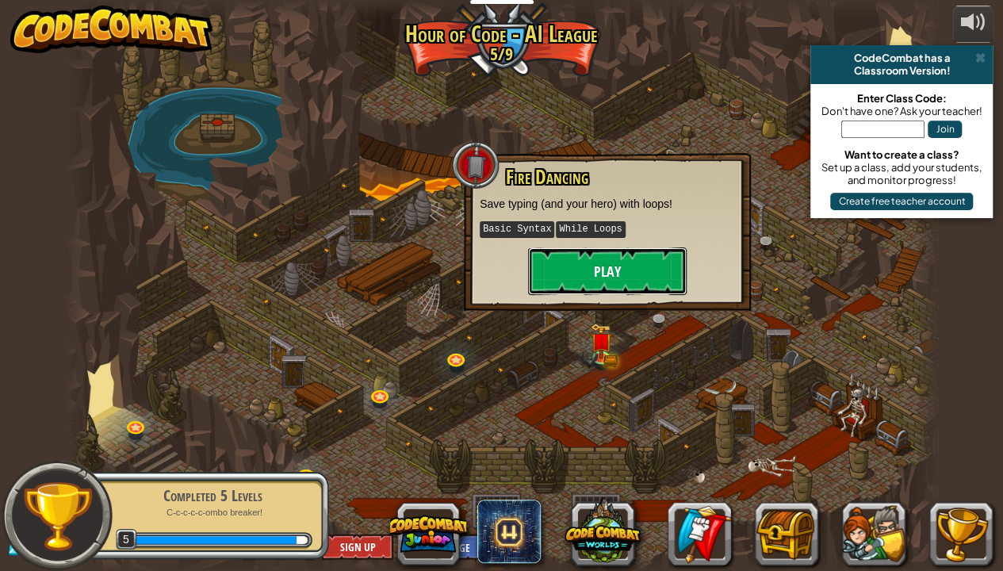
click at [601, 280] on button "Play" at bounding box center [607, 271] width 159 height 48
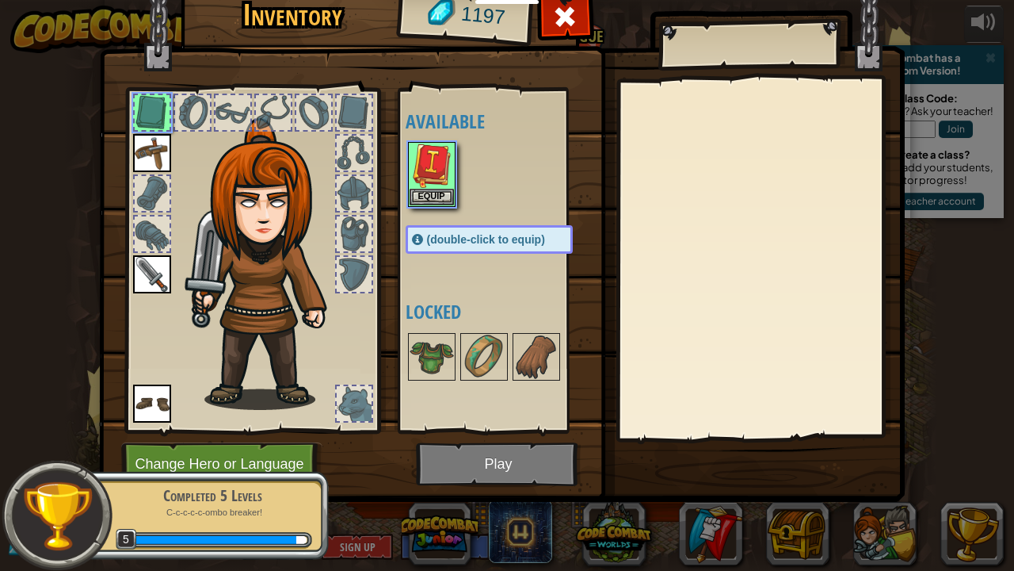
click at [601, 280] on img at bounding box center [502, 213] width 806 height 575
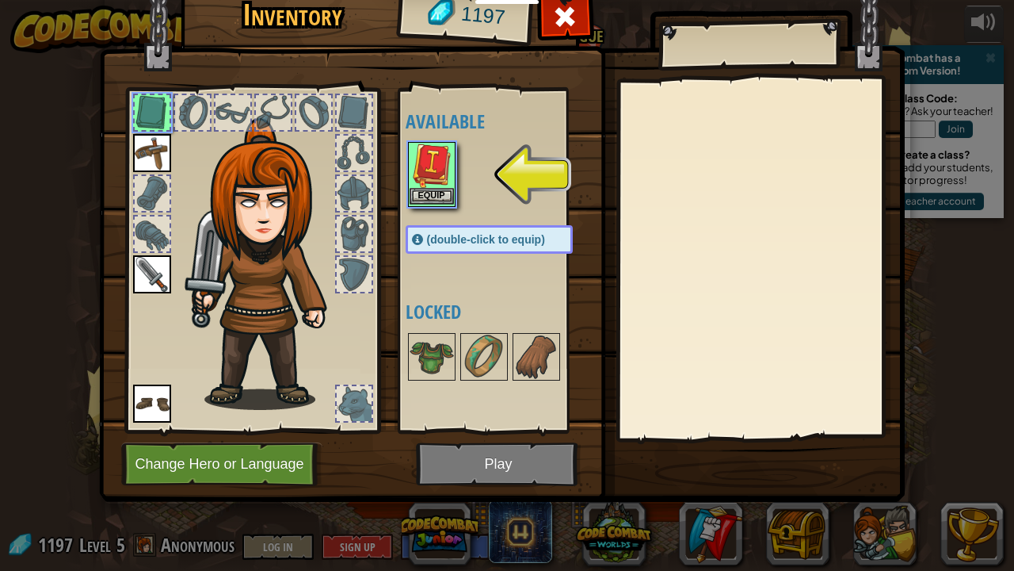
click at [423, 152] on img at bounding box center [432, 165] width 44 height 44
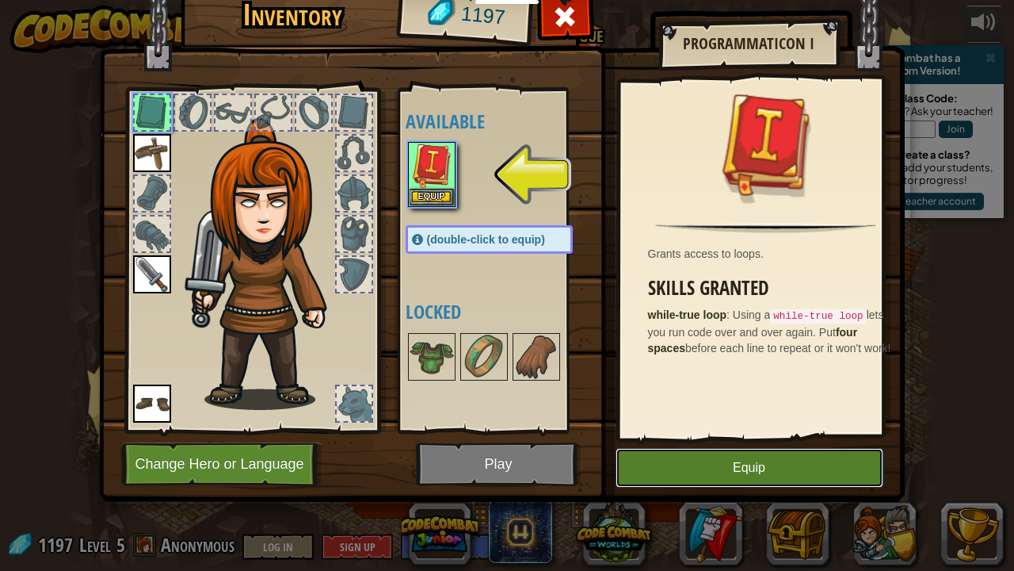
click at [769, 463] on button "Equip" at bounding box center [750, 468] width 268 height 40
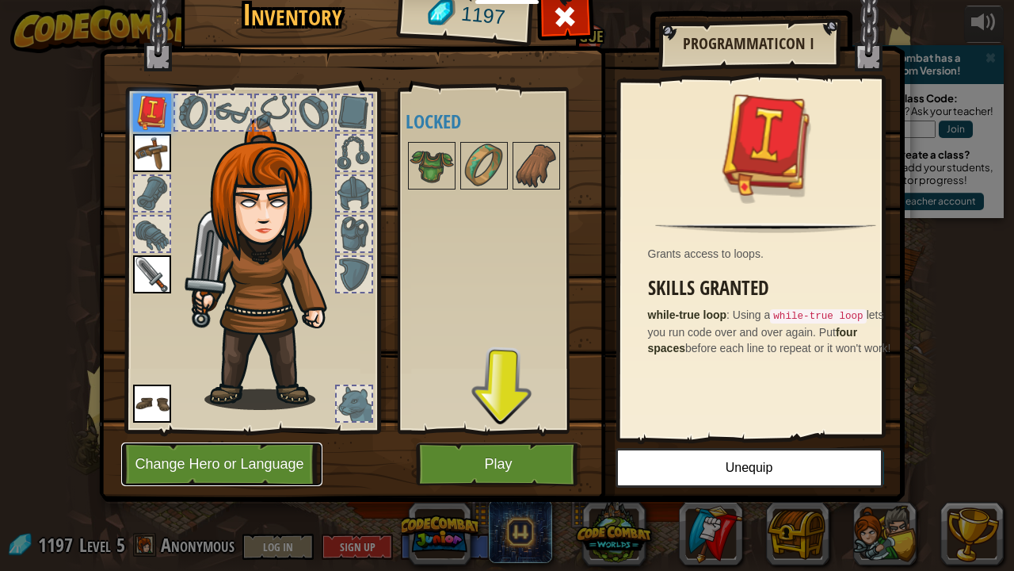
click at [277, 463] on button "Change Hero or Language" at bounding box center [221, 464] width 201 height 44
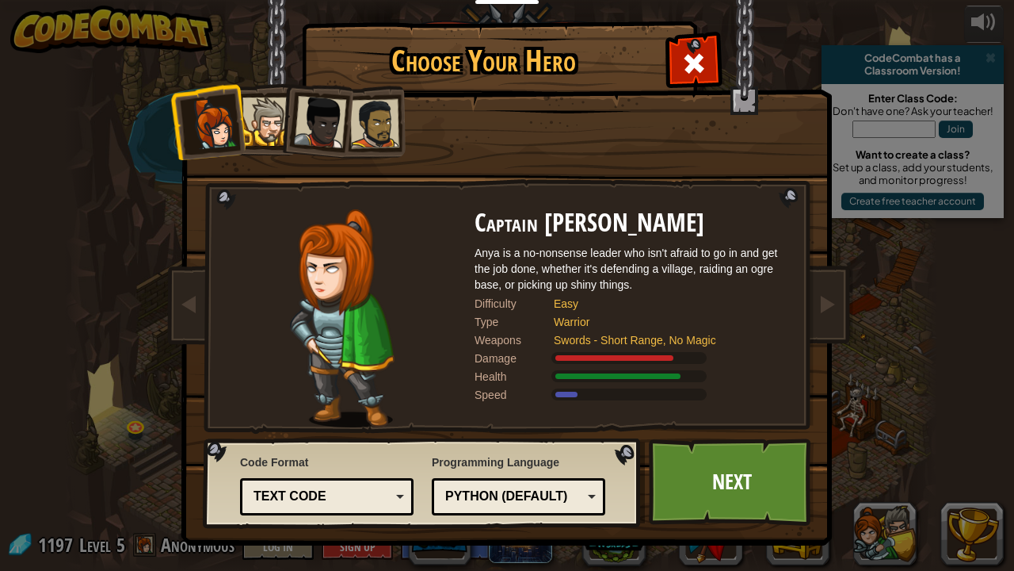
click at [702, 73] on span at bounding box center [694, 63] width 25 height 25
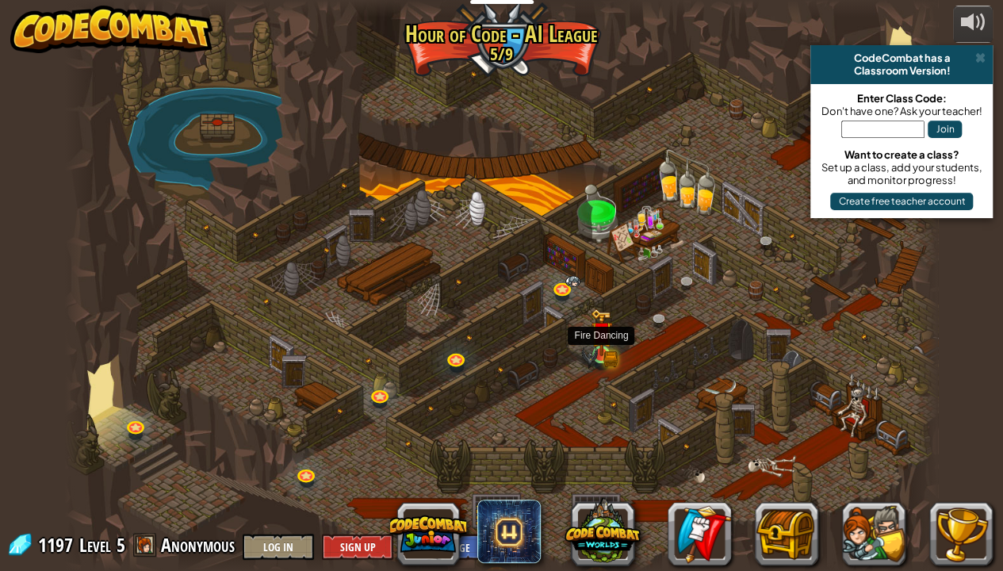
click at [599, 353] on img at bounding box center [600, 332] width 21 height 48
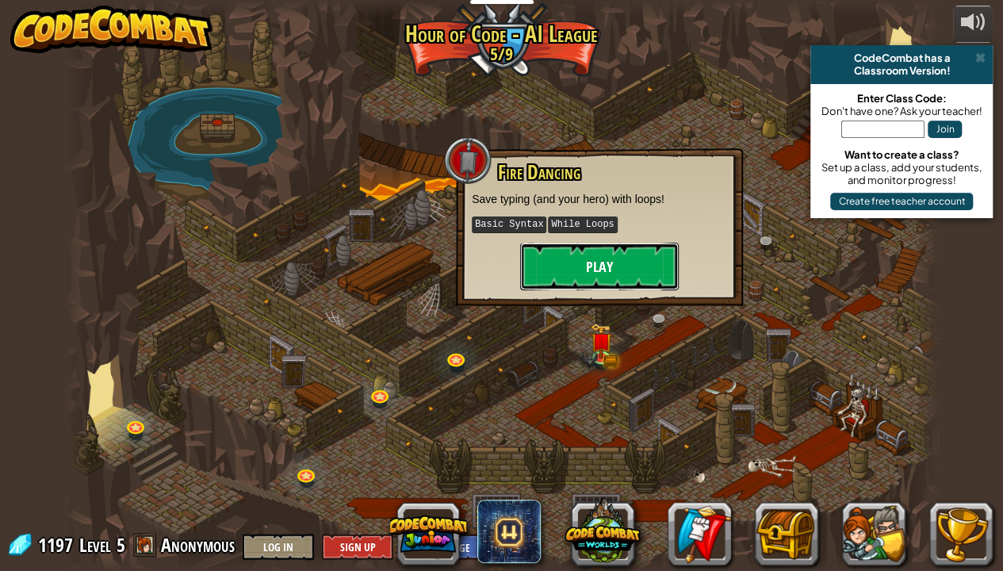
click at [620, 262] on button "Play" at bounding box center [599, 267] width 159 height 48
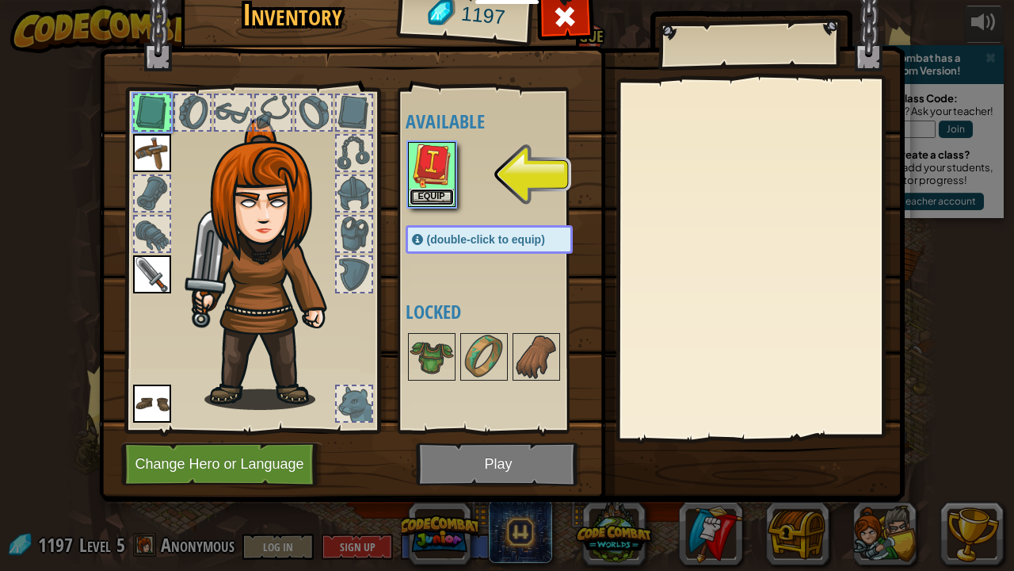
click at [437, 195] on button "Equip" at bounding box center [432, 197] width 44 height 17
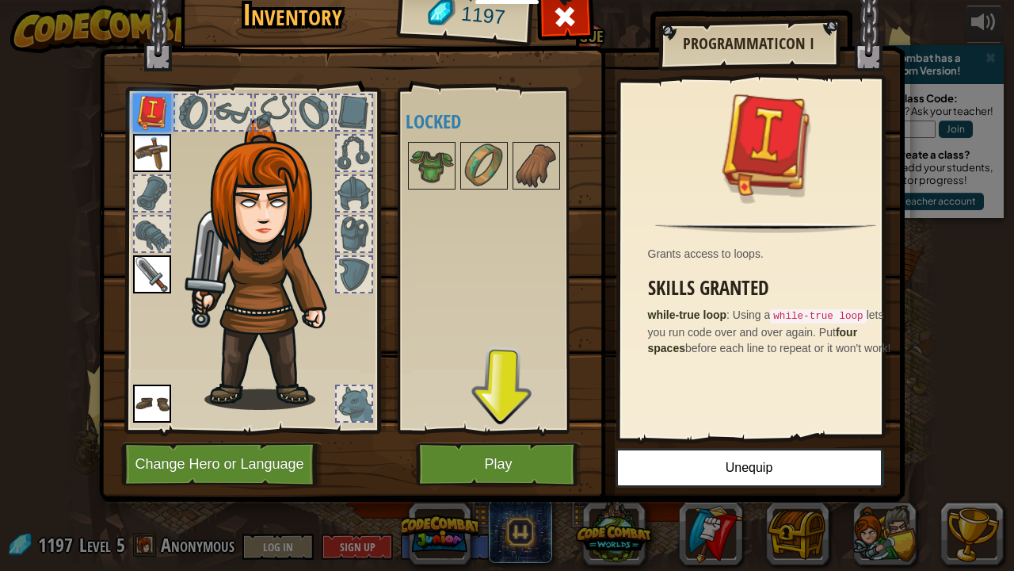
click at [583, 463] on img at bounding box center [502, 213] width 806 height 575
click at [550, 463] on button "Play" at bounding box center [499, 464] width 166 height 44
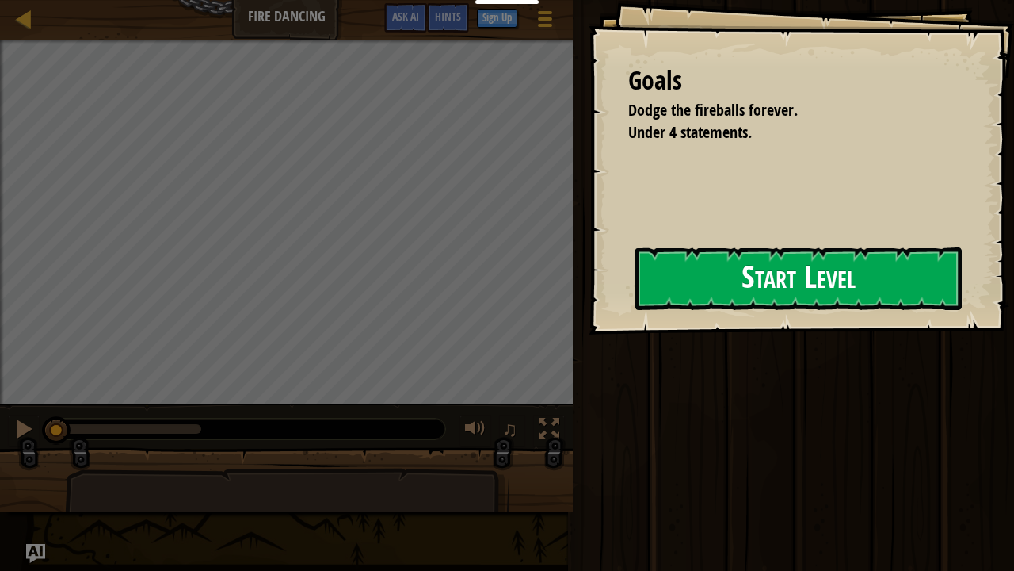
click at [747, 296] on button "Start Level" at bounding box center [799, 278] width 327 height 63
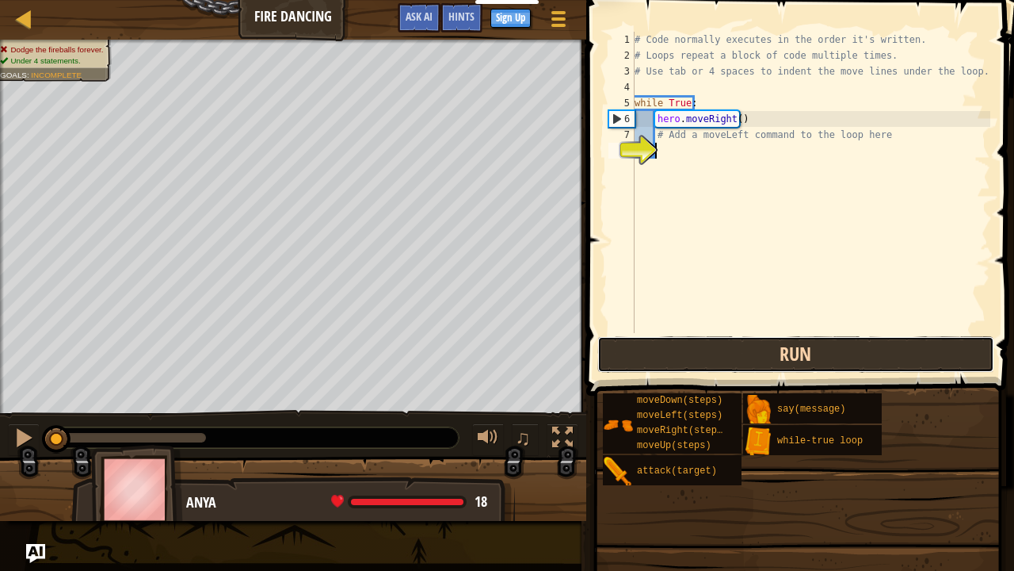
click at [781, 363] on button "Run" at bounding box center [796, 354] width 397 height 36
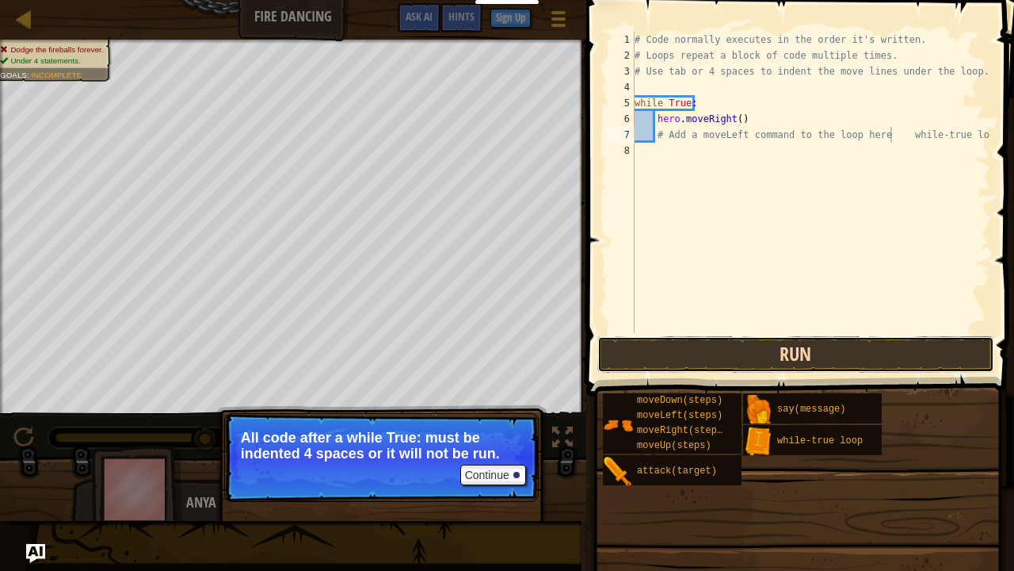
click at [762, 366] on button "Run" at bounding box center [796, 354] width 397 height 36
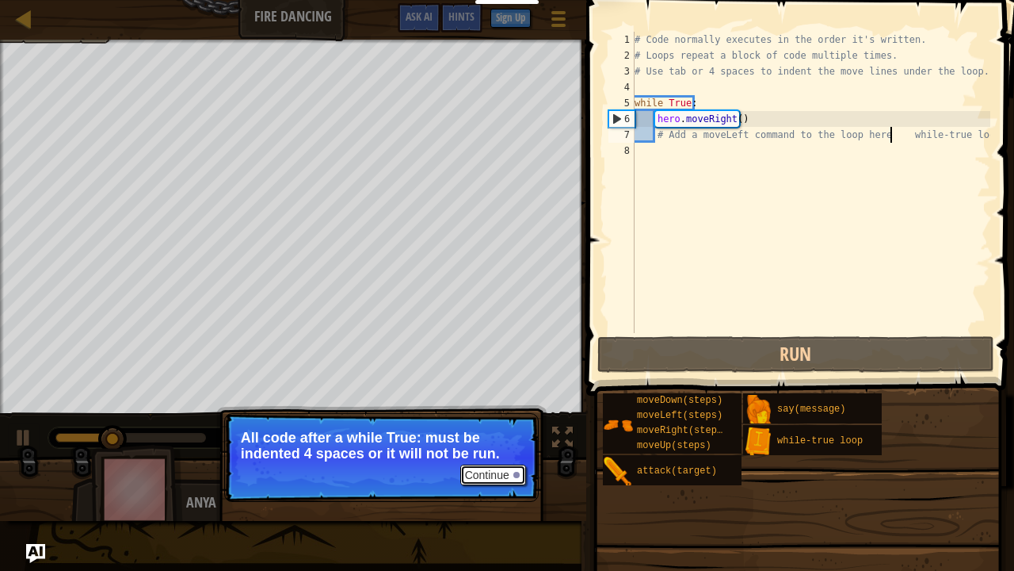
click at [518, 463] on button "Continue" at bounding box center [493, 474] width 66 height 21
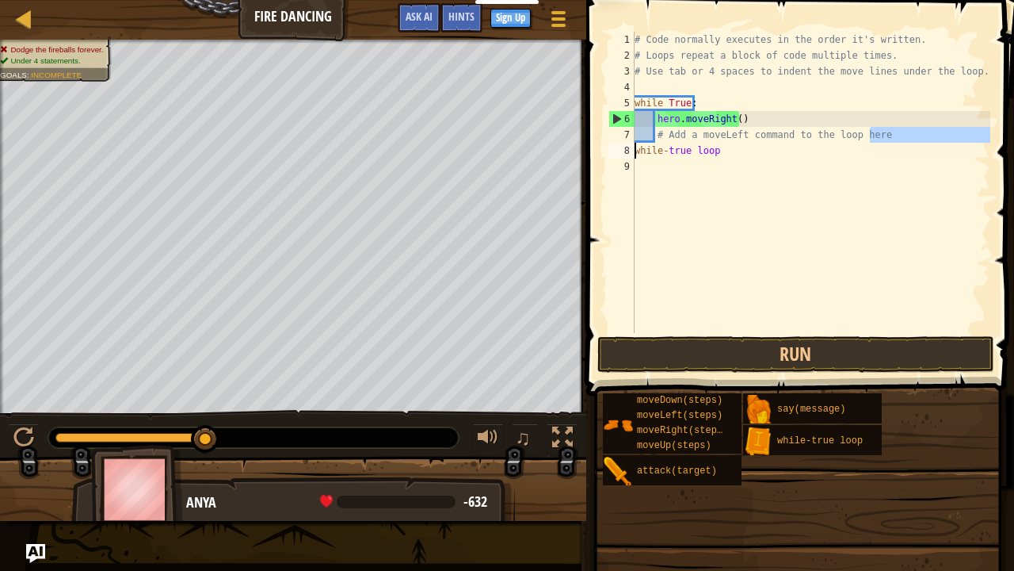
scroll to position [7, 7]
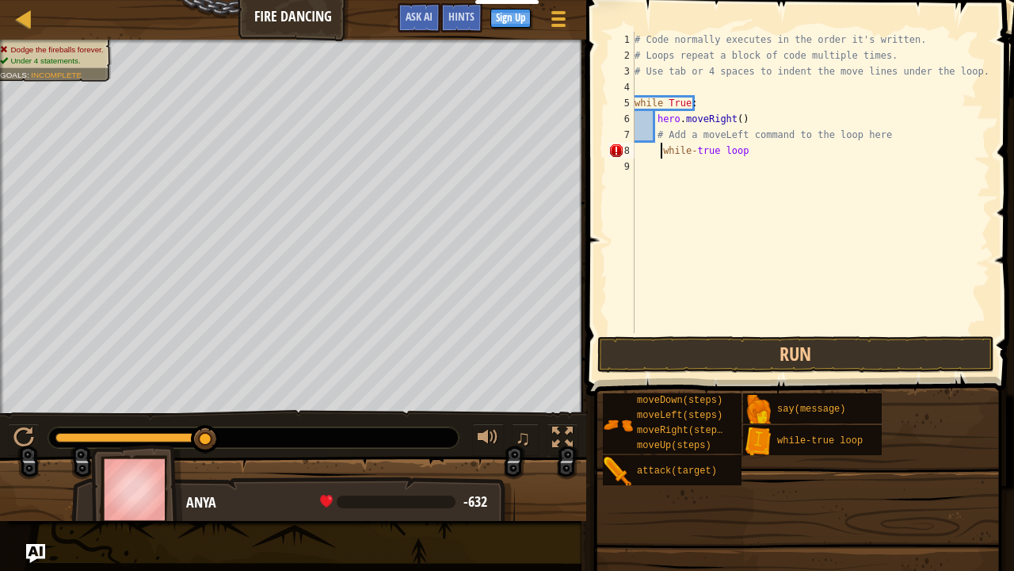
type textarea "while-true loop"
drag, startPoint x: 666, startPoint y: 157, endPoint x: 674, endPoint y: 149, distance: 11.2
click at [666, 156] on div "# Code normally executes in the order it's written. # Loops repeat a block of c…" at bounding box center [811, 198] width 359 height 333
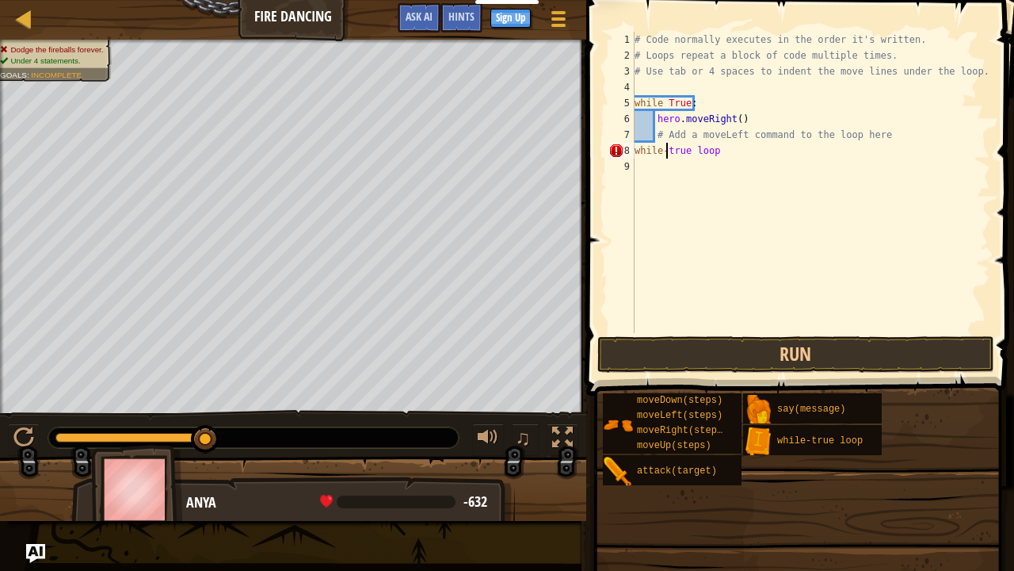
click at [731, 155] on div "# Code normally executes in the order it's written. # Loops repeat a block of c…" at bounding box center [811, 198] width 359 height 333
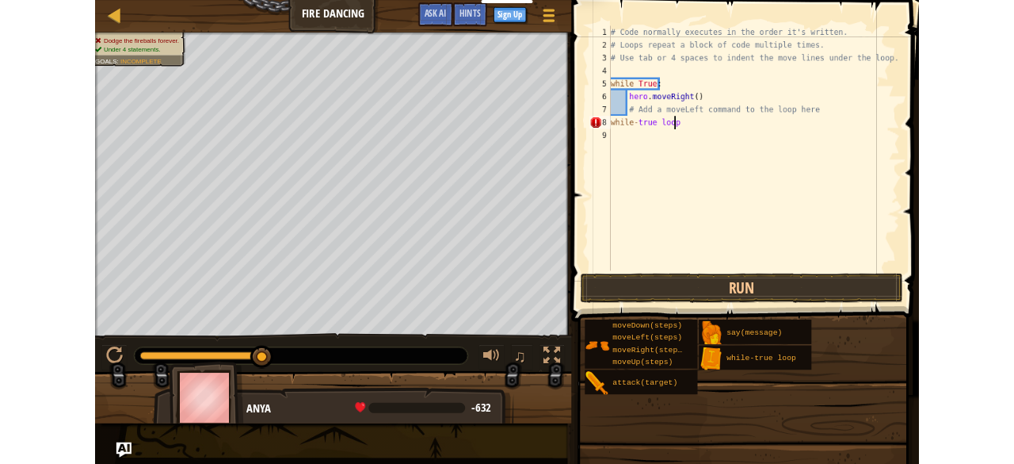
scroll to position [7, 0]
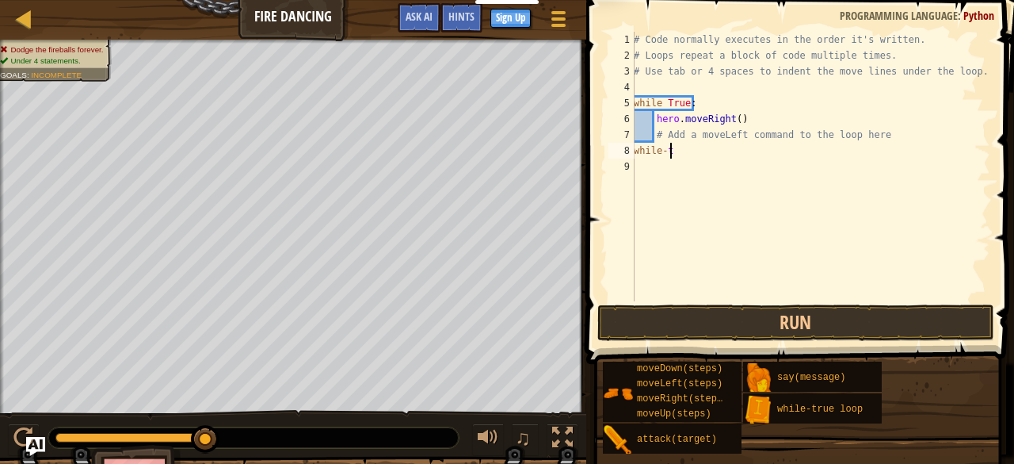
type textarea "w"
drag, startPoint x: 886, startPoint y: 138, endPoint x: 654, endPoint y: 134, distance: 232.3
click at [654, 134] on div "# Code normally executes in the order it's written. # Loops repeat a block of c…" at bounding box center [811, 182] width 360 height 301
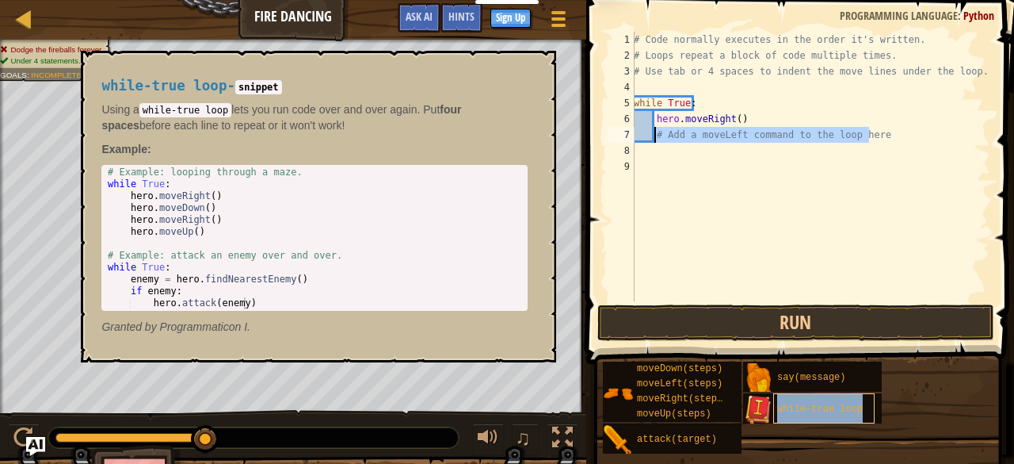
click at [809, 403] on span "while-true loop" at bounding box center [821, 408] width 86 height 11
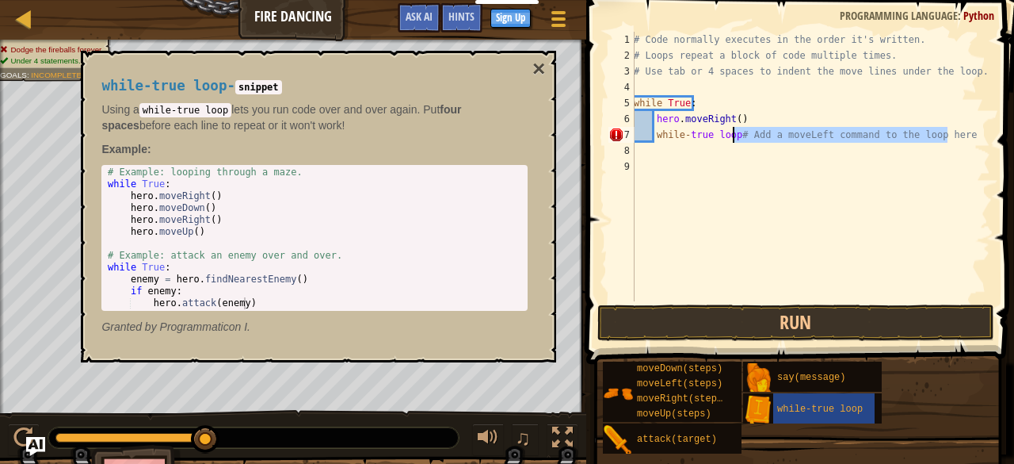
drag, startPoint x: 949, startPoint y: 139, endPoint x: 732, endPoint y: 132, distance: 218.0
click at [732, 132] on div "# Code normally executes in the order it's written. # Loops repeat a block of c…" at bounding box center [811, 182] width 360 height 301
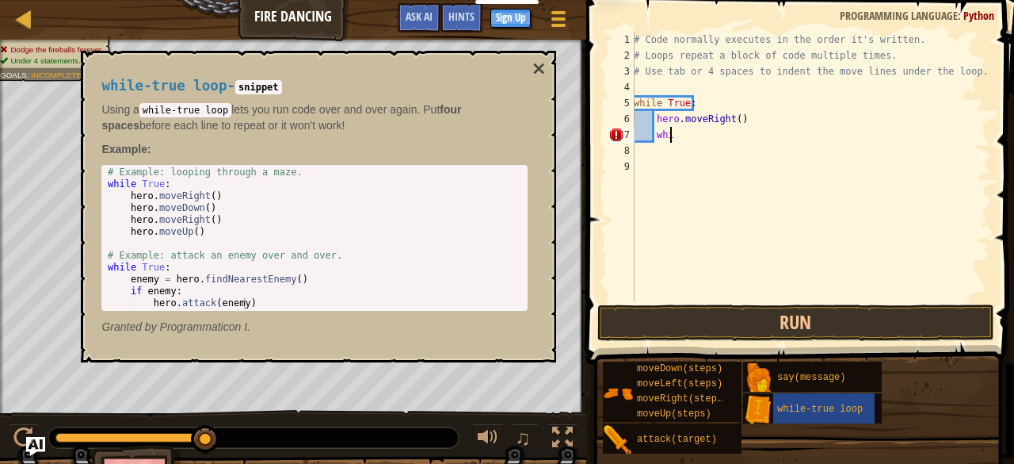
type textarea "w"
click at [718, 137] on div "# Code normally executes in the order it's written. # Loops repeat a block of c…" at bounding box center [811, 166] width 360 height 269
click at [718, 137] on div "# Code normally executes in the order it's written. # Loops repeat a block of c…" at bounding box center [811, 182] width 360 height 301
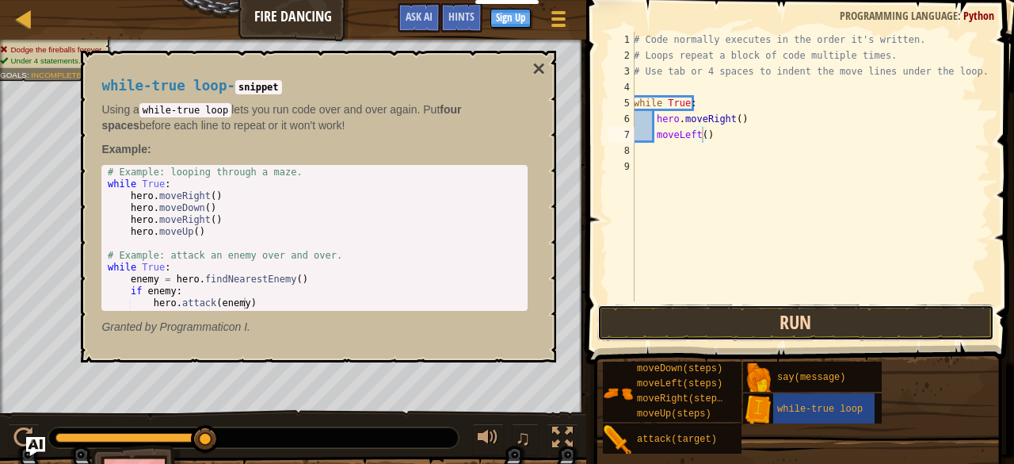
click at [783, 334] on button "Run" at bounding box center [796, 322] width 397 height 36
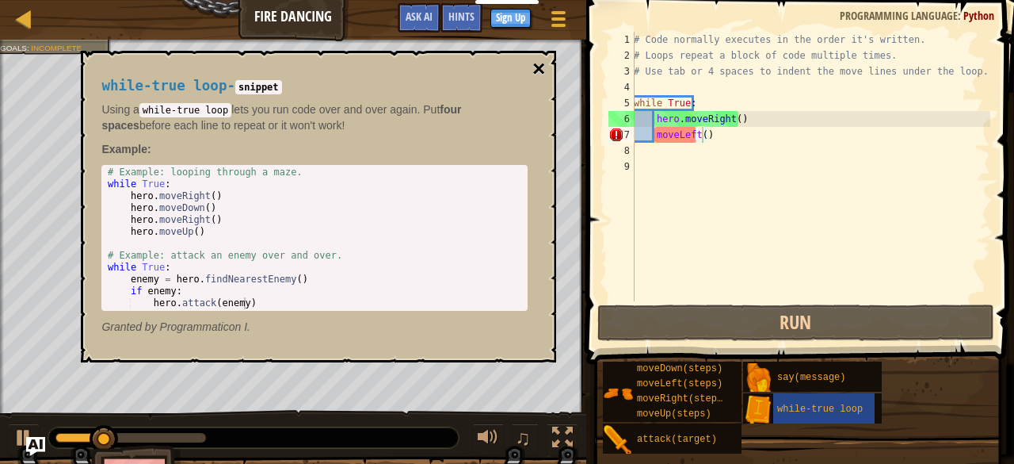
click at [536, 74] on button "×" at bounding box center [539, 69] width 13 height 22
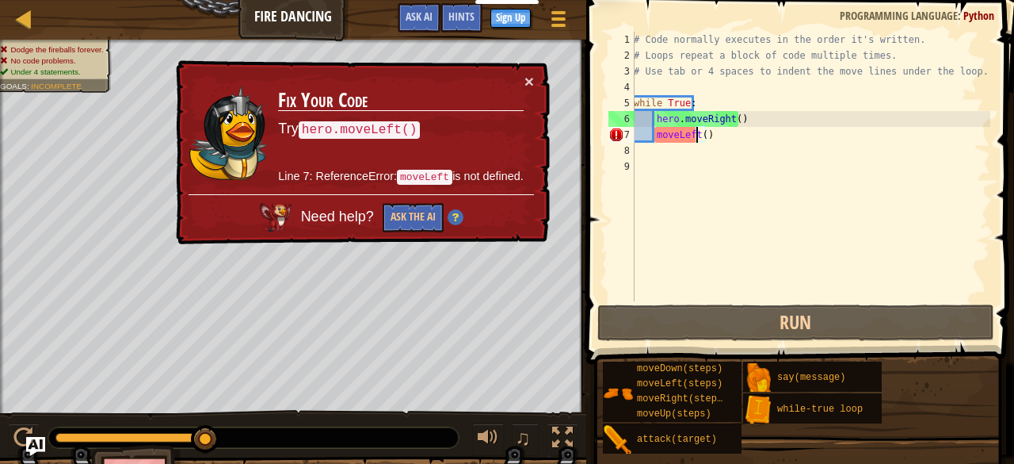
click at [697, 136] on div "# Code normally executes in the order it's written. # Loops repeat a block of c…" at bounding box center [811, 182] width 360 height 301
click at [700, 136] on div "# Code normally executes in the order it's written. # Loops repeat a block of c…" at bounding box center [811, 182] width 360 height 301
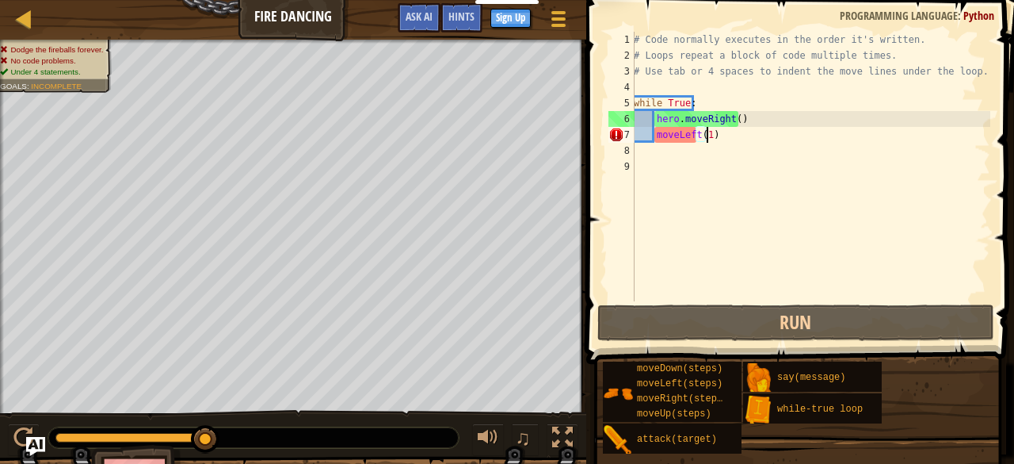
scroll to position [7, 6]
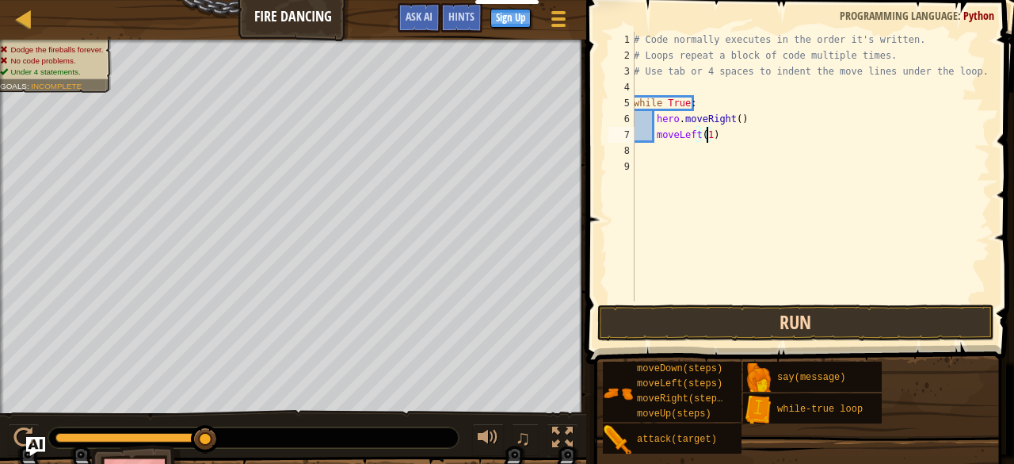
type textarea "moveLeft(1)"
click at [797, 314] on button "Run" at bounding box center [796, 322] width 397 height 36
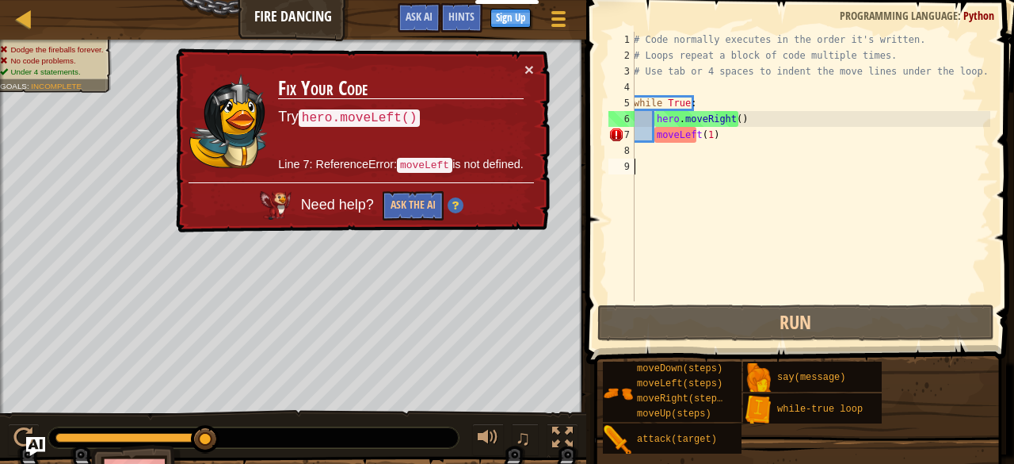
click at [655, 215] on div "# Code normally executes in the order it's written. # Loops repeat a block of c…" at bounding box center [811, 182] width 360 height 301
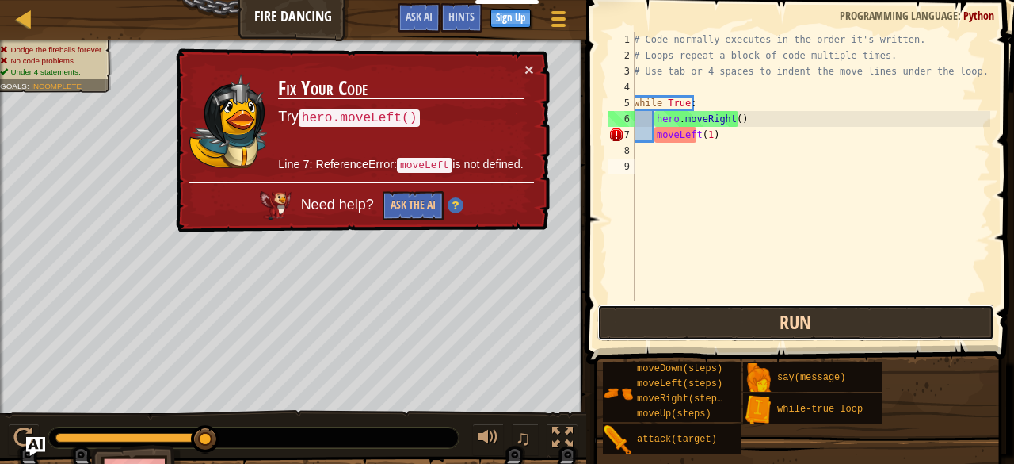
click at [639, 313] on button "Run" at bounding box center [796, 322] width 397 height 36
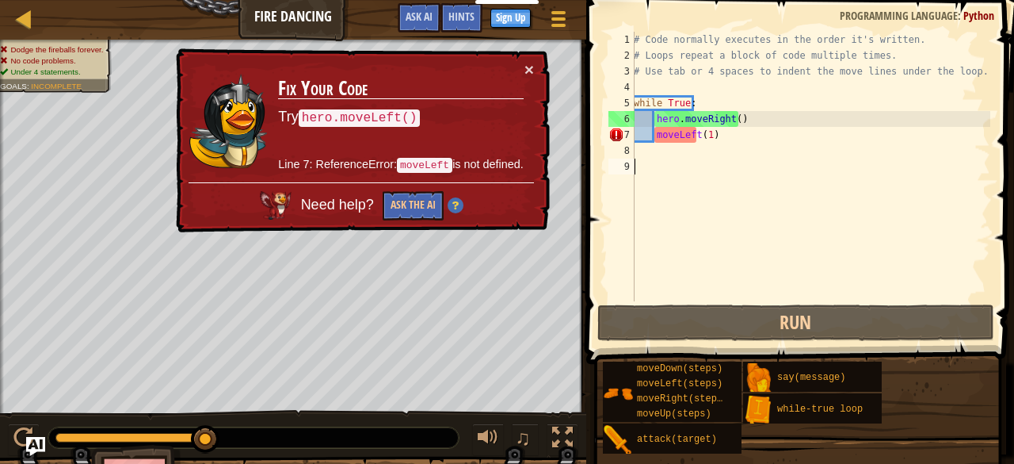
click at [656, 135] on div "# Code normally executes in the order it's written. # Loops repeat a block of c…" at bounding box center [811, 182] width 360 height 301
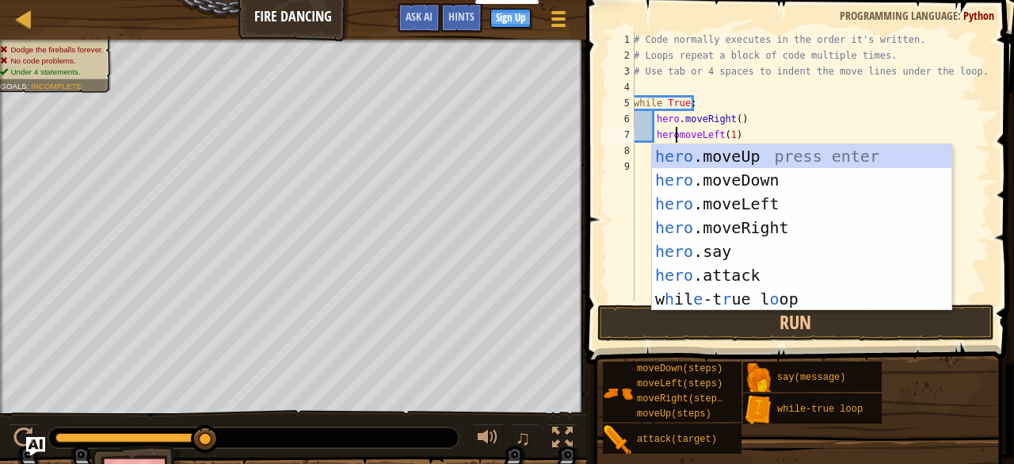
scroll to position [7, 3]
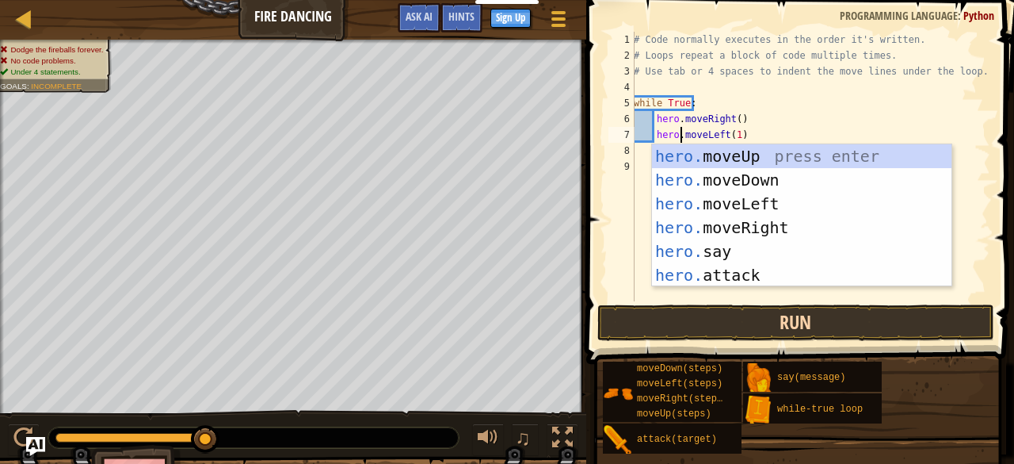
type textarea "hero.moveLeft(1)"
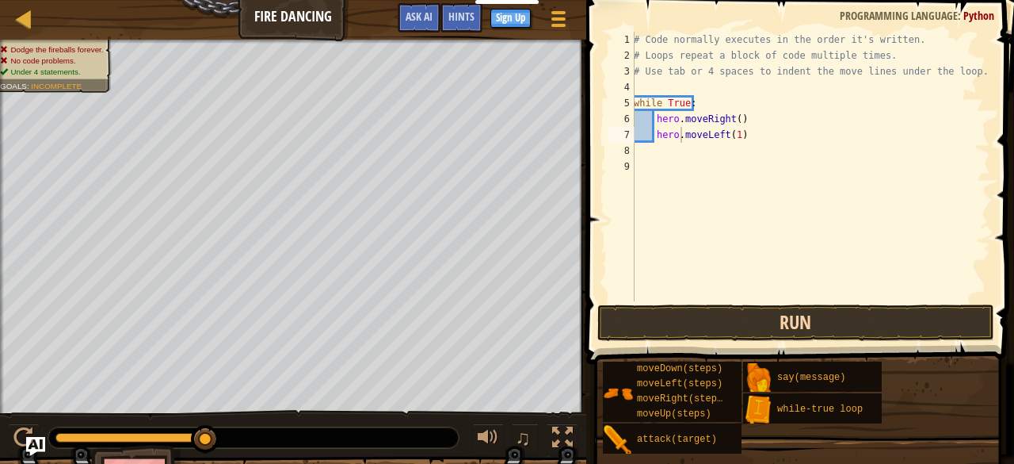
drag, startPoint x: 655, startPoint y: 307, endPoint x: 659, endPoint y: 325, distance: 18.8
click at [659, 324] on div "hero.moveLeft(1) 1 2 3 4 5 6 7 8 9 # Code normally executes in the order it's w…" at bounding box center [798, 213] width 433 height 411
click at [659, 324] on button "Run" at bounding box center [796, 322] width 397 height 36
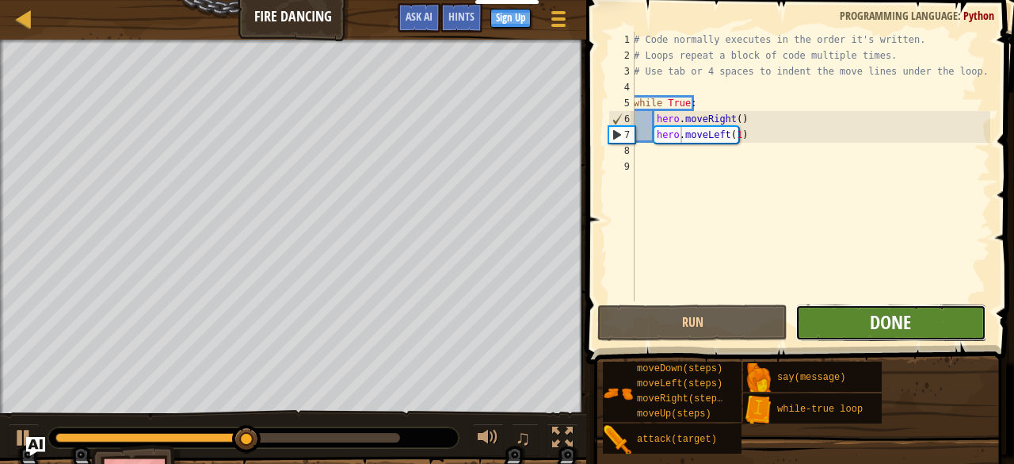
click at [888, 311] on span "Done" at bounding box center [890, 321] width 41 height 25
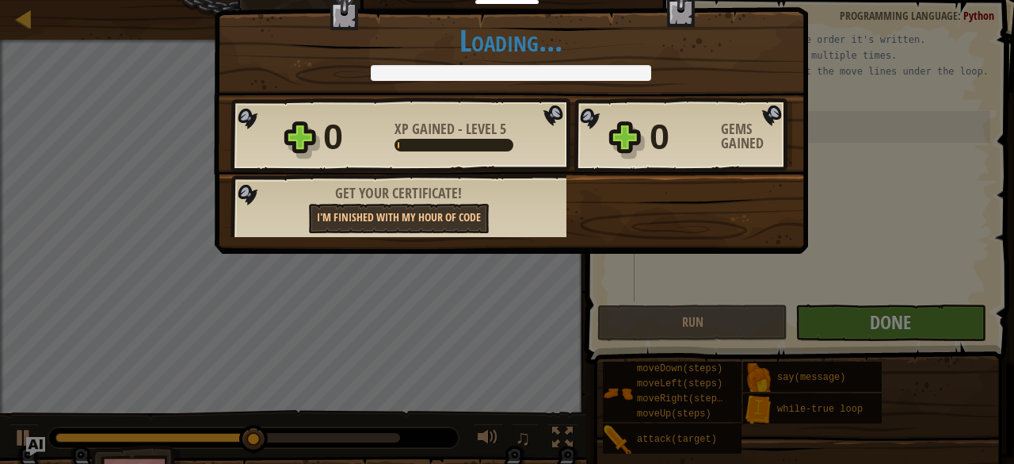
scroll to position [38, 0]
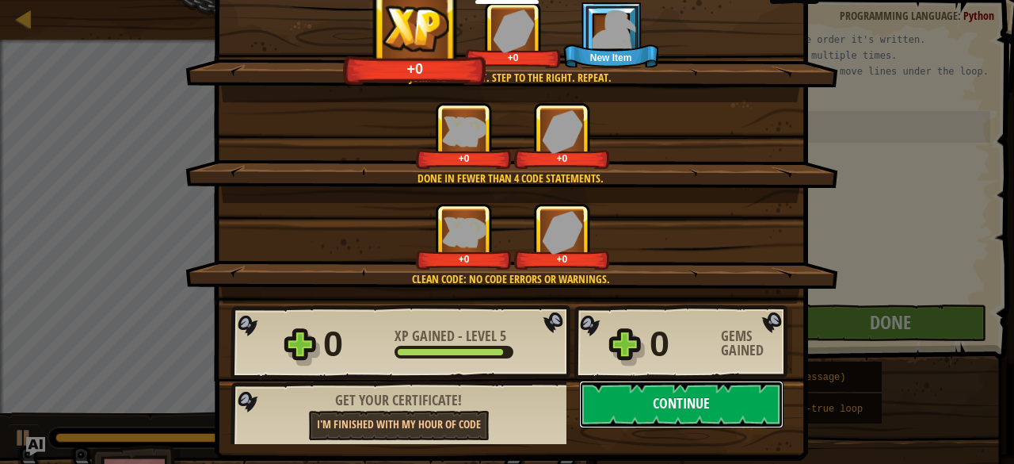
click at [707, 388] on button "Continue" at bounding box center [681, 404] width 204 height 48
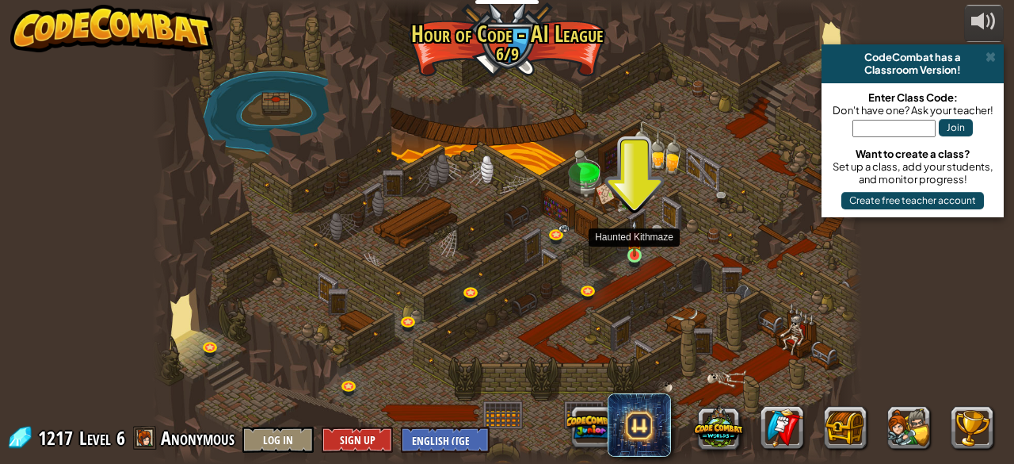
click at [628, 254] on img at bounding box center [635, 238] width 16 height 36
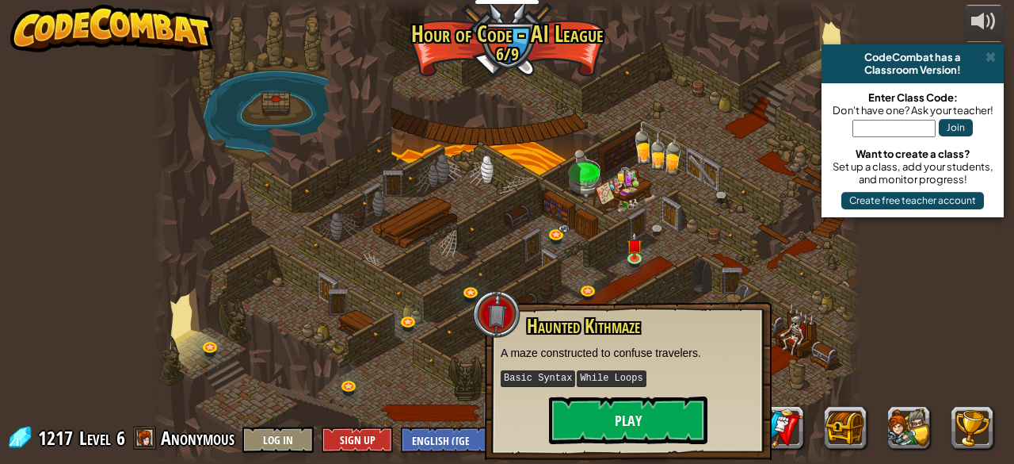
click at [621, 440] on div "Haunted Kithmaze A maze constructed to confuse travelers. Basic Syntax While Lo…" at bounding box center [628, 381] width 287 height 158
click at [621, 420] on button "Play" at bounding box center [628, 420] width 159 height 48
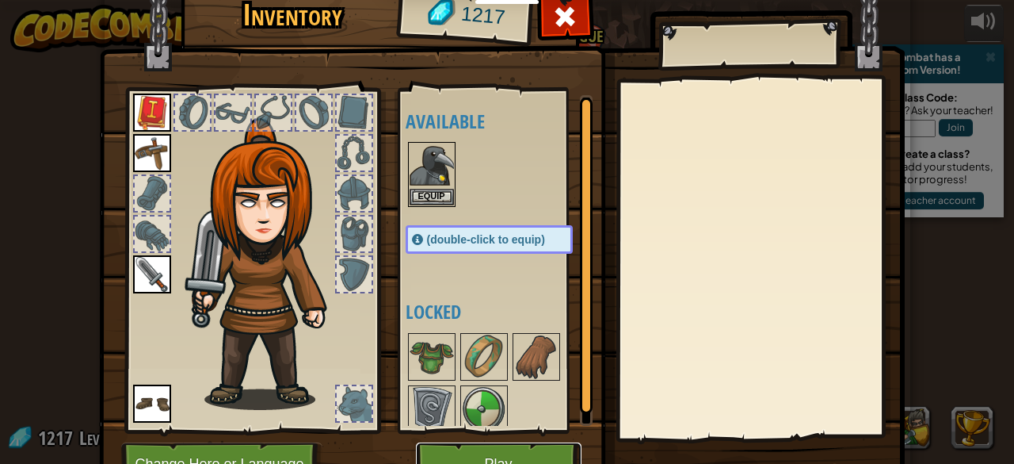
click at [531, 455] on button "Play" at bounding box center [499, 464] width 166 height 44
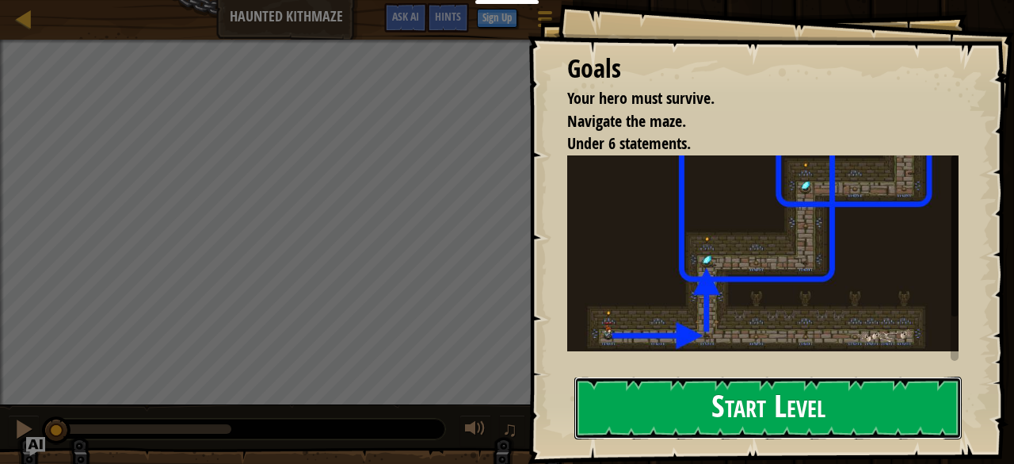
click at [696, 376] on button "Start Level" at bounding box center [769, 407] width 388 height 63
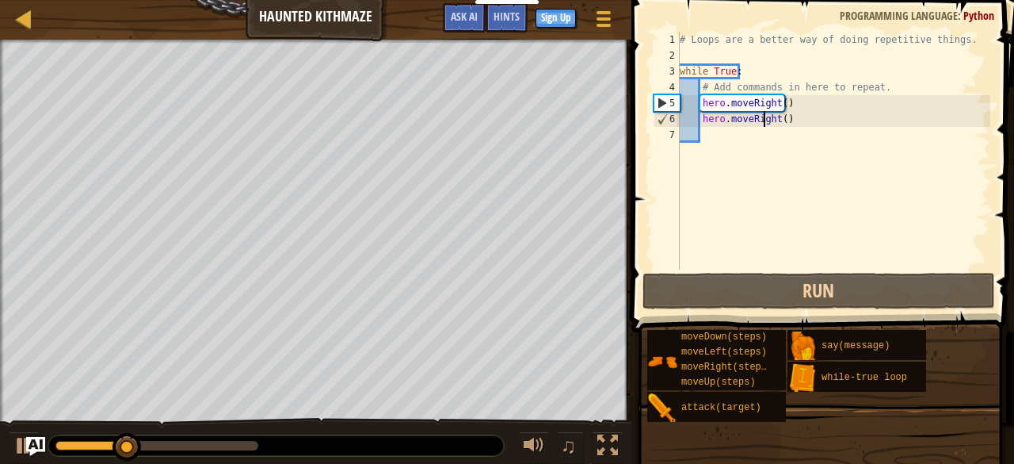
click at [764, 117] on div "# Loops are a better way of doing repetitive things. while True : # Add command…" at bounding box center [834, 166] width 314 height 269
click at [771, 117] on div "# Loops are a better way of doing repetitive things. while True : # Add command…" at bounding box center [834, 166] width 314 height 269
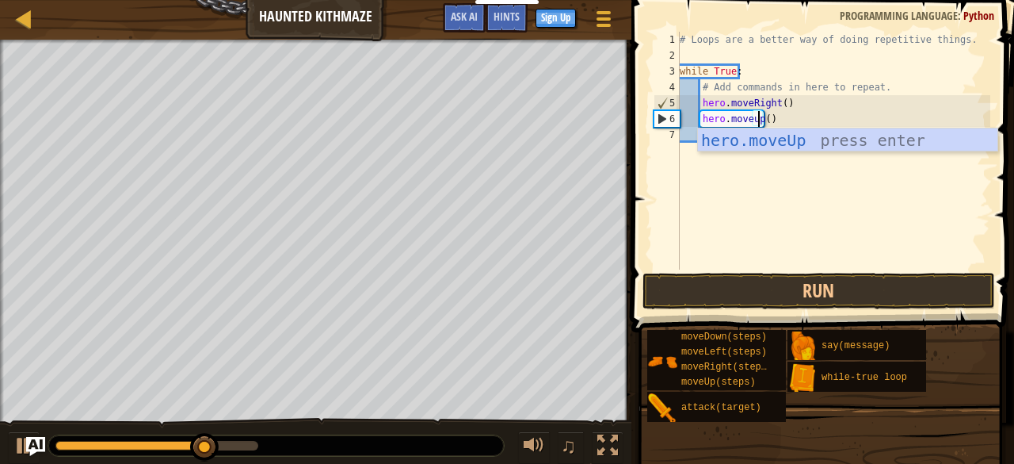
scroll to position [7, 6]
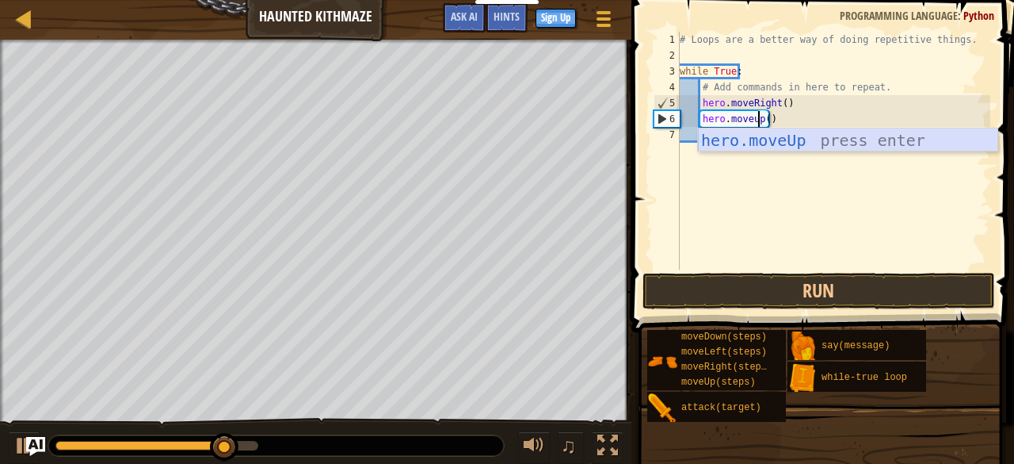
click at [809, 143] on div "hero.moveUp press enter" at bounding box center [848, 163] width 300 height 71
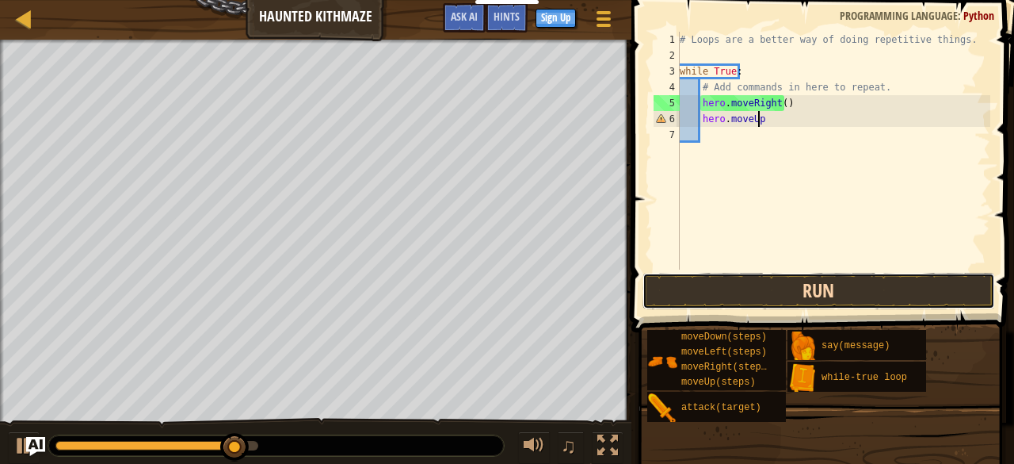
click at [803, 281] on button "Run" at bounding box center [819, 291] width 353 height 36
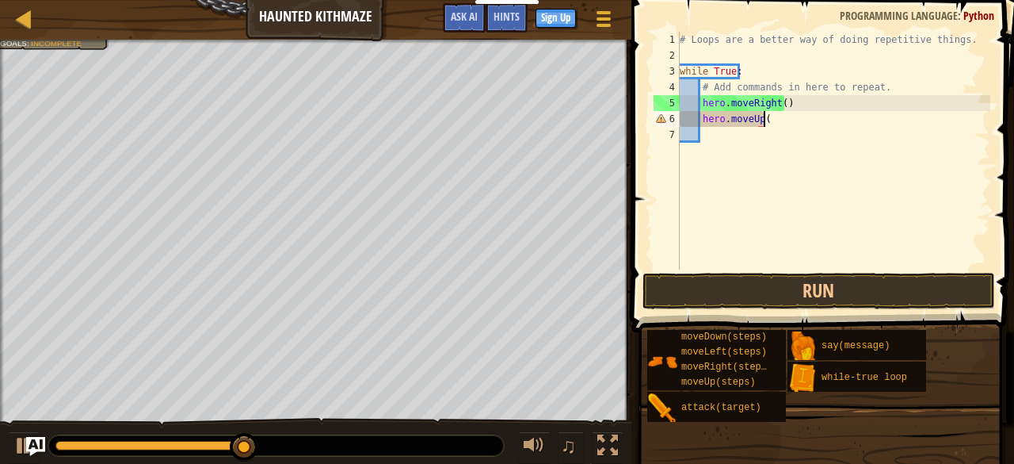
scroll to position [7, 6]
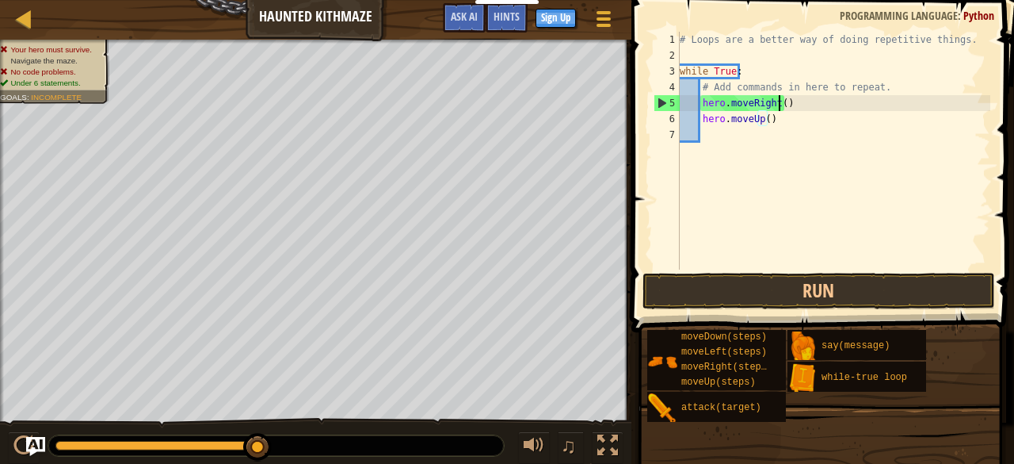
click at [778, 102] on div "# Loops are a better way of doing repetitive things. while True : # Add command…" at bounding box center [834, 166] width 314 height 269
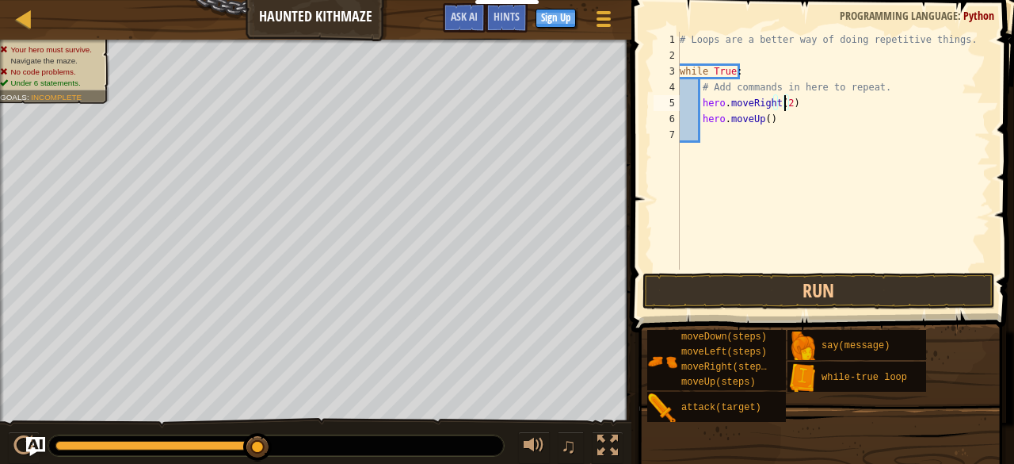
click at [764, 120] on div "# Loops are a better way of doing repetitive things. while True : # Add command…" at bounding box center [834, 166] width 314 height 269
type textarea "hero.moveUp(2)"
click at [739, 289] on button "Run" at bounding box center [819, 291] width 353 height 36
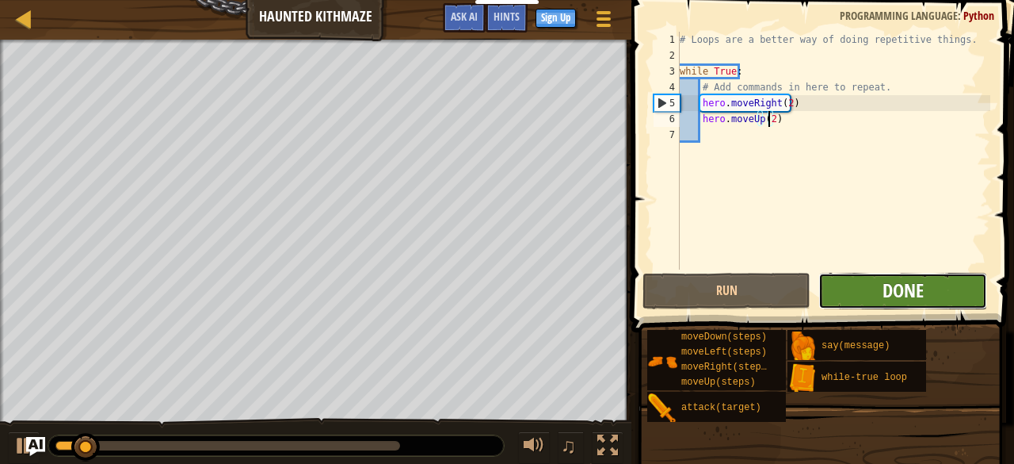
click at [908, 278] on span "Done" at bounding box center [903, 289] width 41 height 25
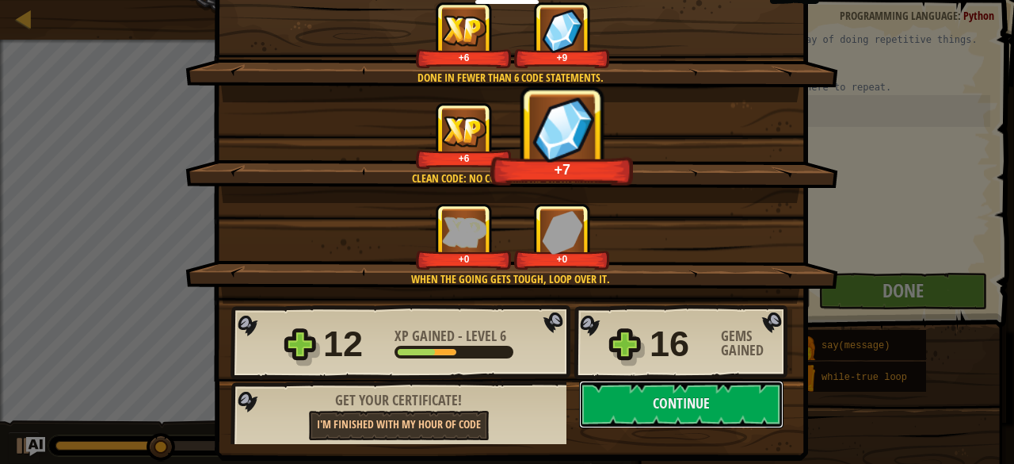
scroll to position [0, 0]
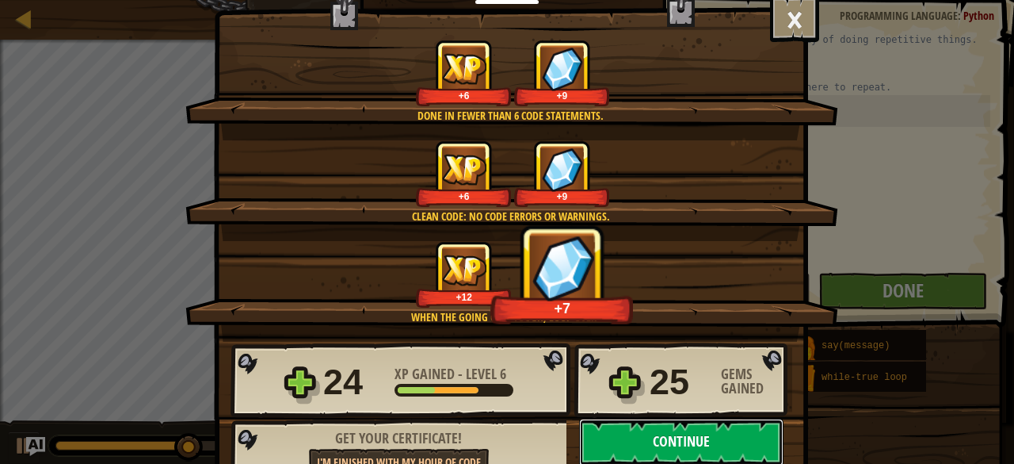
click at [644, 432] on button "Continue" at bounding box center [681, 442] width 204 height 48
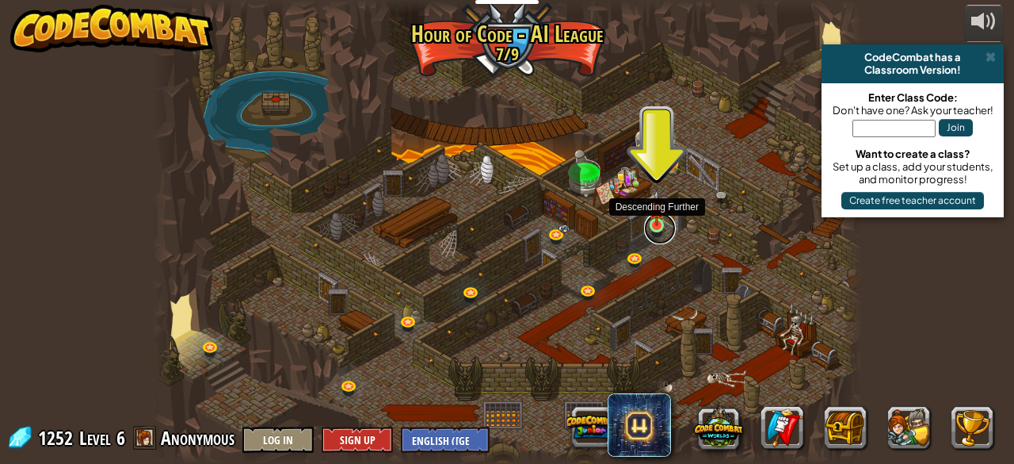
click at [655, 229] on link at bounding box center [660, 228] width 32 height 32
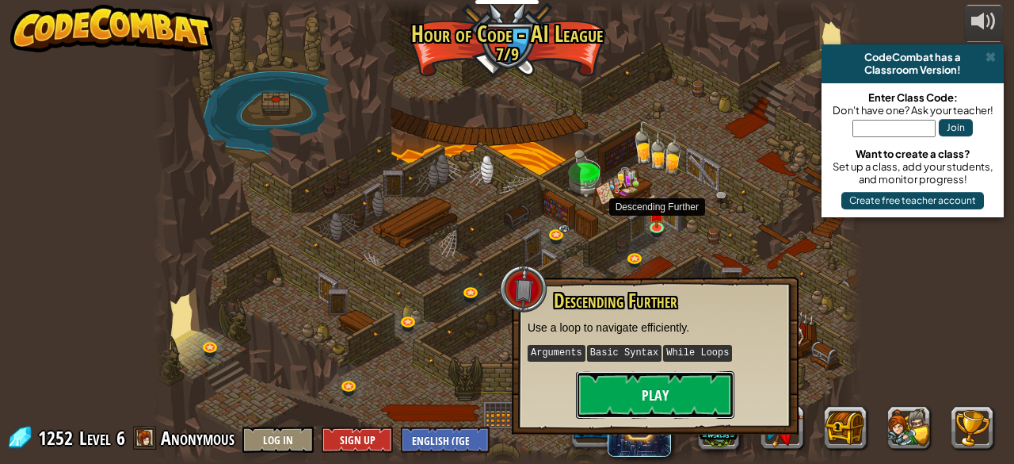
click at [624, 384] on button "Play" at bounding box center [655, 395] width 159 height 48
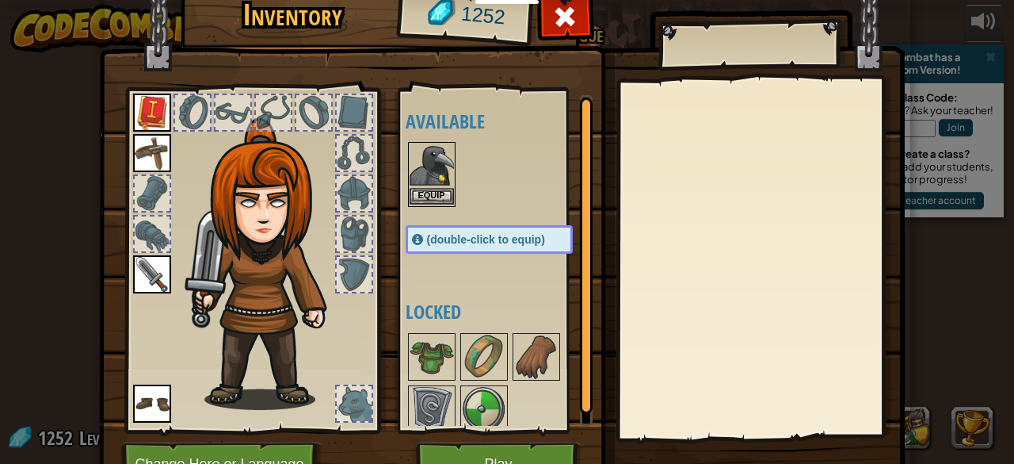
click at [432, 185] on img at bounding box center [432, 165] width 44 height 44
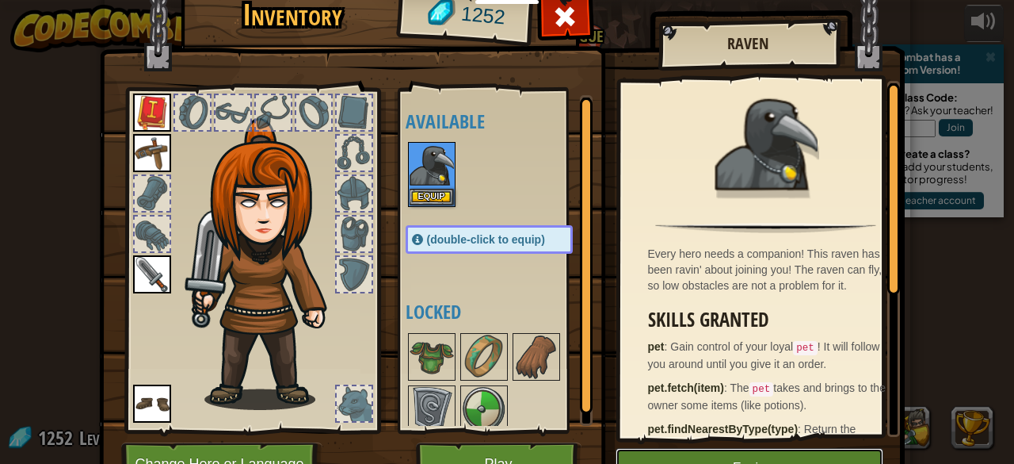
click at [786, 463] on button "Equip" at bounding box center [750, 468] width 268 height 40
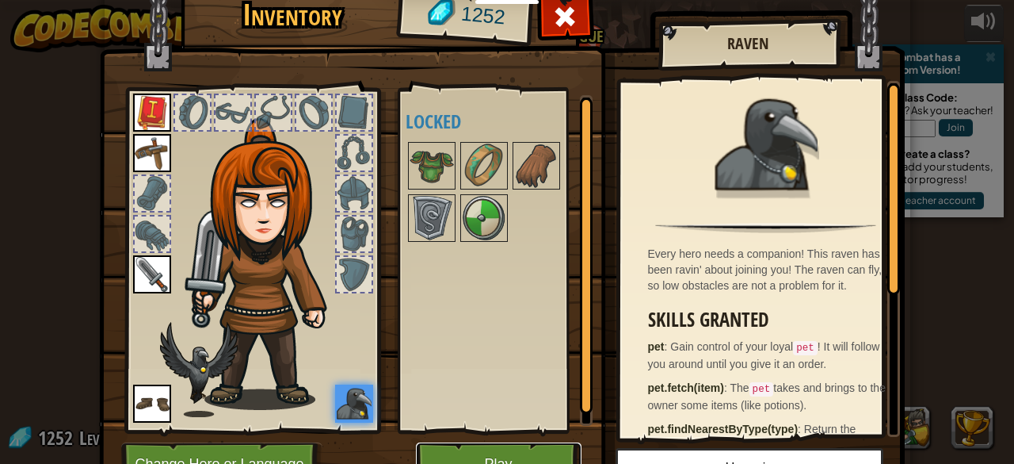
click at [499, 451] on button "Play" at bounding box center [499, 464] width 166 height 44
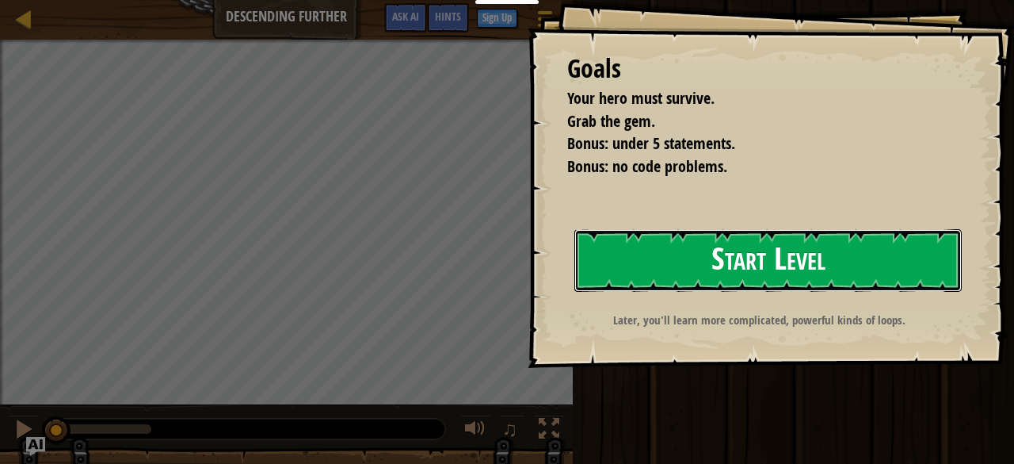
click at [678, 260] on button "Start Level" at bounding box center [769, 260] width 388 height 63
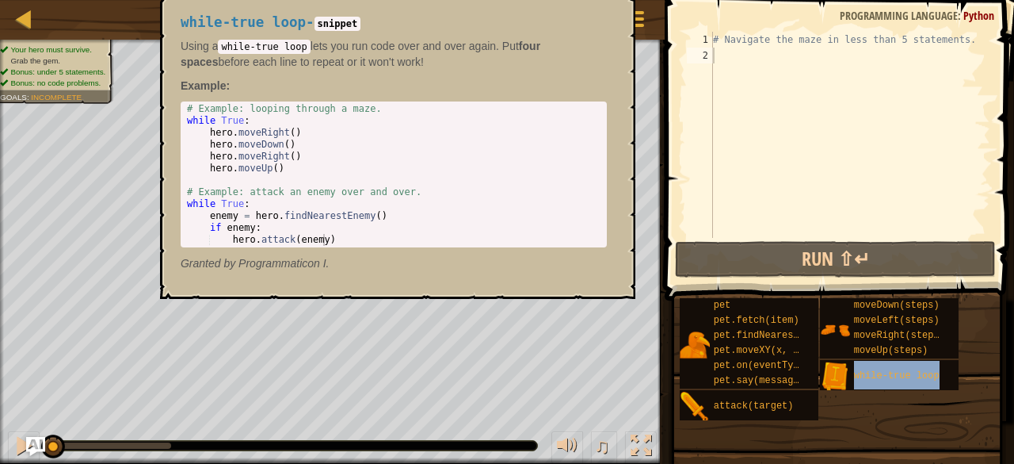
type textarea "while-true loop"
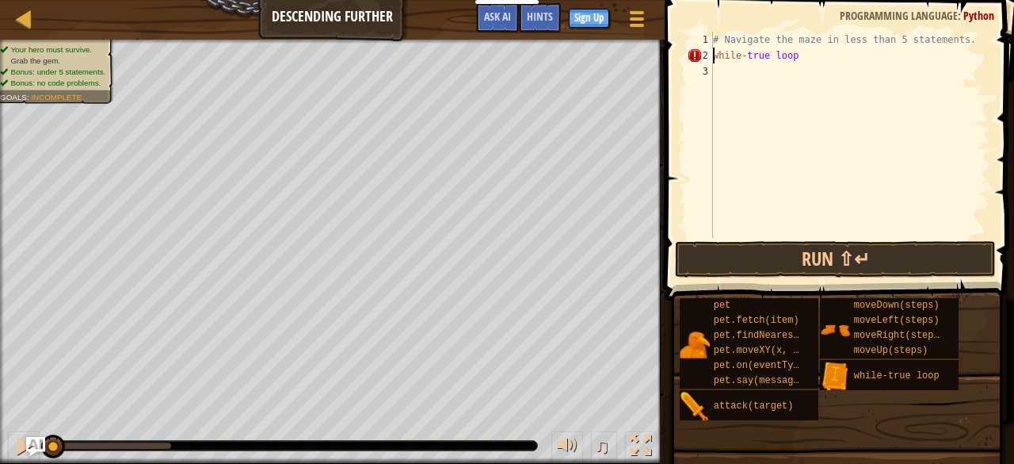
click at [815, 63] on div "# Navigate the maze in less than 5 statements. while - true loop" at bounding box center [850, 151] width 281 height 238
click at [716, 55] on div "# Navigate the maze in less than 5 statements. while - true loop" at bounding box center [850, 151] width 281 height 238
type textarea "while-true loop"
click at [810, 65] on div "# Navigate the maze in less than 5 statements. while - true loop" at bounding box center [850, 151] width 281 height 238
click at [770, 55] on div "# Navigate the maze in less than 5 statements. while - true loop" at bounding box center [850, 151] width 281 height 238
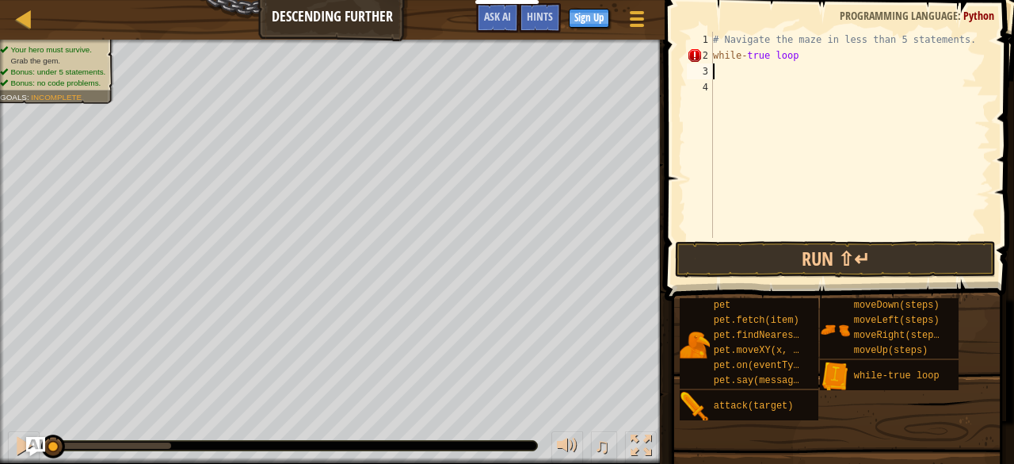
type textarea "while-true loop"
click at [797, 58] on div "# Navigate the maze in less than 5 statements. while - true loop" at bounding box center [850, 151] width 281 height 238
click at [743, 75] on div "# Navigate the maze in less than 5 statements. while - true loop" at bounding box center [850, 151] width 281 height 238
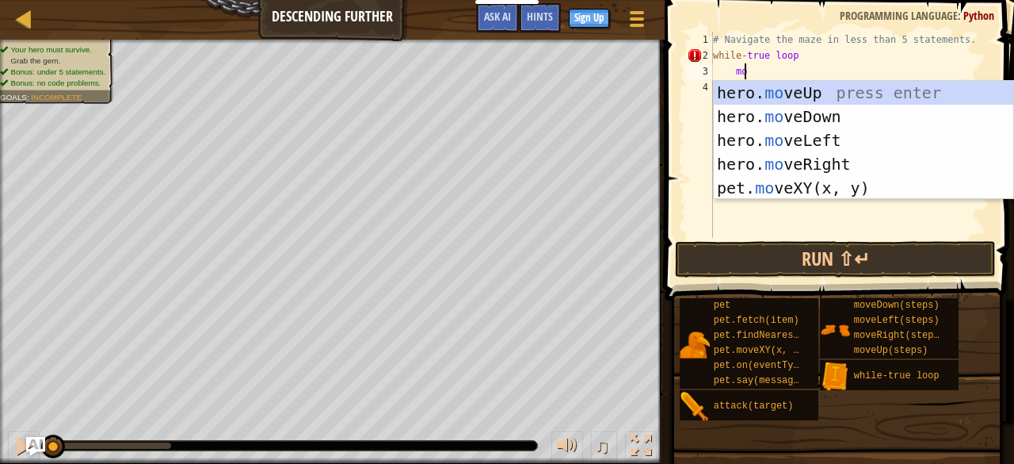
scroll to position [7, 2]
type textarea "move"
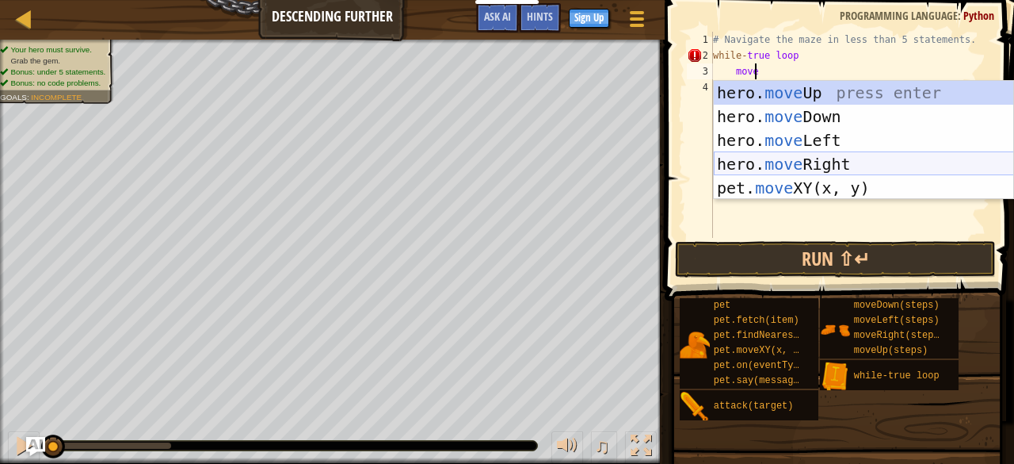
click at [812, 159] on div "hero. move Up press enter hero. move Down press enter hero. move Left press ent…" at bounding box center [864, 164] width 300 height 166
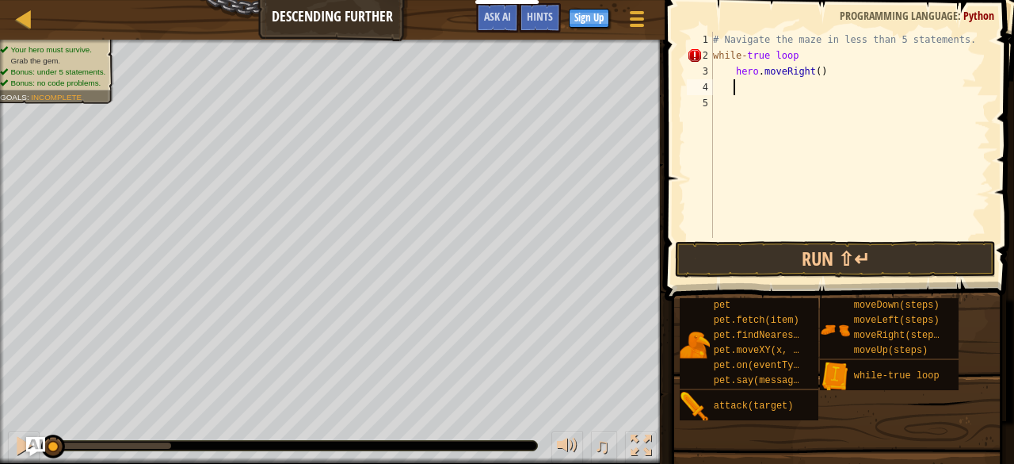
scroll to position [7, 1]
click at [811, 72] on div "# Navigate the maze in less than 5 statements. while - true loop hero . moveRig…" at bounding box center [850, 151] width 281 height 238
type textarea "hero.moveRight(3)"
click at [761, 90] on div "# Navigate the maze in less than 5 statements. while - true loop hero . moveRig…" at bounding box center [850, 151] width 281 height 238
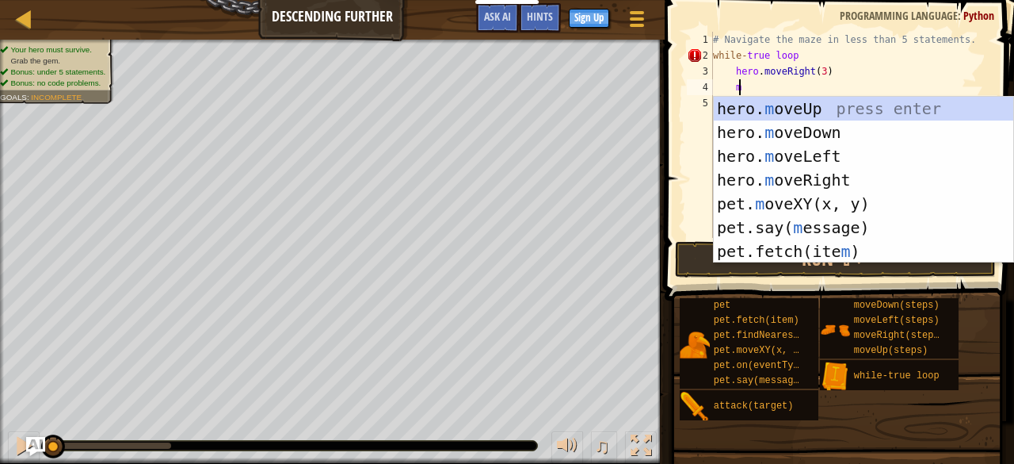
type textarea "mo"
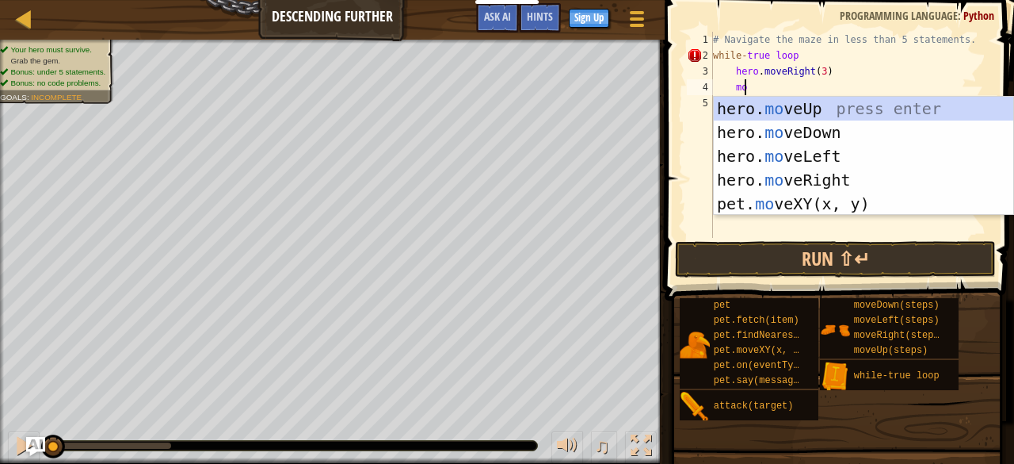
scroll to position [7, 2]
click at [755, 136] on div "hero. mo veUp press enter hero. mo veDown press enter hero. mo veLeft press ent…" at bounding box center [864, 180] width 300 height 166
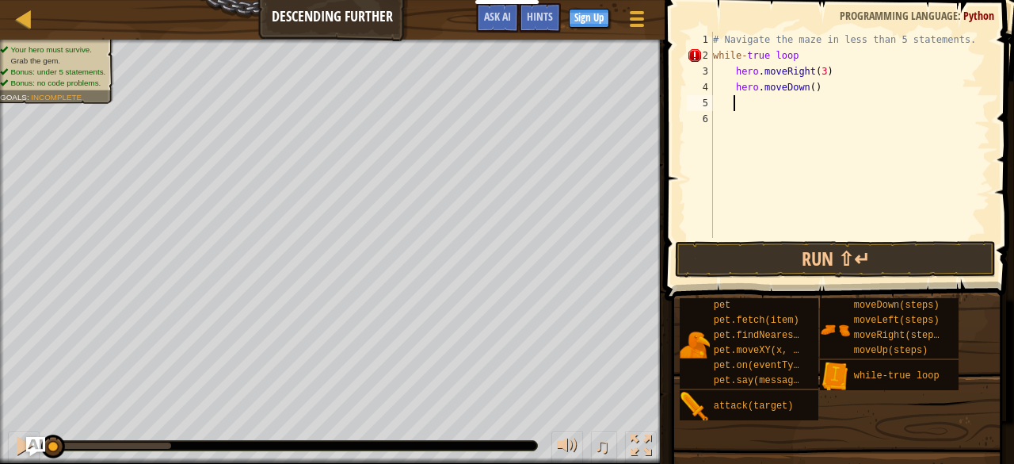
click at [803, 87] on div "# Navigate the maze in less than 5 statements. while - true loop hero . moveRig…" at bounding box center [850, 151] width 281 height 238
click at [805, 88] on div "# Navigate the maze in less than 5 statements. while - true loop hero . moveRig…" at bounding box center [850, 151] width 281 height 238
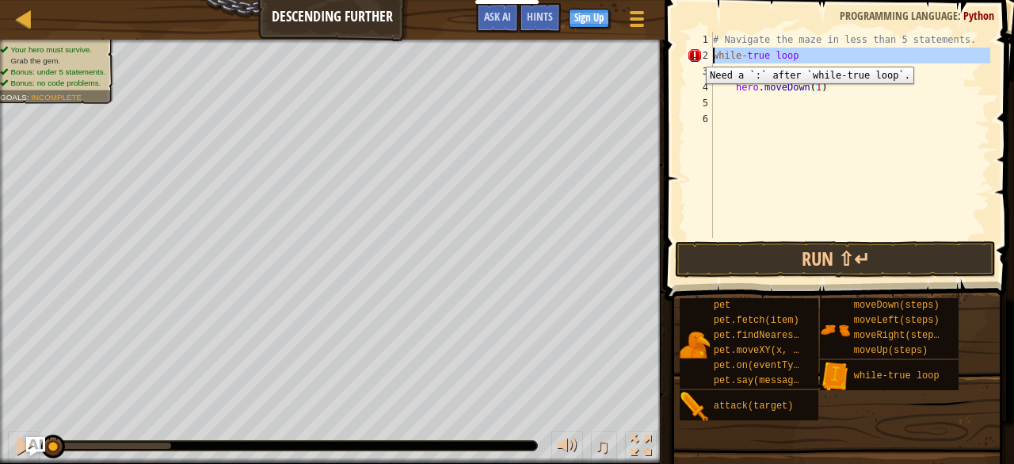
click at [694, 55] on div "2" at bounding box center [700, 56] width 26 height 16
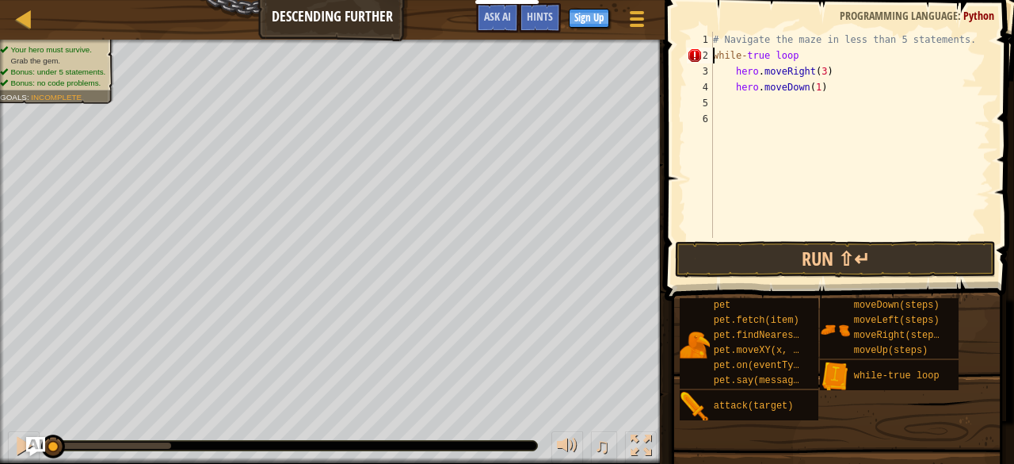
scroll to position [7, 0]
click at [810, 61] on div "# Navigate the maze in less than 5 statements. 'while-true loop hero . moveRigh…" at bounding box center [850, 151] width 281 height 238
click at [735, 70] on div "# Navigate the maze in less than 5 statements. 'while-true loop' hero . moveRig…" at bounding box center [850, 151] width 281 height 238
click at [739, 75] on div "# Navigate the maze in less than 5 statements. 'while-true loop' hero . moveRig…" at bounding box center [850, 151] width 281 height 238
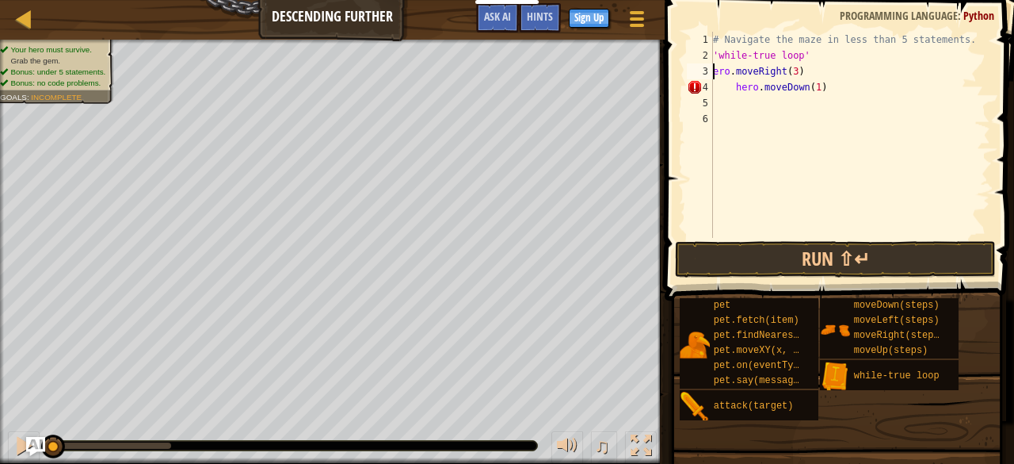
scroll to position [7, 0]
drag, startPoint x: 680, startPoint y: 123, endPoint x: 691, endPoint y: 120, distance: 11.3
click at [681, 123] on span at bounding box center [841, 127] width 362 height 347
click at [735, 86] on div "# Navigate the maze in less than 5 statements. 'while-true loop' hero . moveRig…" at bounding box center [850, 151] width 281 height 238
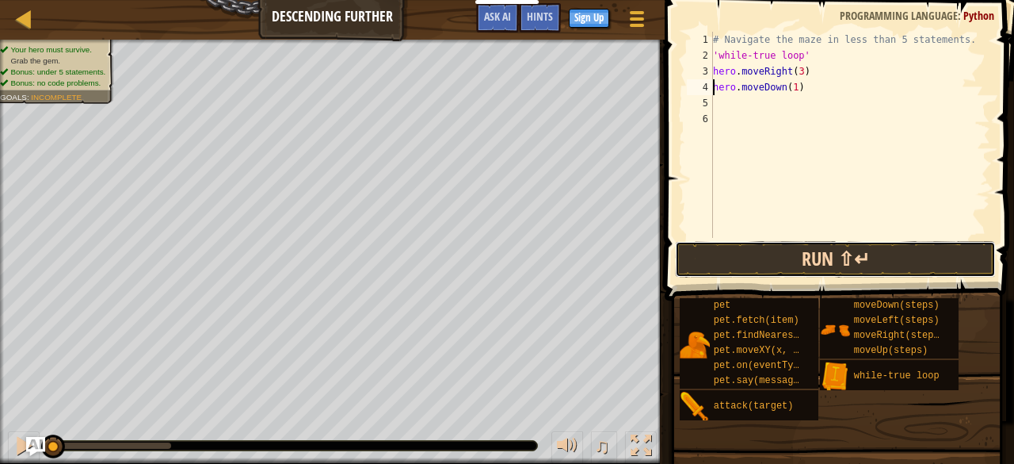
click at [816, 254] on button "Run ⇧↵" at bounding box center [835, 259] width 320 height 36
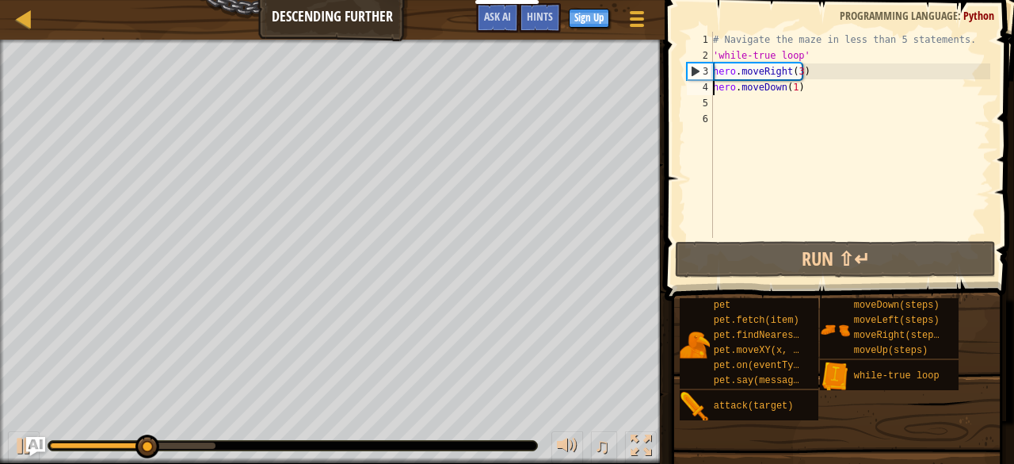
click at [797, 72] on div "# Navigate the maze in less than 5 statements. 'while-true loop' hero . moveRig…" at bounding box center [850, 151] width 281 height 238
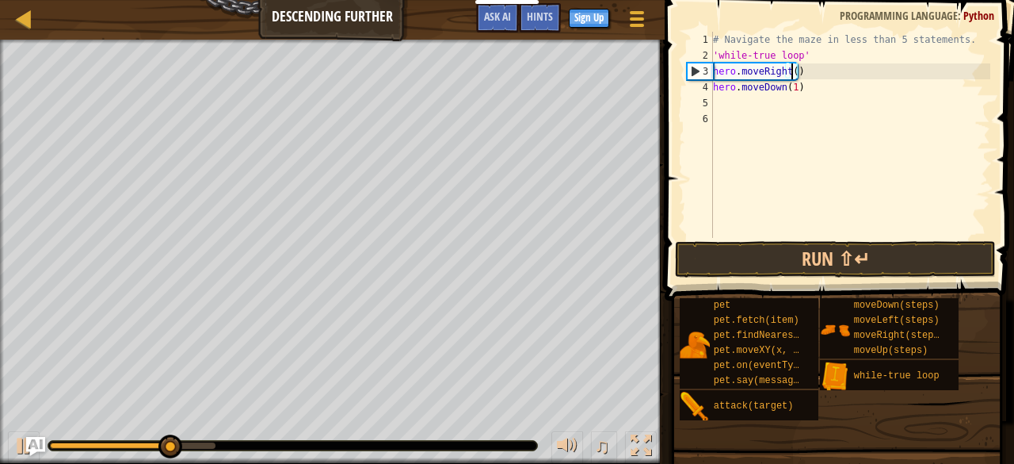
scroll to position [7, 6]
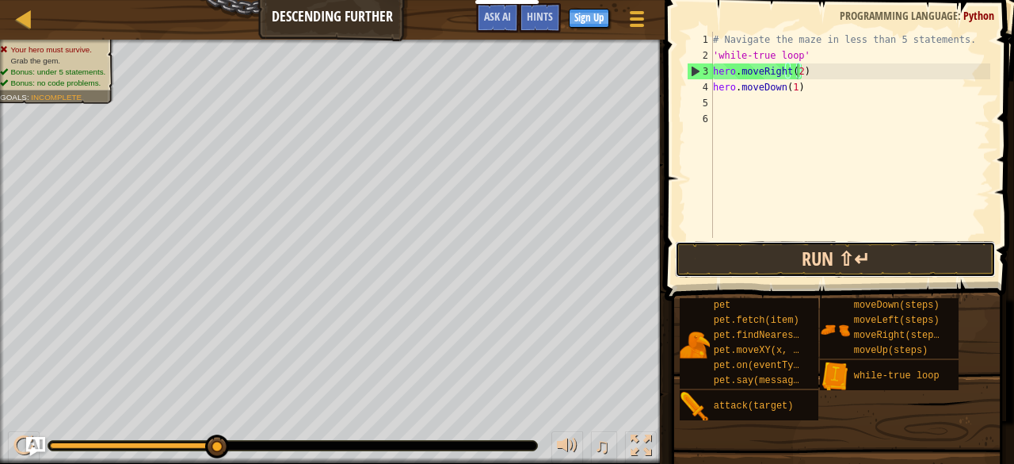
click at [883, 261] on button "Run ⇧↵" at bounding box center [835, 259] width 320 height 36
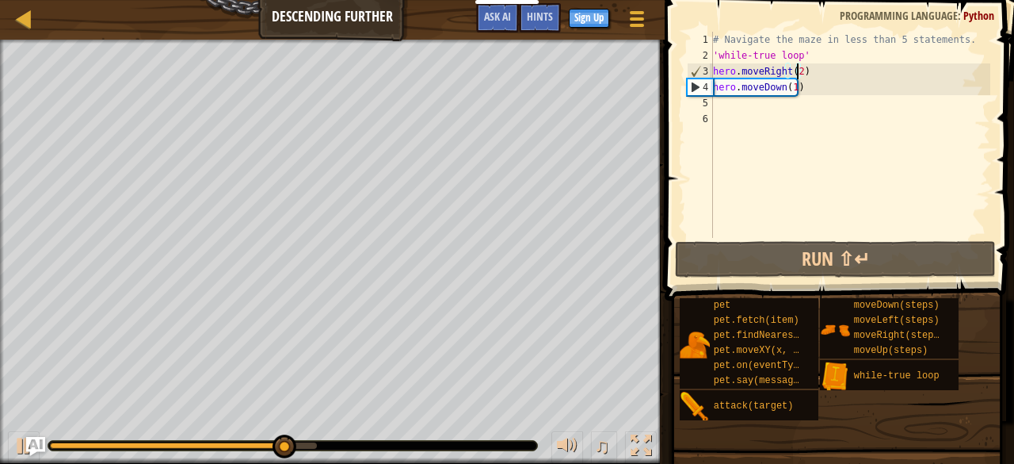
click at [713, 71] on div "3" at bounding box center [700, 71] width 25 height 16
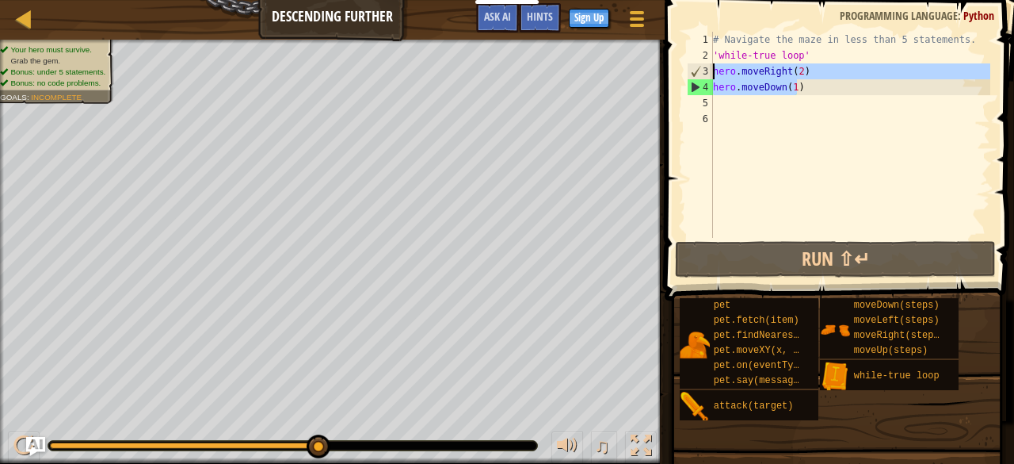
drag, startPoint x: 803, startPoint y: 83, endPoint x: 713, endPoint y: 73, distance: 90.9
click at [713, 73] on div "hero.moveRight(2) 1 2 3 4 5 6 # Navigate the maze in less than 5 statements. 'w…" at bounding box center [837, 135] width 307 height 206
type textarea "hero.moveRight(2) hero.moveDown(1)"
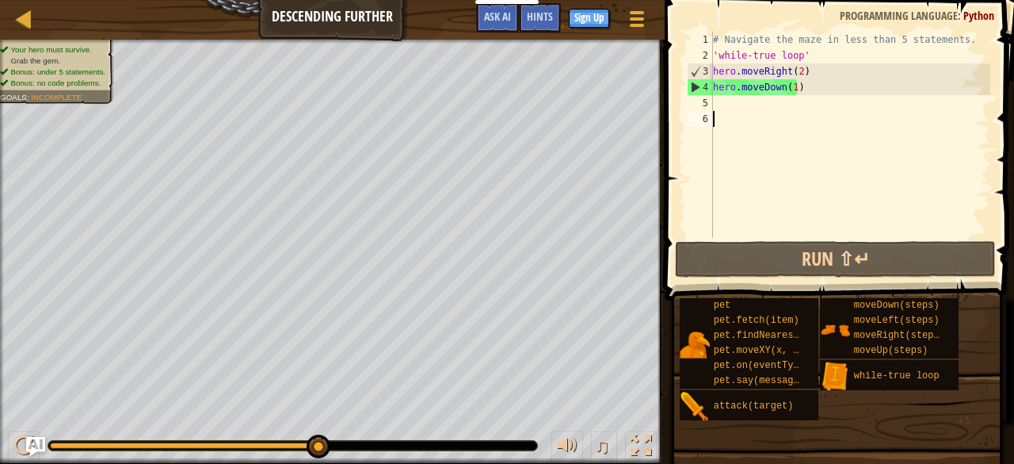
click at [739, 117] on div "# Navigate the maze in less than 5 statements. 'while-true loop' hero . moveRig…" at bounding box center [850, 151] width 281 height 238
click at [733, 104] on div "# Navigate the maze in less than 5 statements. 'while-true loop' hero . moveRig…" at bounding box center [850, 151] width 281 height 238
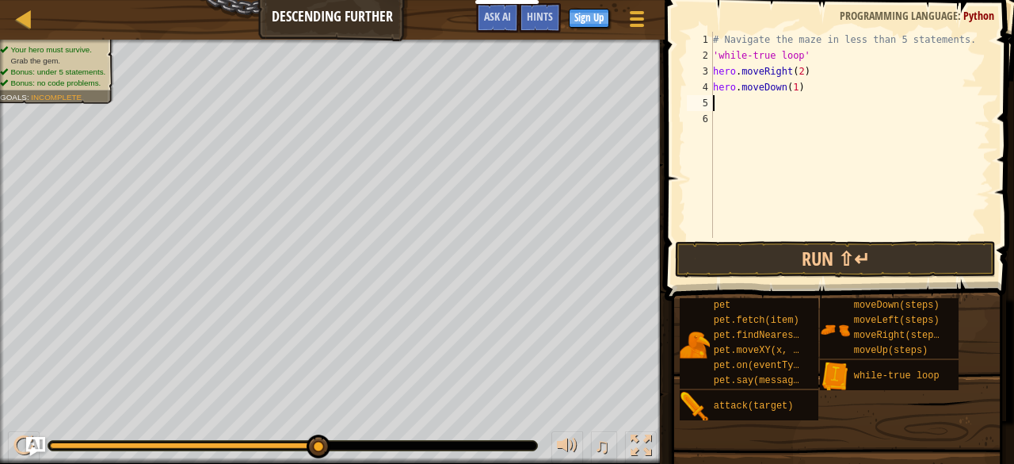
paste textarea "hero.moveDown(1)"
type textarea "hero.moveDown(1)"
paste textarea "hero.moveDown(1)"
type textarea "hero.moveDown(1)"
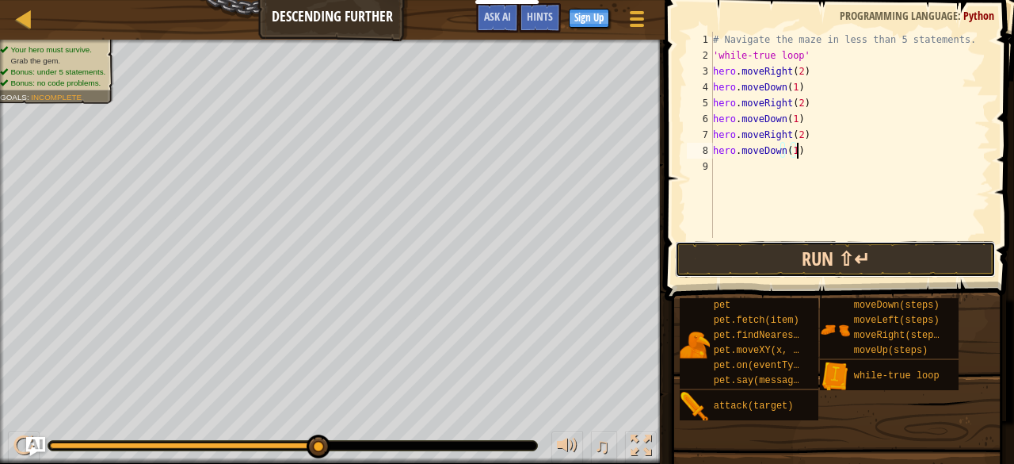
click at [816, 258] on button "Run ⇧↵" at bounding box center [835, 259] width 320 height 36
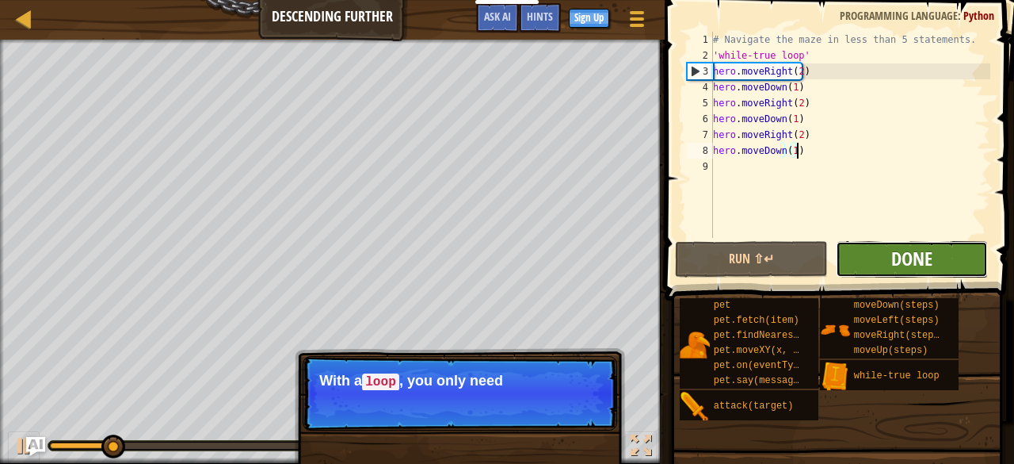
click at [904, 258] on span "Done" at bounding box center [912, 258] width 41 height 25
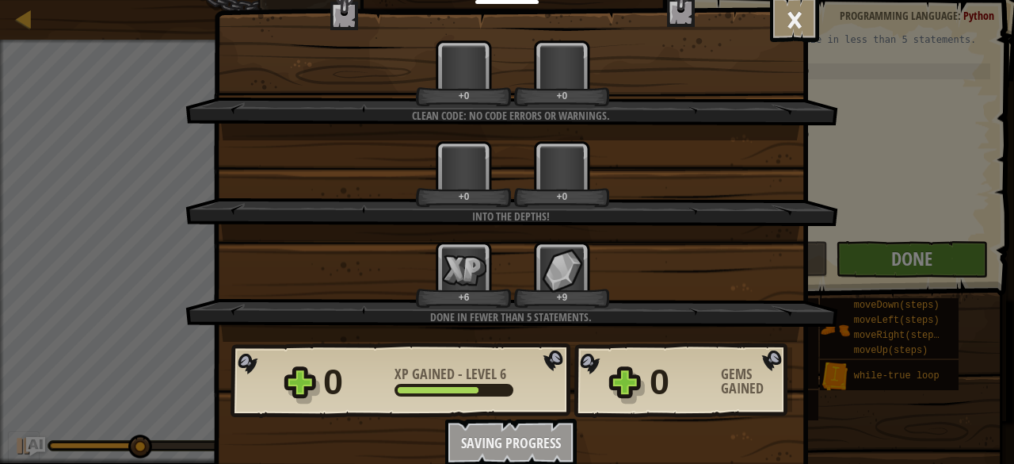
scroll to position [38, 0]
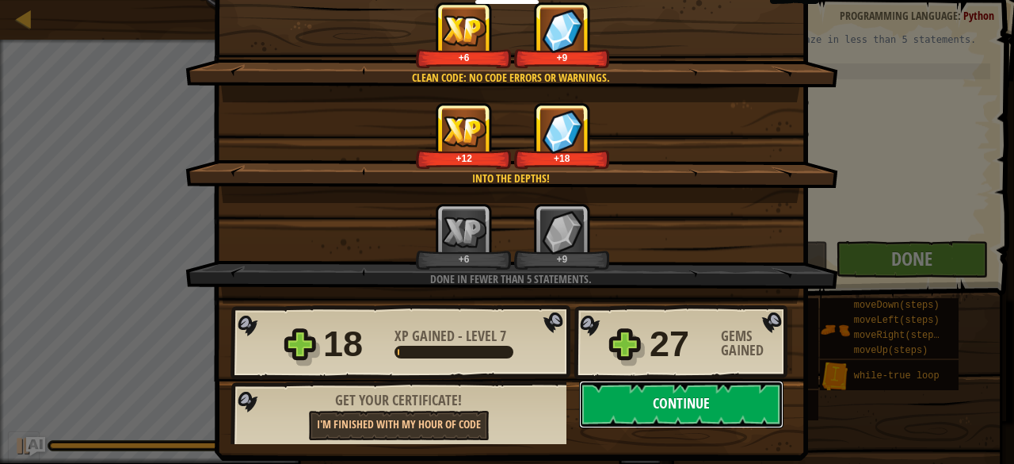
click at [626, 400] on button "Continue" at bounding box center [681, 404] width 204 height 48
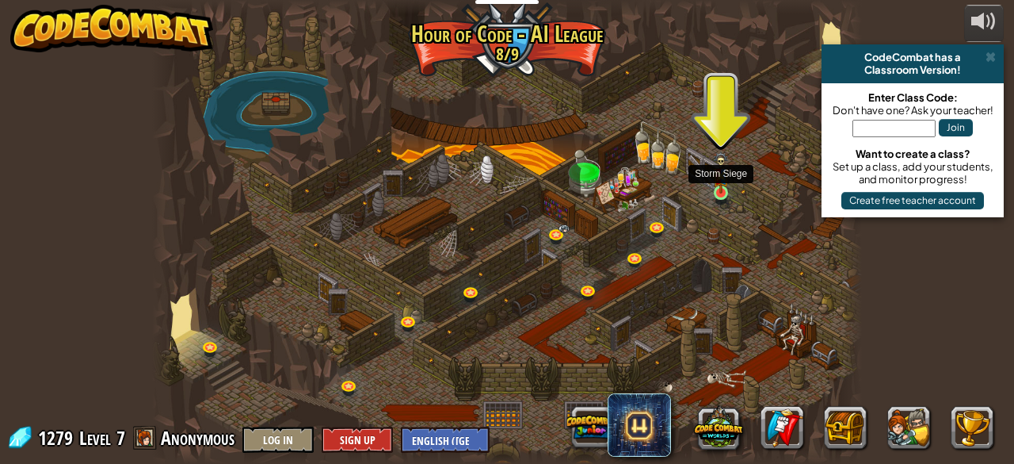
click at [724, 186] on img at bounding box center [721, 172] width 16 height 42
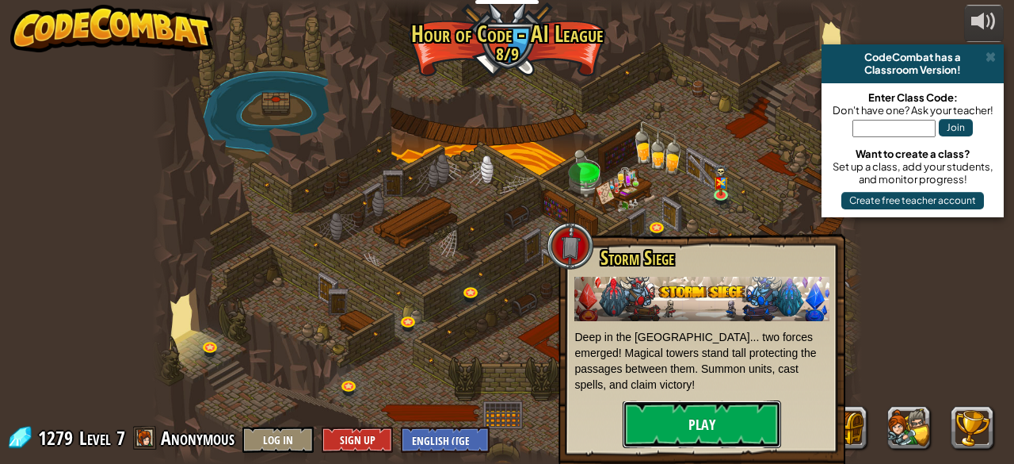
click at [670, 408] on button "Play" at bounding box center [702, 424] width 159 height 48
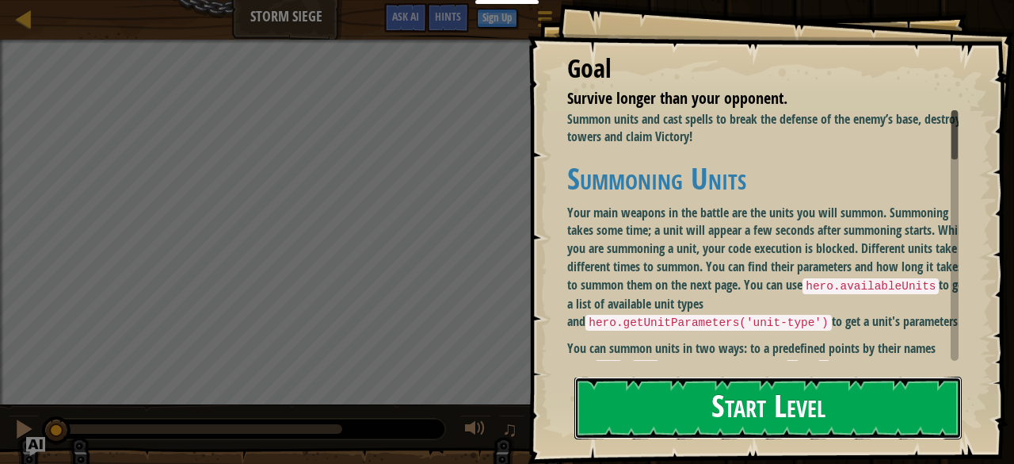
click at [624, 380] on button "Start Level" at bounding box center [769, 407] width 388 height 63
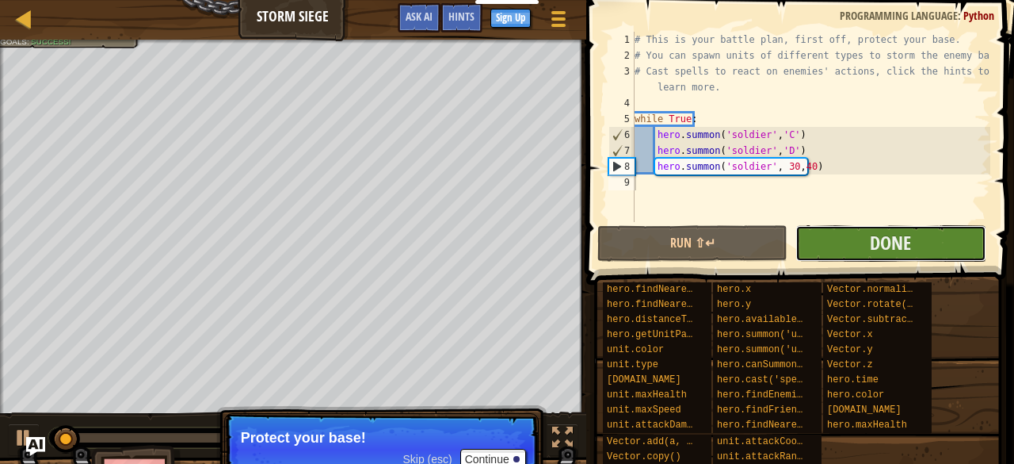
click at [847, 245] on button "Done" at bounding box center [891, 243] width 190 height 36
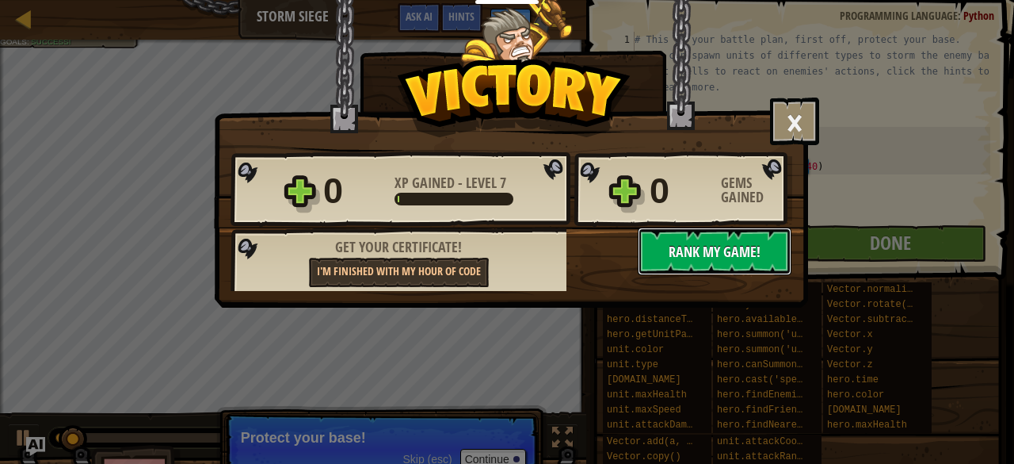
click at [691, 268] on button "No New Code to Rank Rank My Game! Submitting... Submitted for Ranking Failed to…" at bounding box center [715, 251] width 154 height 48
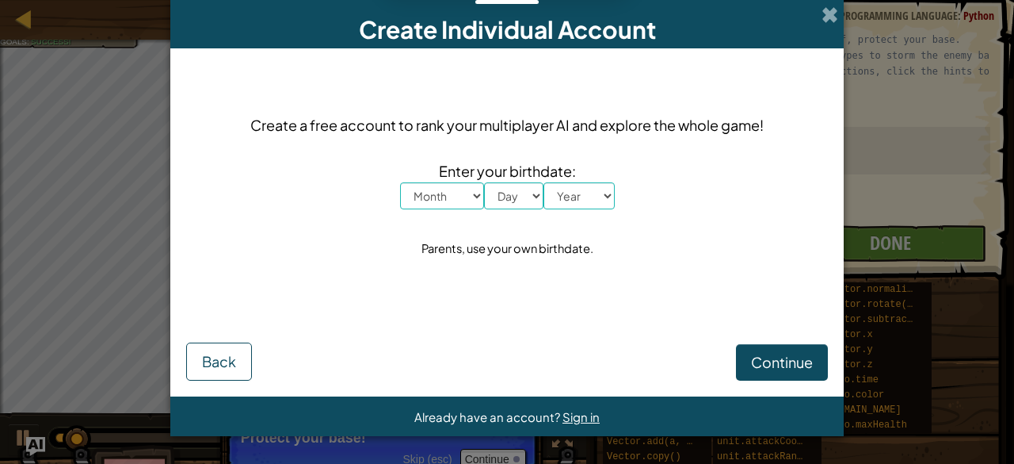
click at [426, 196] on select "Month January February March April May June July August September October Novem…" at bounding box center [442, 195] width 84 height 27
click at [824, 17] on span at bounding box center [830, 14] width 17 height 17
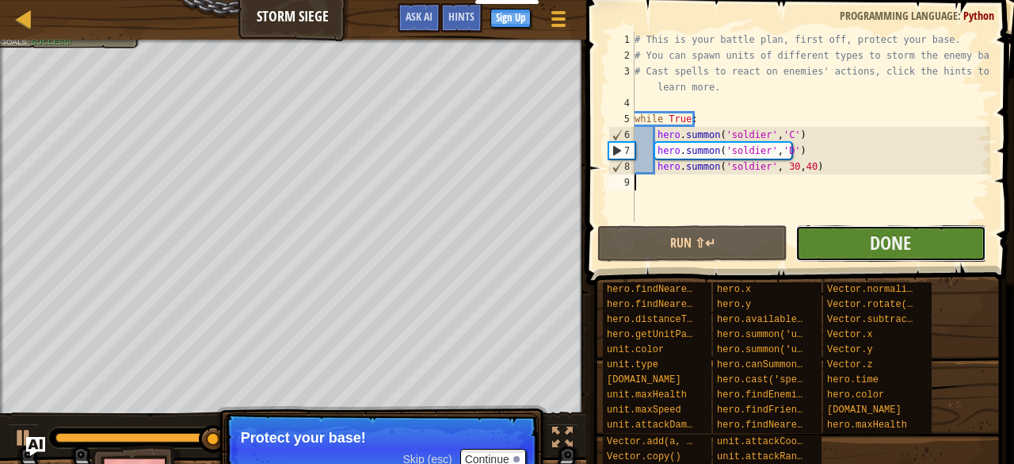
click at [828, 245] on button "Done" at bounding box center [891, 243] width 190 height 36
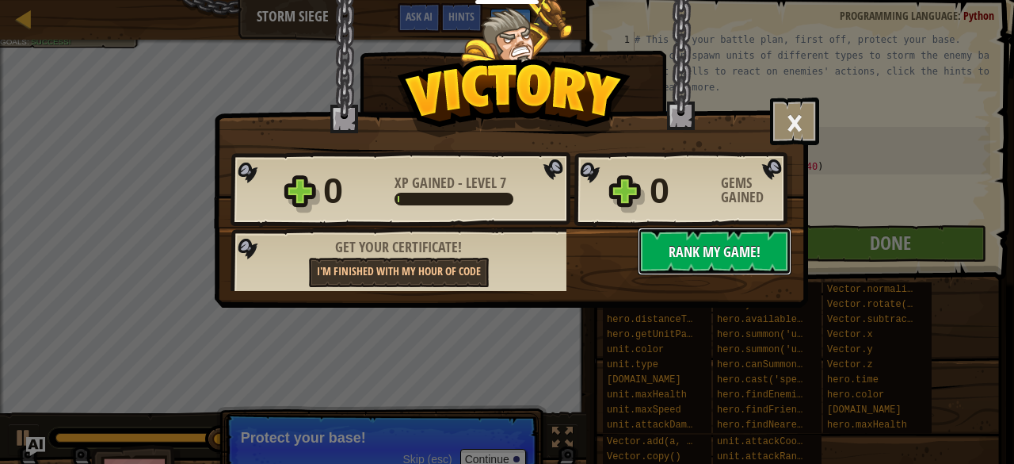
click at [715, 240] on button "No New Code to Rank Rank My Game! Submitting... Submitted for Ranking Failed to…" at bounding box center [715, 251] width 154 height 48
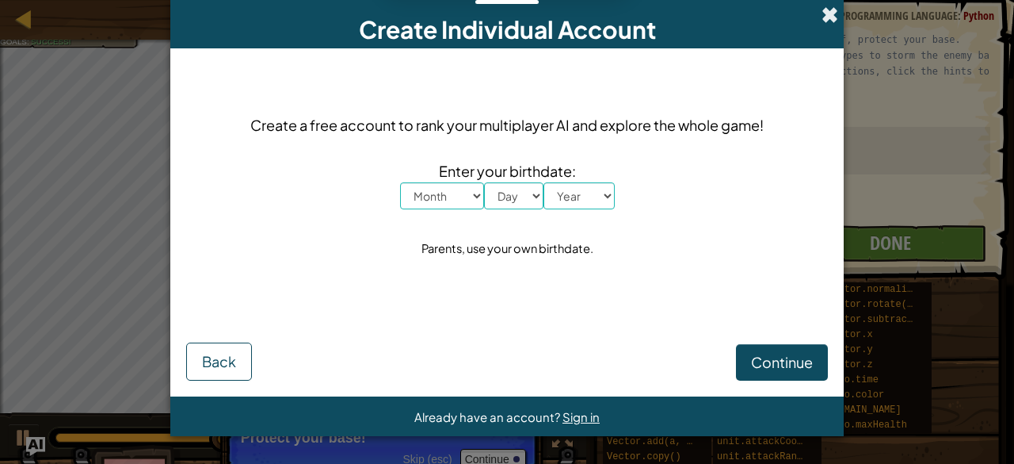
click at [827, 6] on span at bounding box center [830, 14] width 17 height 17
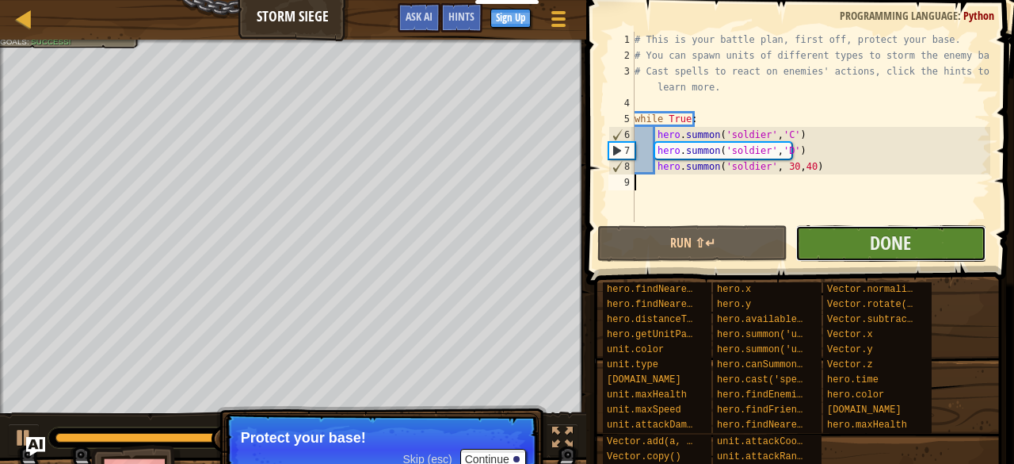
click at [856, 246] on button "Done" at bounding box center [891, 243] width 190 height 36
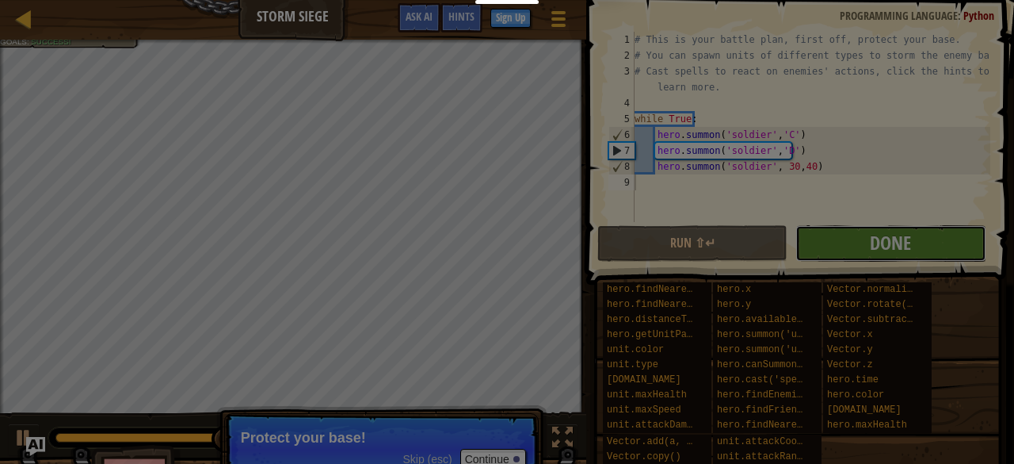
click at [856, 246] on div at bounding box center [507, 232] width 1014 height 464
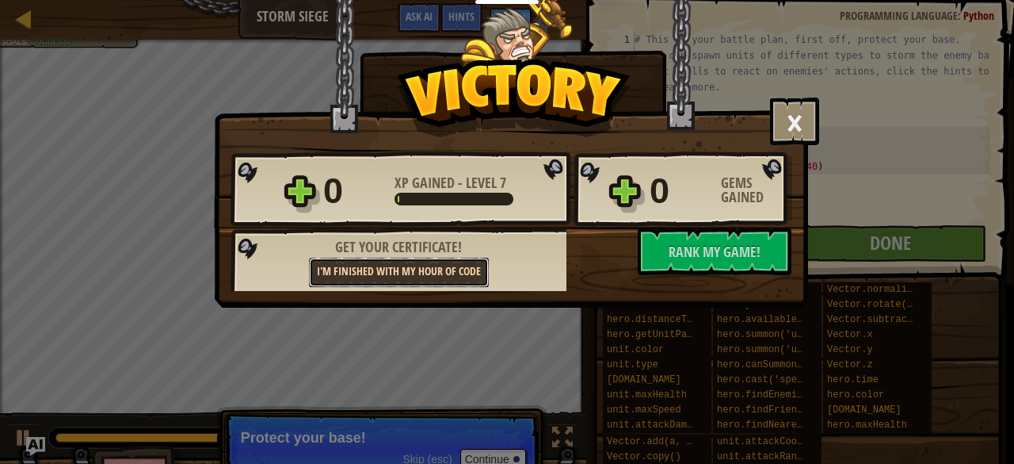
click at [463, 275] on link "I'm finished with my Hour of Code" at bounding box center [399, 272] width 180 height 29
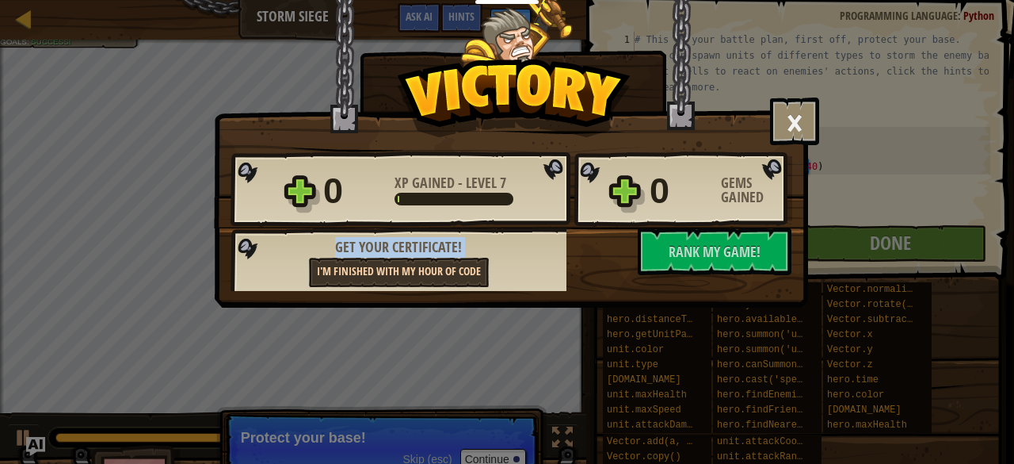
drag, startPoint x: 285, startPoint y: 240, endPoint x: 422, endPoint y: 272, distance: 140.0
click at [422, 272] on div "Get your certificate! I'm finished with my Hour of Code" at bounding box center [399, 258] width 336 height 63
